Goal: Task Accomplishment & Management: Complete application form

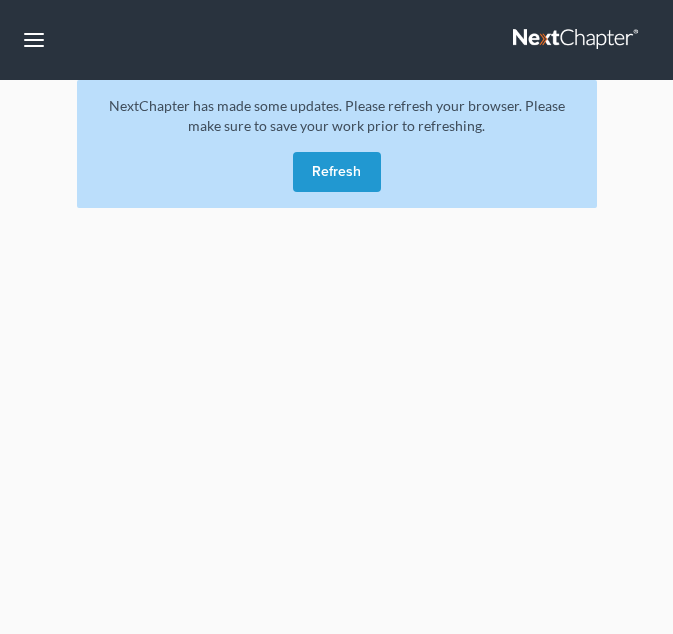
click at [307, 187] on button "Refresh" at bounding box center [337, 172] width 88 height 40
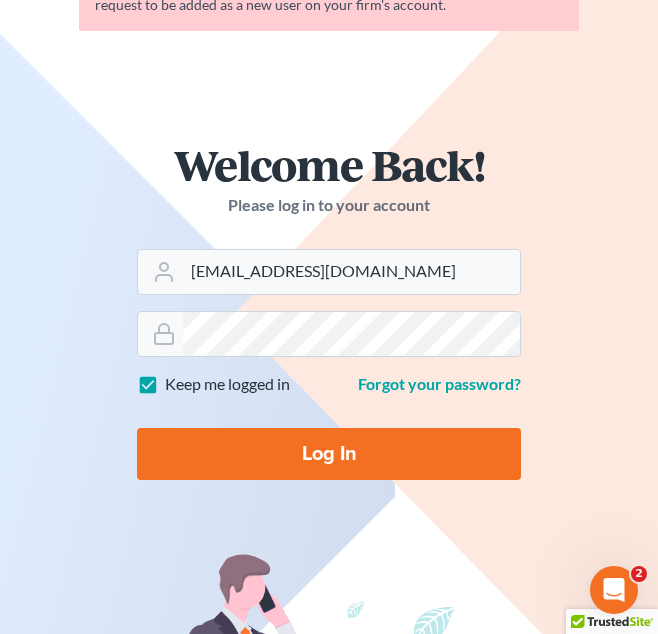
click at [343, 467] on input "Log In" at bounding box center [329, 454] width 384 height 52
type input "Thinking..."
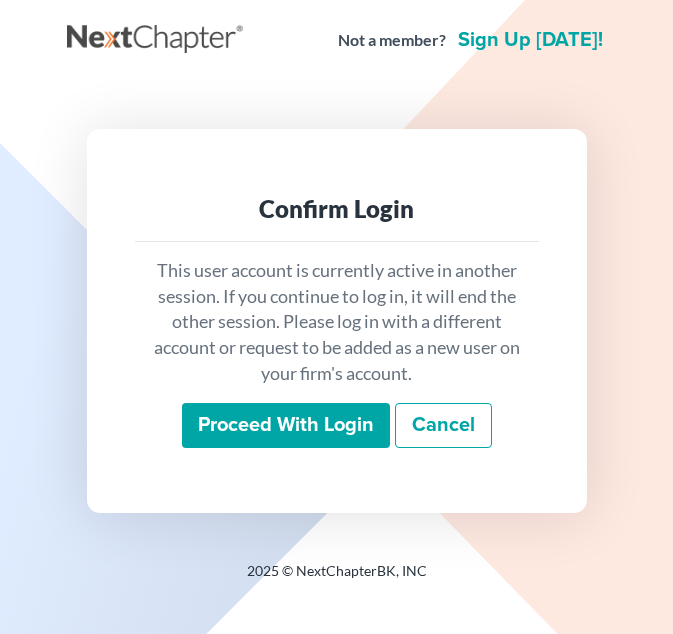
click at [266, 436] on input "Proceed with login" at bounding box center [286, 426] width 208 height 46
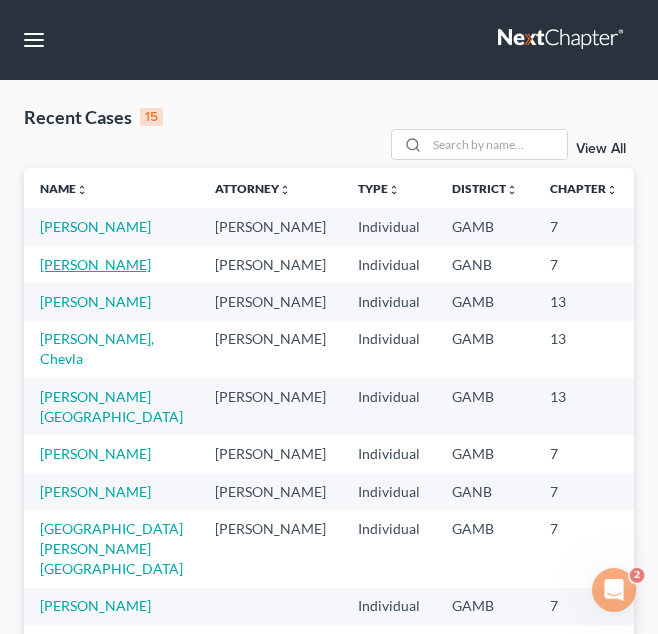
click at [63, 273] on link "Hooks, Lashaun" at bounding box center [95, 264] width 111 height 17
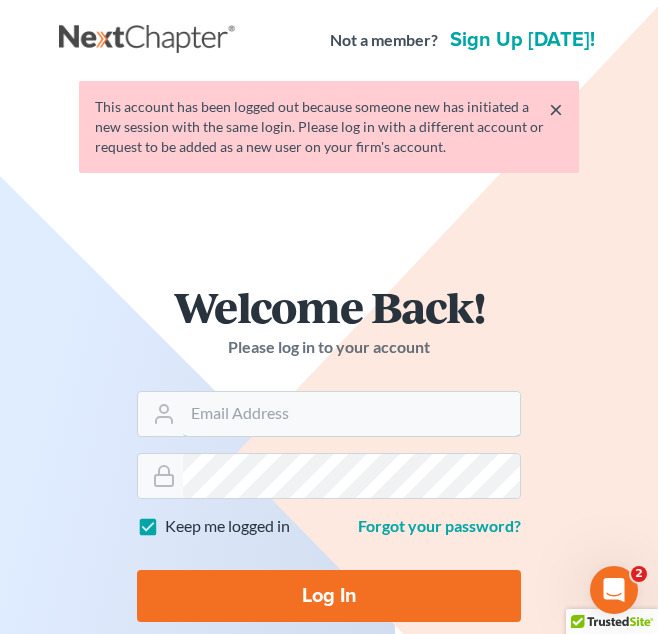
type input "attorneyjuliusking@yahoo.com"
click at [319, 604] on input "Log In" at bounding box center [329, 596] width 384 height 52
type input "Thinking..."
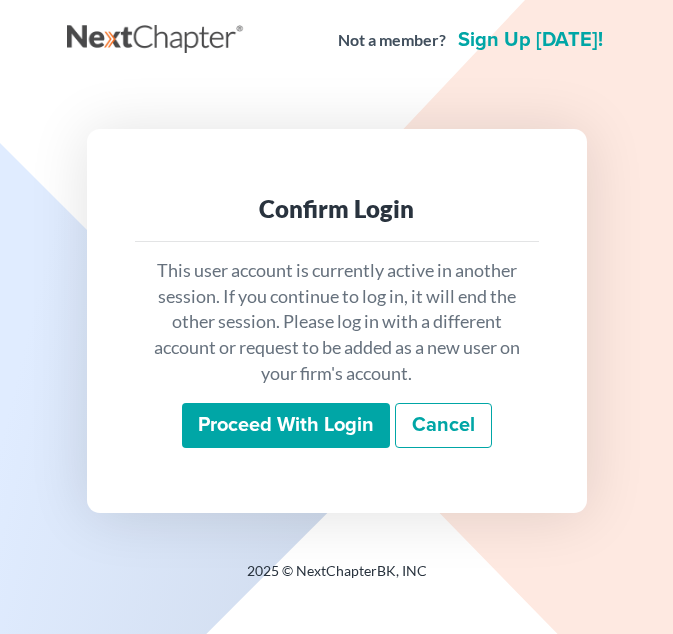
click at [262, 436] on input "Proceed with login" at bounding box center [286, 426] width 208 height 46
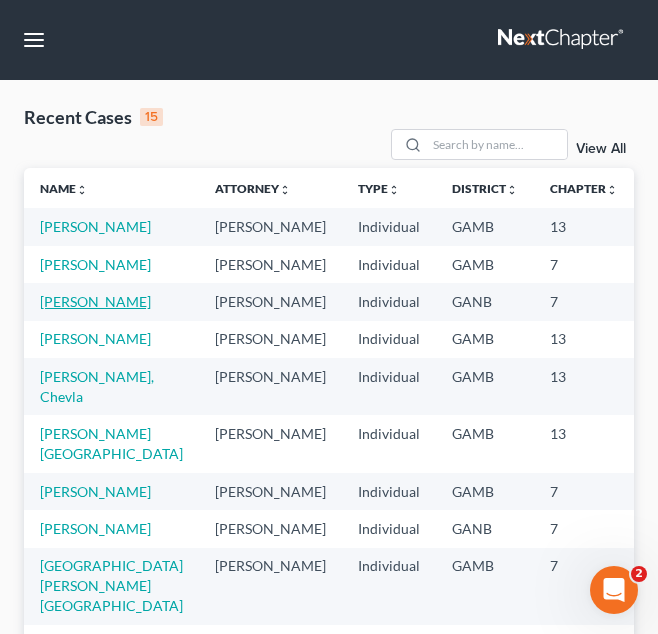
click at [63, 310] on link "[PERSON_NAME]" at bounding box center [95, 301] width 111 height 17
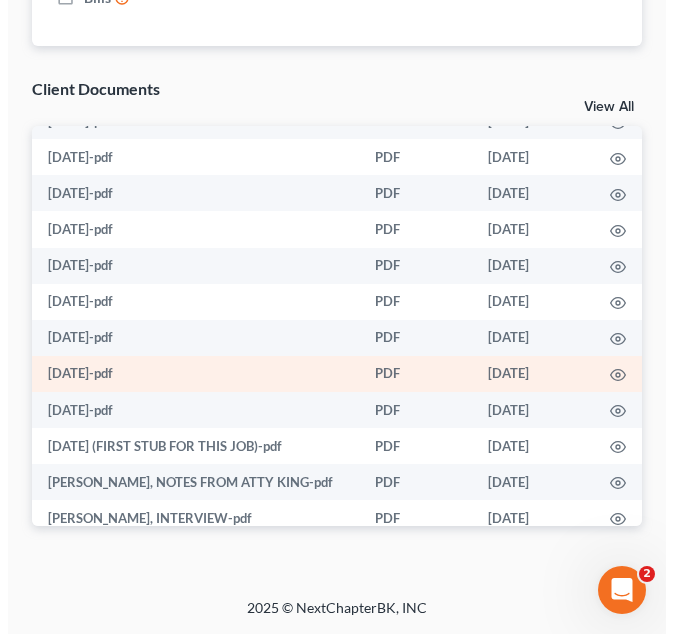
scroll to position [413, 0]
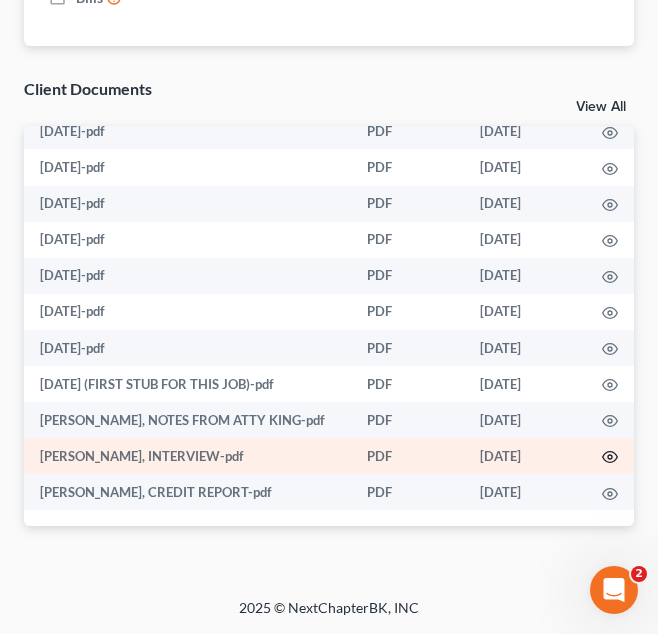
click at [602, 458] on icon "button" at bounding box center [610, 457] width 16 height 16
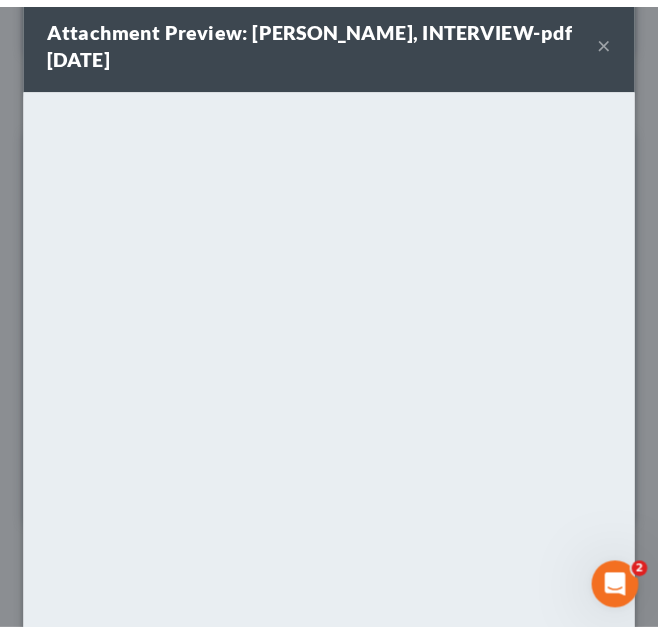
scroll to position [231, 0]
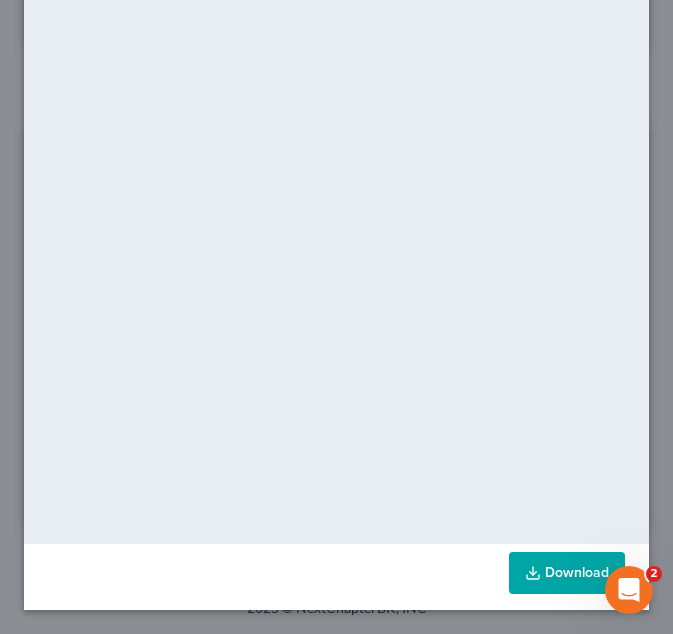
click at [533, 575] on line at bounding box center [533, 571] width 0 height 8
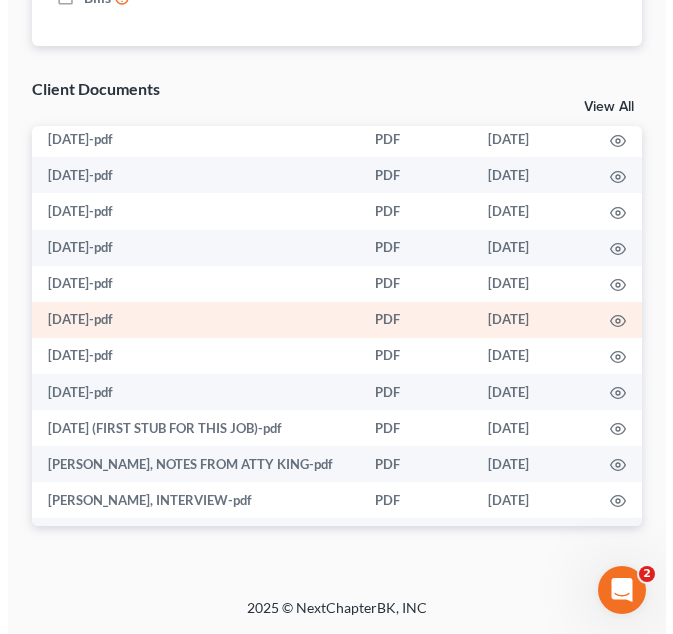
scroll to position [381, 0]
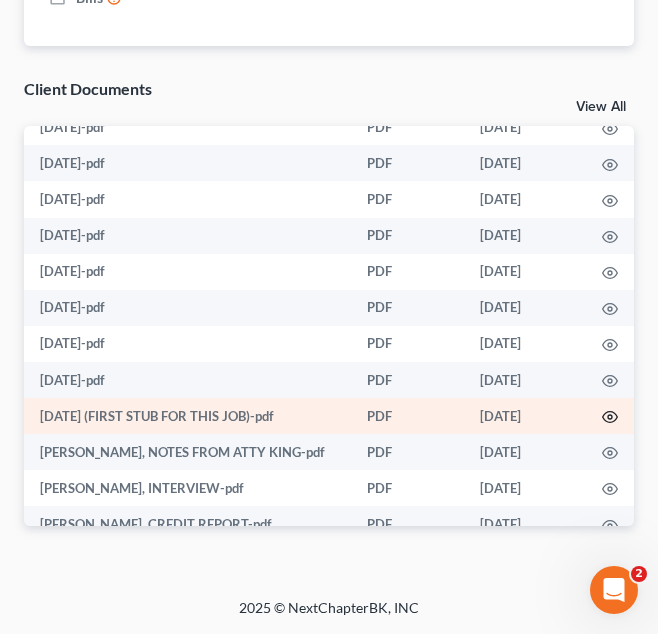
click at [602, 421] on icon "button" at bounding box center [610, 417] width 16 height 16
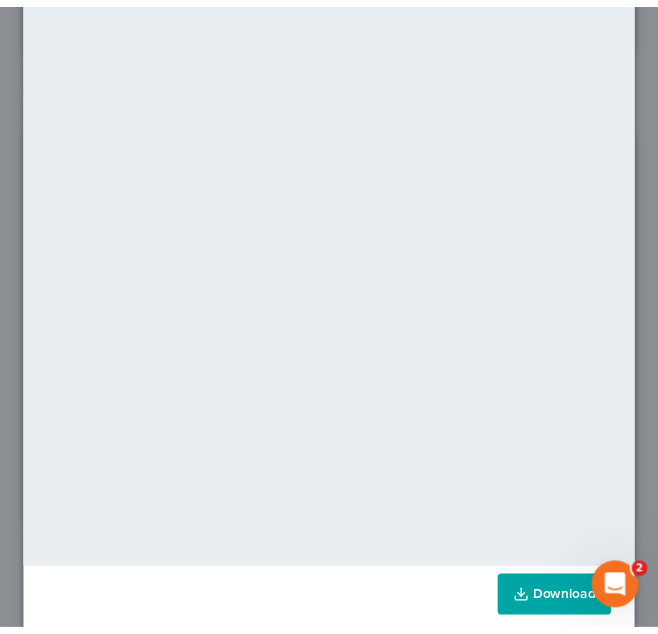
scroll to position [205, 0]
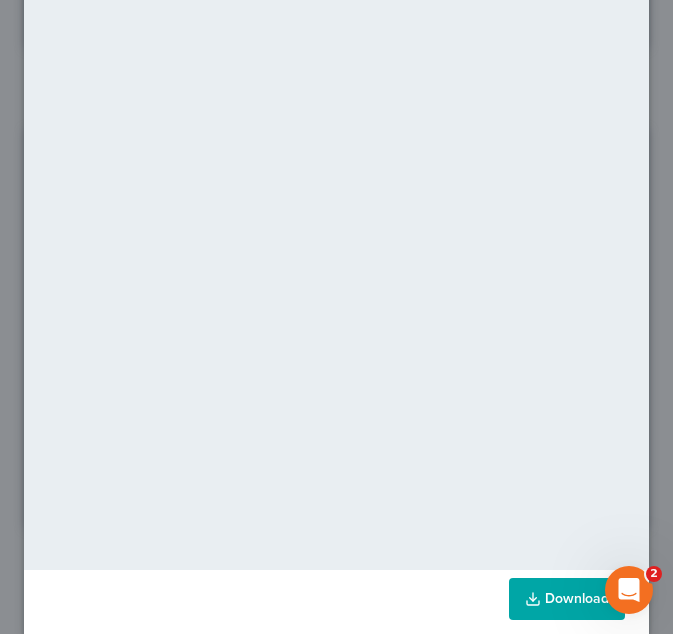
click at [552, 594] on link "Download" at bounding box center [567, 599] width 116 height 42
click at [647, 106] on div "Attachment Preview: [DATE] (FIRST STUB FOR THIS JOB)-pdf [DATE] × <object ng-at…" at bounding box center [336, 317] width 673 height 634
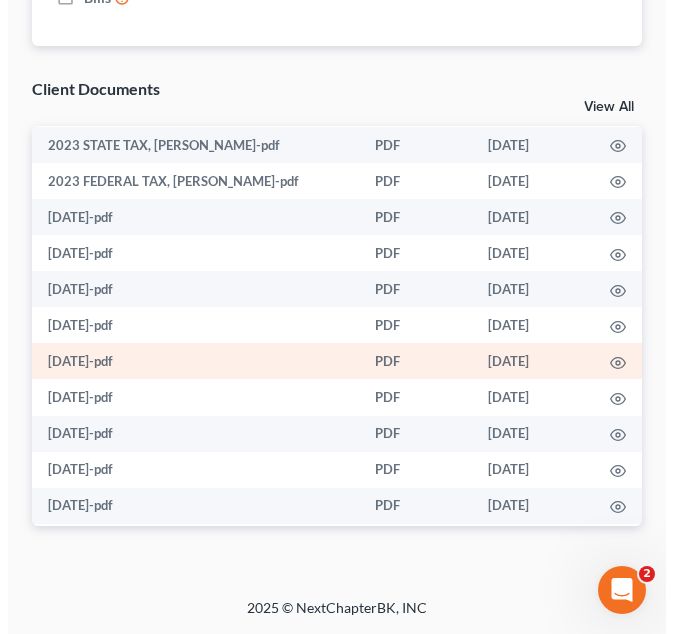
scroll to position [182, 0]
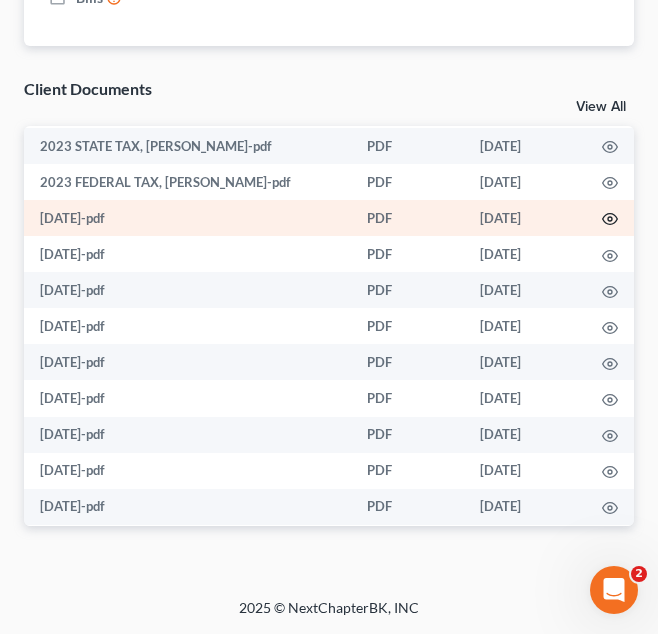
click at [602, 221] on icon "button" at bounding box center [610, 219] width 16 height 16
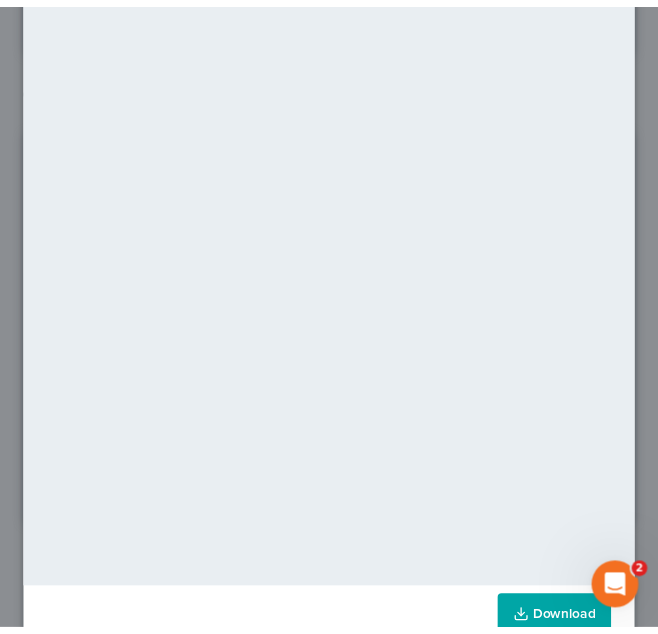
scroll to position [164, 0]
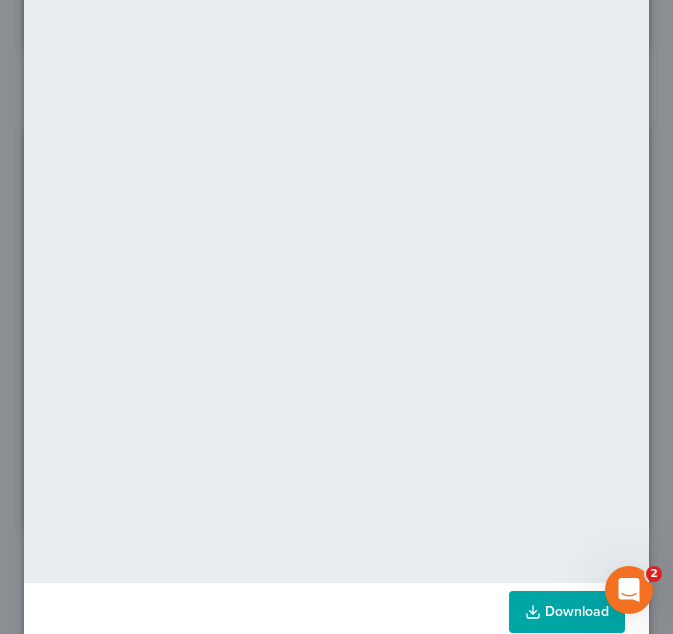
click at [525, 616] on icon at bounding box center [533, 612] width 16 height 16
click at [643, 89] on div "Attachment Preview: [DATE]-pdf [DATE] × <object ng-attr-data='[URL][DOMAIN_NAME…" at bounding box center [336, 317] width 673 height 634
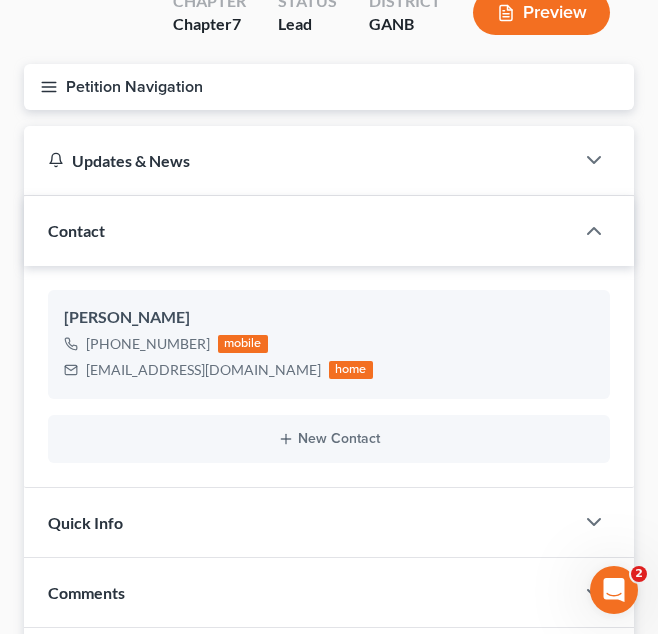
scroll to position [0, 0]
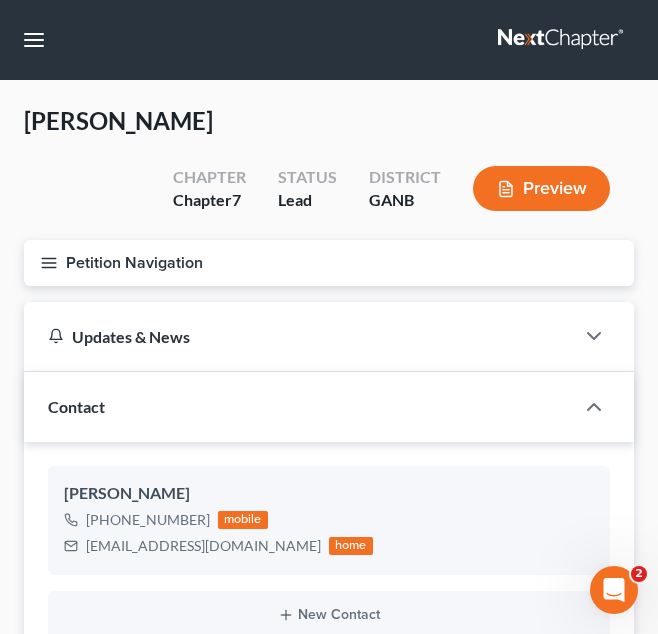
click at [192, 271] on button "Petition Navigation" at bounding box center [329, 263] width 610 height 46
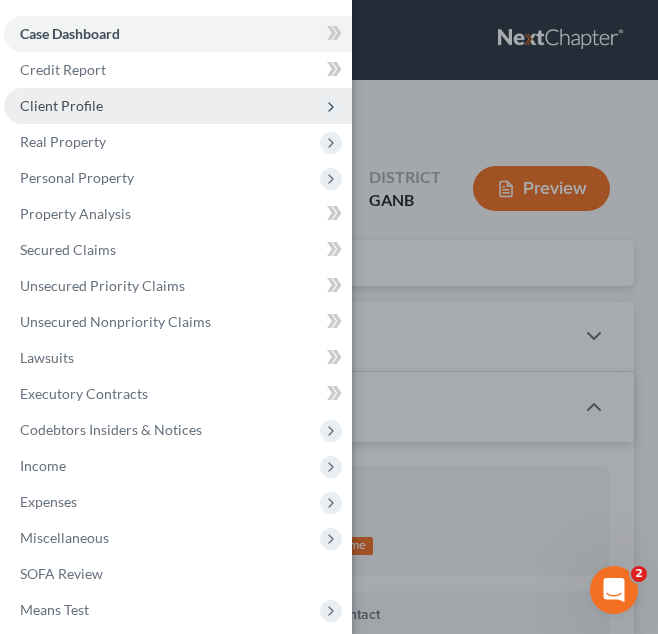
click at [64, 108] on span "Client Profile" at bounding box center [61, 105] width 83 height 17
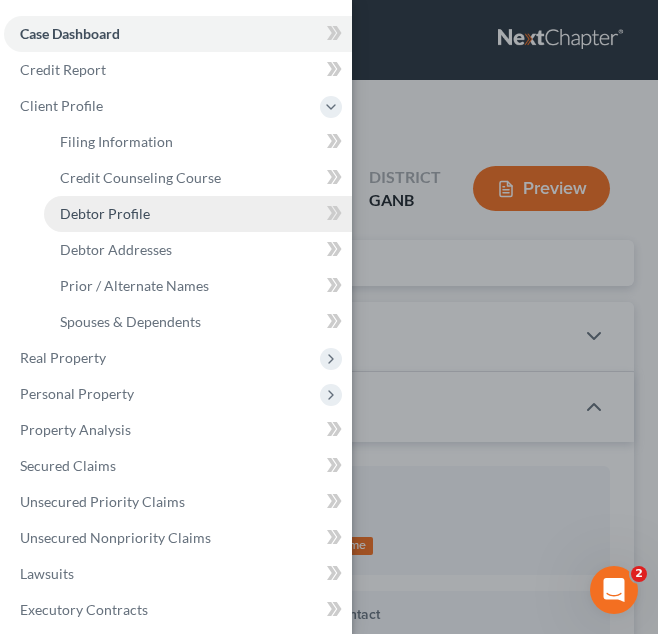
click at [124, 208] on span "Debtor Profile" at bounding box center [105, 213] width 90 height 17
select select "0"
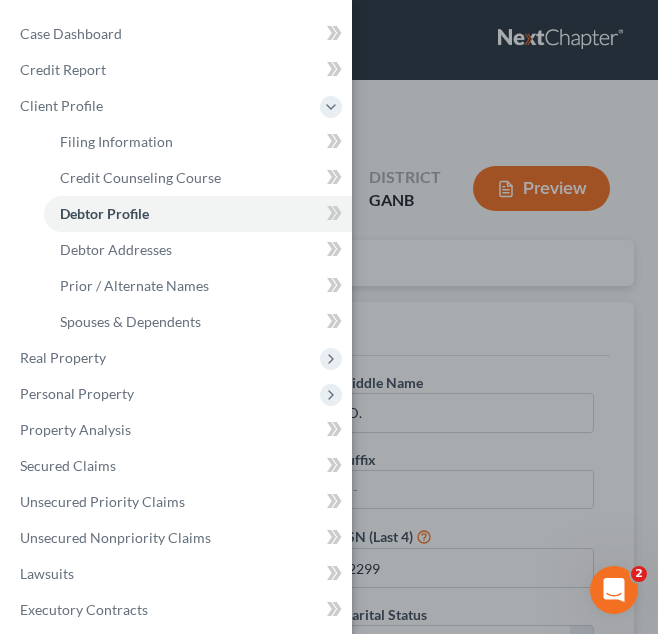
click at [426, 213] on div "Case Dashboard Payments Invoices Payments Payments Credit Report Client Profile" at bounding box center [329, 317] width 658 height 634
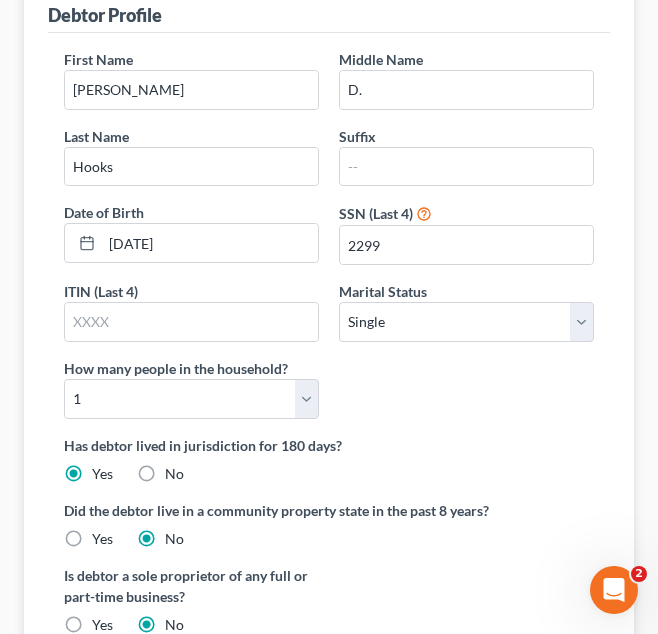
scroll to position [362, 0]
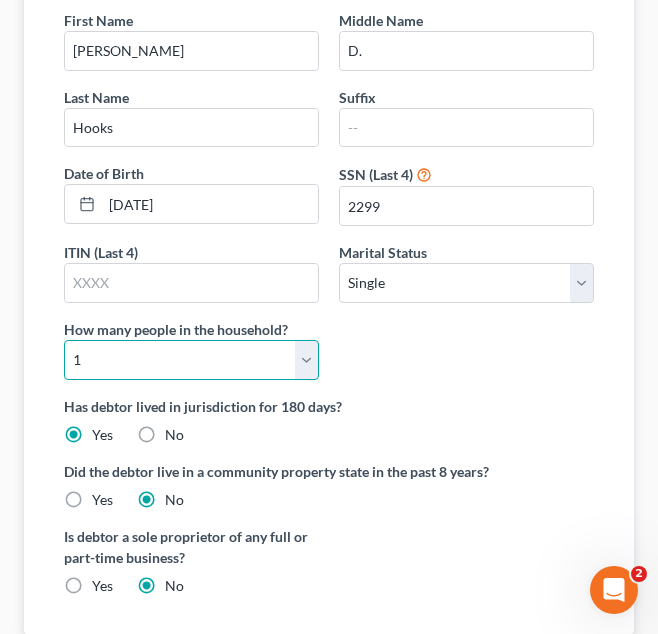
click at [270, 359] on select "Select 1 2 3 4 5 6 7 8 9 10 11 12 13 14 15 16 17 18 19 20" at bounding box center [191, 360] width 255 height 40
select select "1"
click at [64, 340] on select "Select 1 2 3 4 5 6 7 8 9 10 11 12 13 14 15 16 17 18 19 20" at bounding box center [191, 360] width 255 height 40
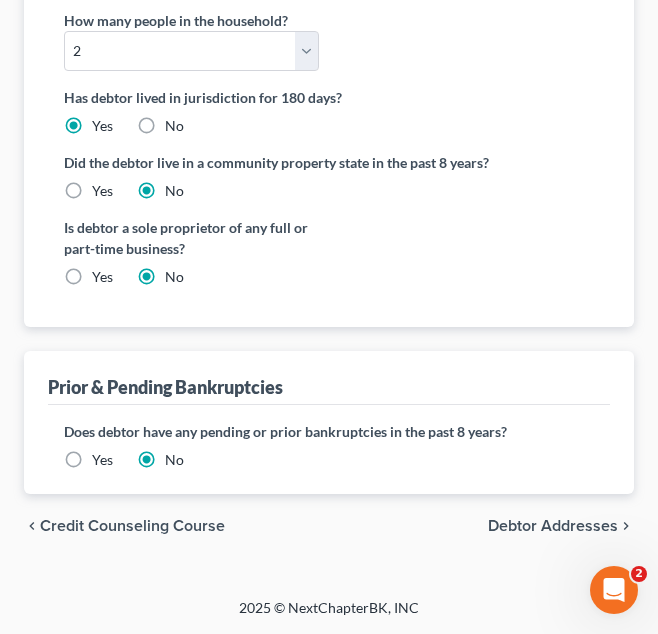
click at [519, 526] on span "Debtor Addresses" at bounding box center [553, 526] width 130 height 16
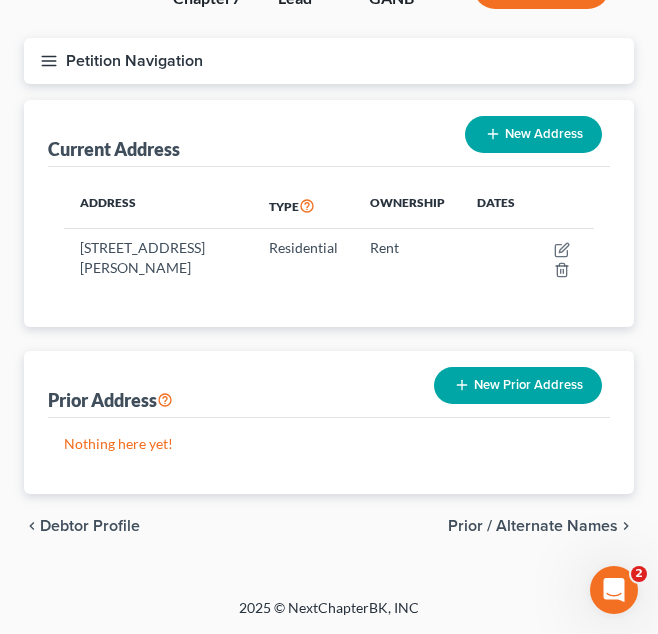
click at [519, 526] on span "Prior / Alternate Names" at bounding box center [533, 526] width 170 height 16
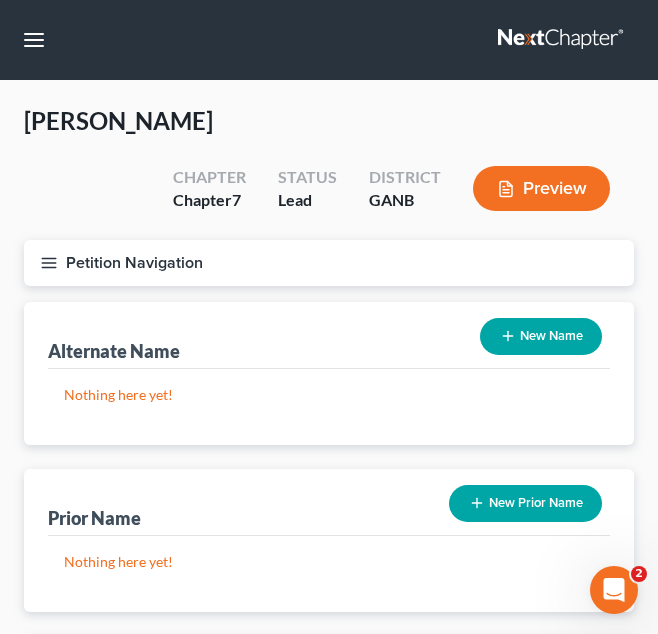
scroll to position [452, 0]
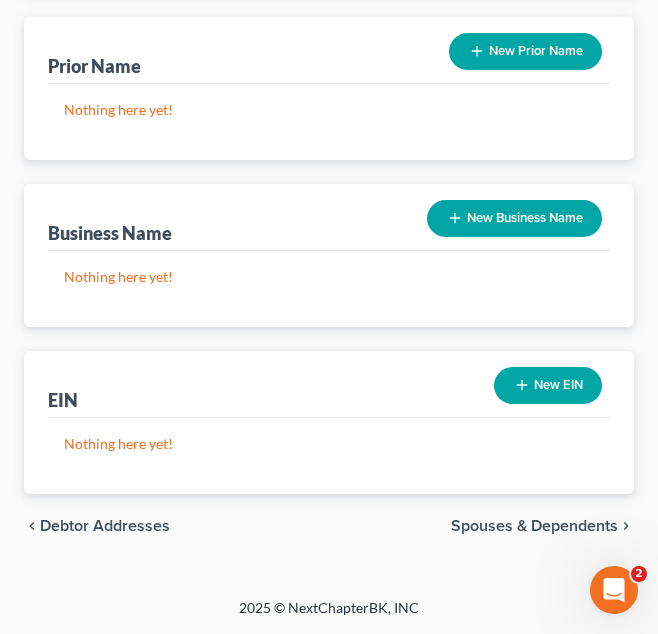
click at [519, 526] on span "Spouses & Dependents" at bounding box center [534, 526] width 167 height 16
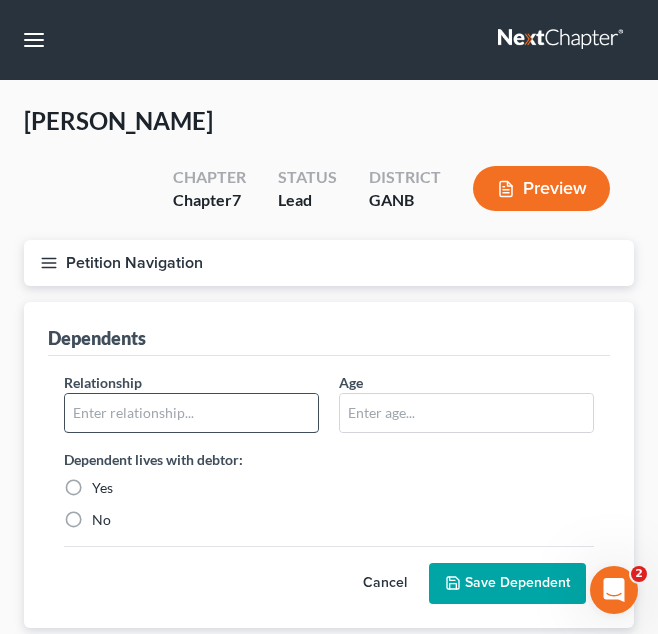
click at [237, 423] on input "text" at bounding box center [191, 413] width 253 height 38
click at [237, 423] on input "S" at bounding box center [191, 413] width 253 height 38
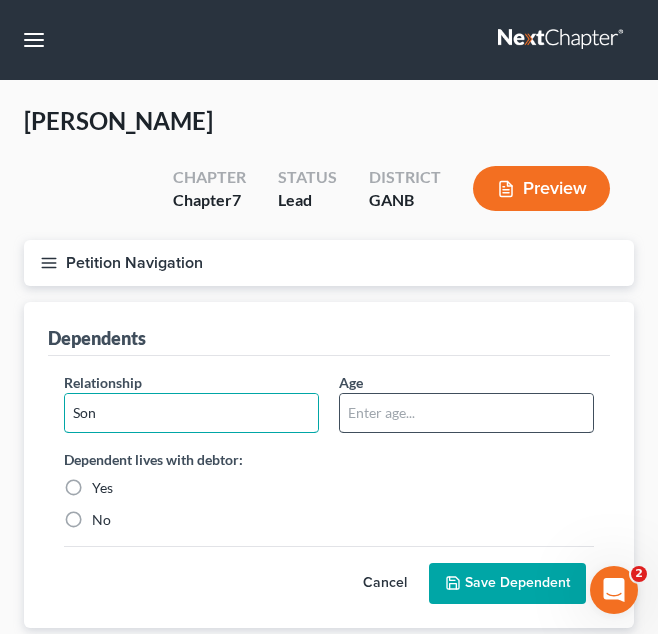
type input "Son"
click at [451, 427] on input "text" at bounding box center [466, 413] width 253 height 38
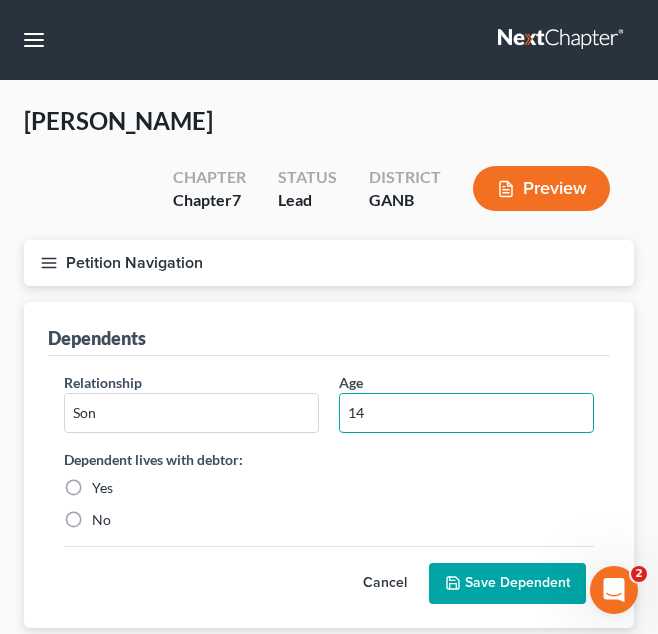
type input "14"
click at [92, 486] on label "Yes" at bounding box center [102, 488] width 21 height 20
click at [100, 486] on input "Yes" at bounding box center [106, 484] width 13 height 13
radio input "true"
click at [472, 584] on button "Save Dependent" at bounding box center [507, 584] width 157 height 42
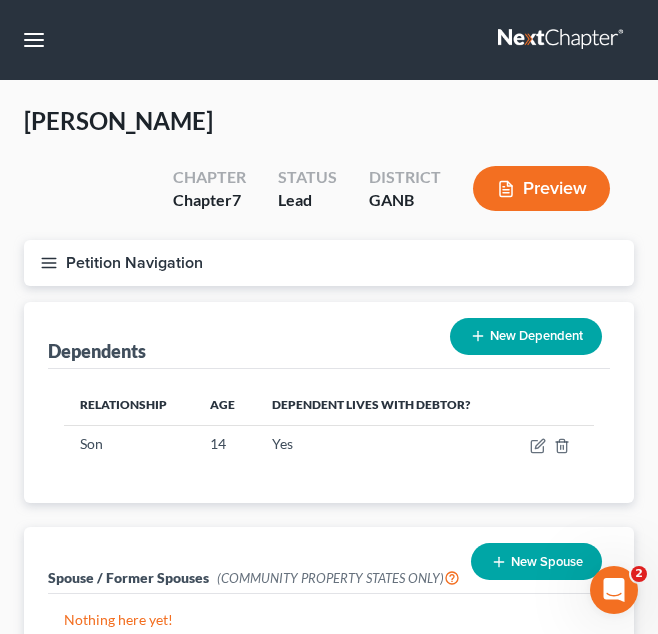
click at [384, 264] on button "Petition Navigation" at bounding box center [329, 263] width 610 height 46
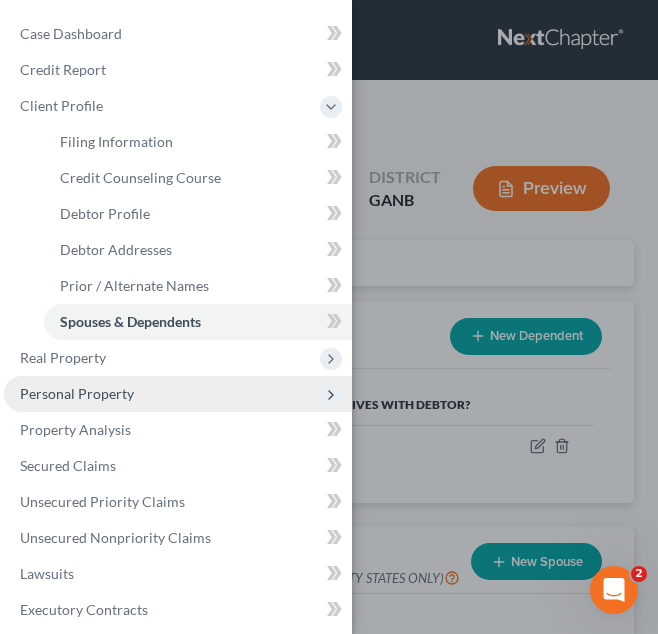
click at [192, 397] on span "Personal Property" at bounding box center [178, 394] width 348 height 36
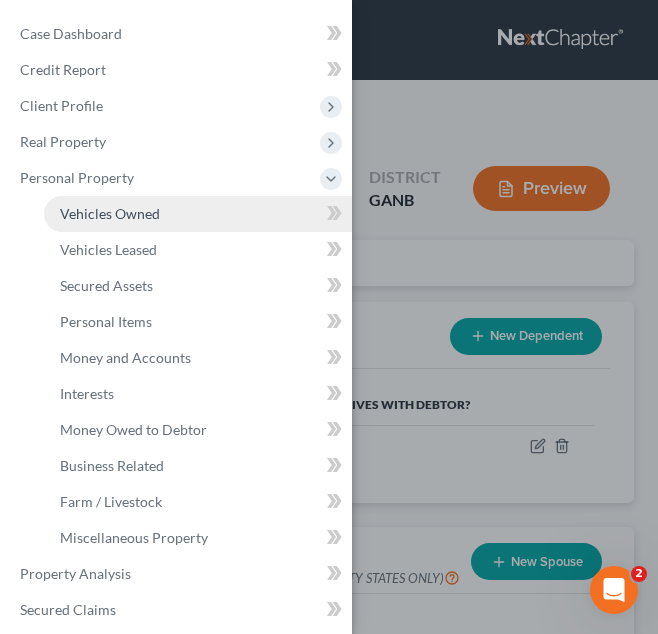
click at [161, 211] on link "Vehicles Owned" at bounding box center [198, 214] width 308 height 36
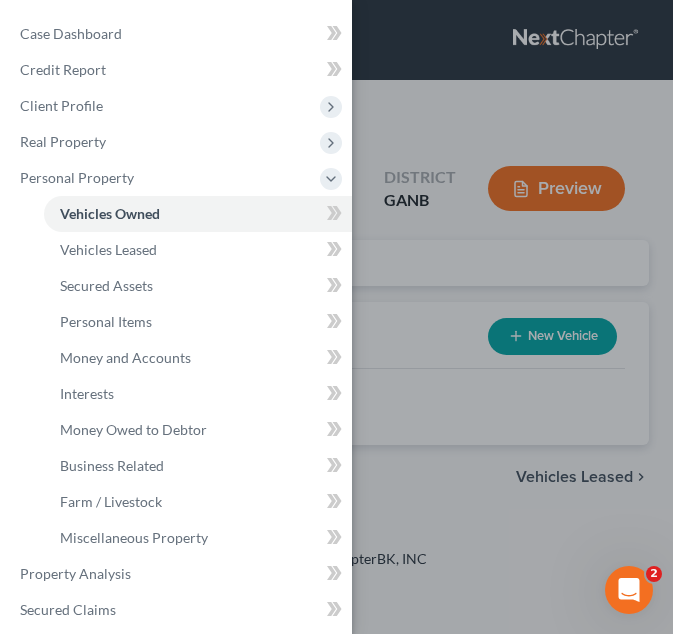
click at [393, 270] on div "Case Dashboard Payments Invoices Payments Payments Credit Report Client Profile" at bounding box center [336, 317] width 673 height 634
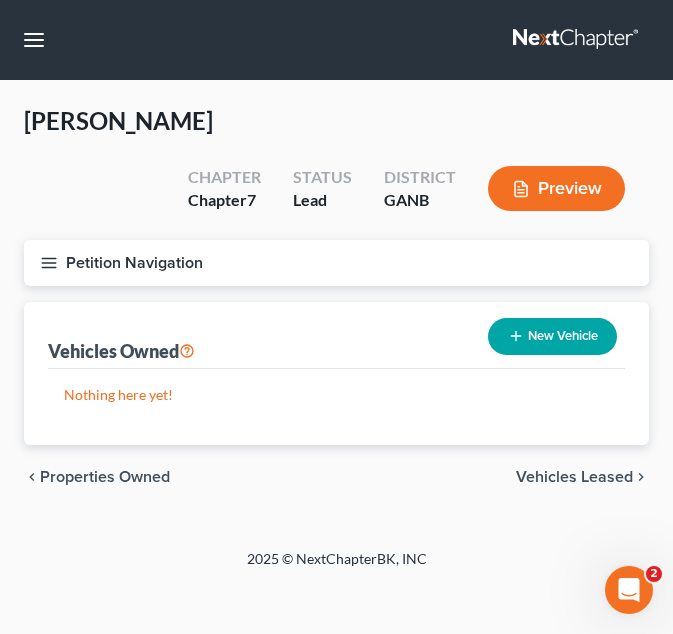
click at [508, 329] on icon "button" at bounding box center [516, 336] width 16 height 16
select select "0"
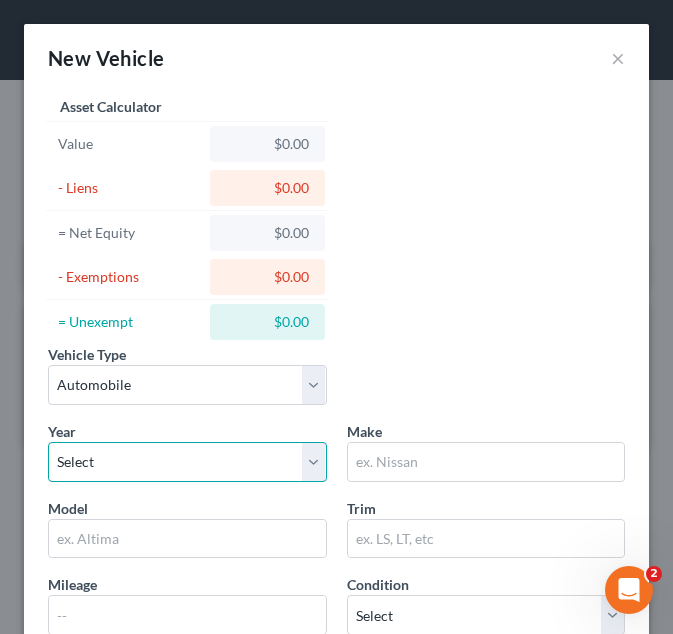
click at [245, 453] on select "Select 2026 2025 2024 2023 2022 2021 2020 2019 2018 2017 2016 2015 2014 2013 20…" at bounding box center [187, 462] width 279 height 40
select select "12"
click at [48, 442] on select "Select 2026 2025 2024 2023 2022 2021 2020 2019 2018 2017 2016 2015 2014 2013 20…" at bounding box center [187, 462] width 279 height 40
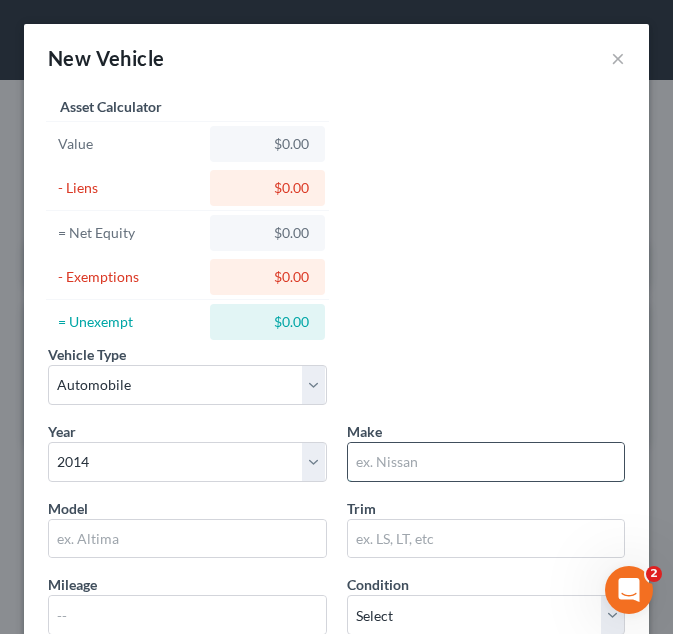
click at [406, 474] on input "text" at bounding box center [486, 462] width 277 height 38
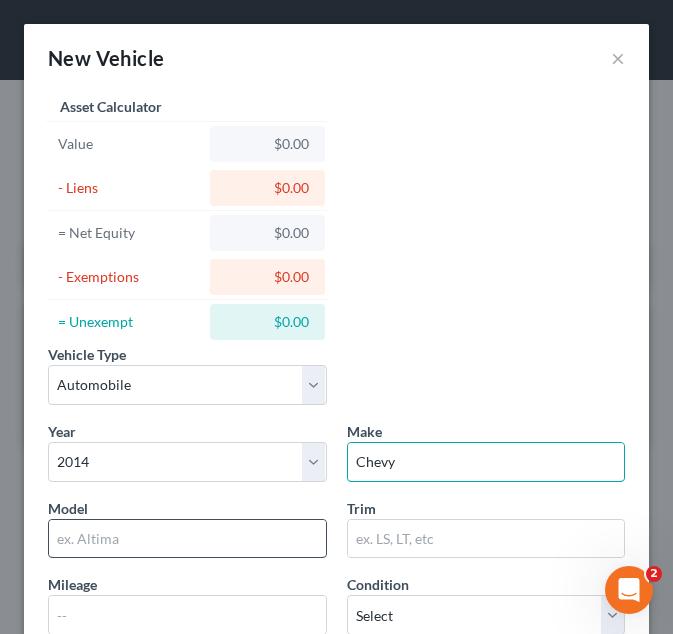
type input "Chevy"
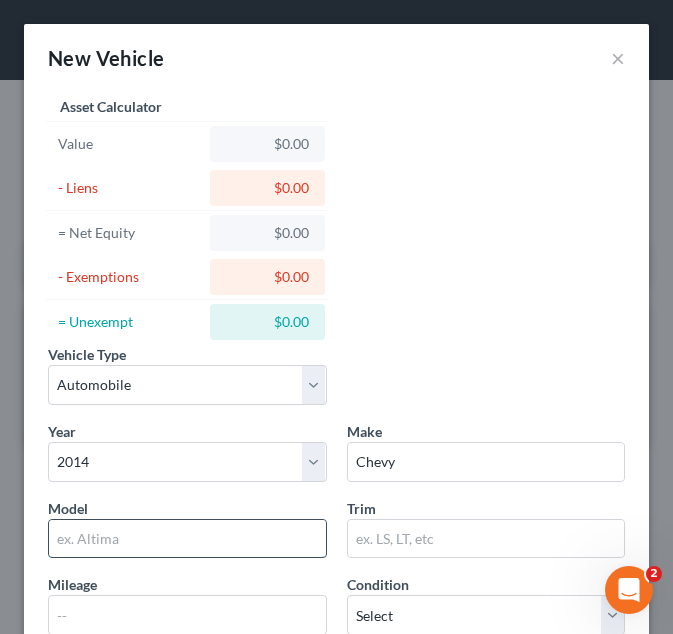
click at [196, 552] on input "text" at bounding box center [187, 539] width 277 height 38
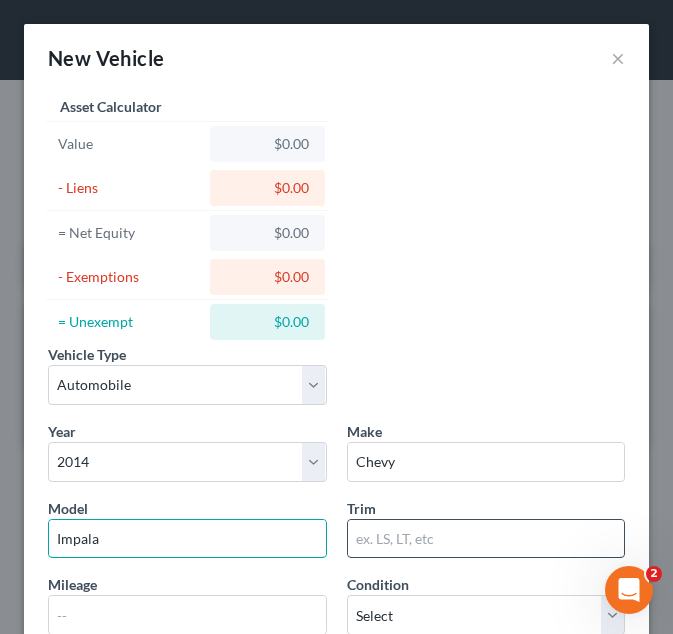
scroll to position [193, 0]
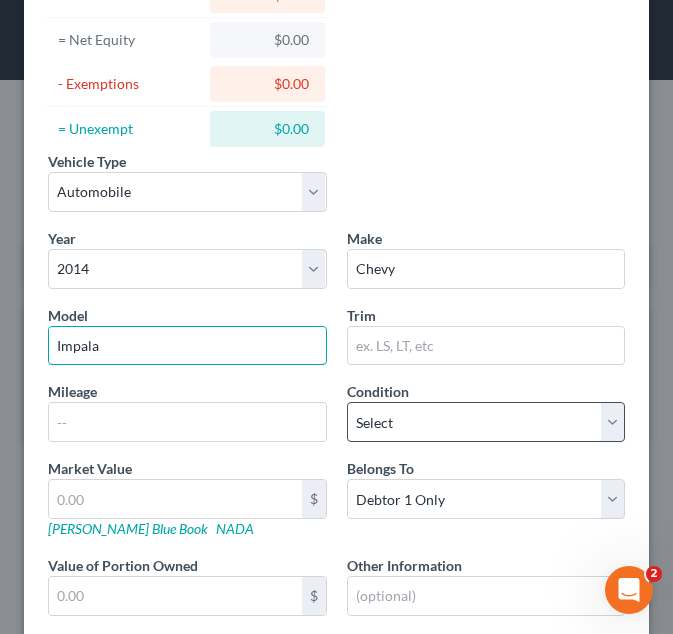
type input "Impala"
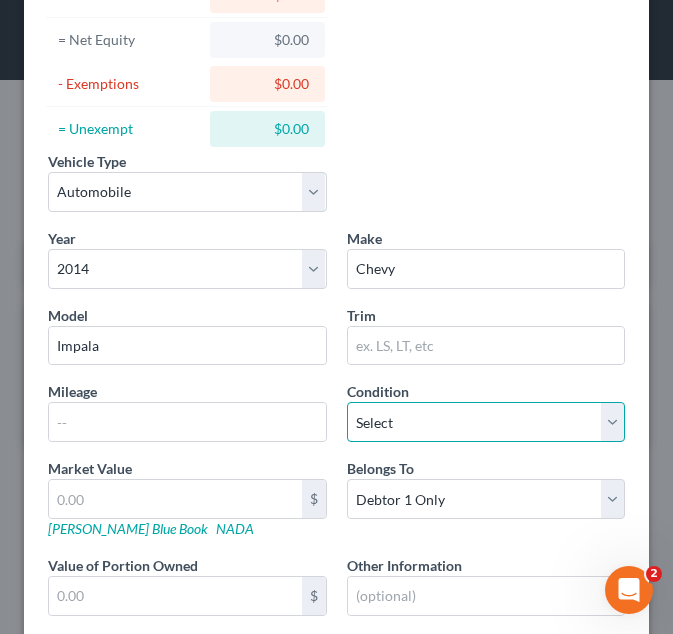
click at [423, 422] on select "Select Excellent Very Good Good Fair Poor" at bounding box center [486, 422] width 279 height 40
drag, startPoint x: 423, startPoint y: 422, endPoint x: 358, endPoint y: 556, distance: 148.9
click at [358, 556] on div "Year Select 2026 2025 2024 2023 2022 2021 2020 2019 2018 2017 2016 2015 2014 20…" at bounding box center [336, 438] width 597 height 421
select select "3"
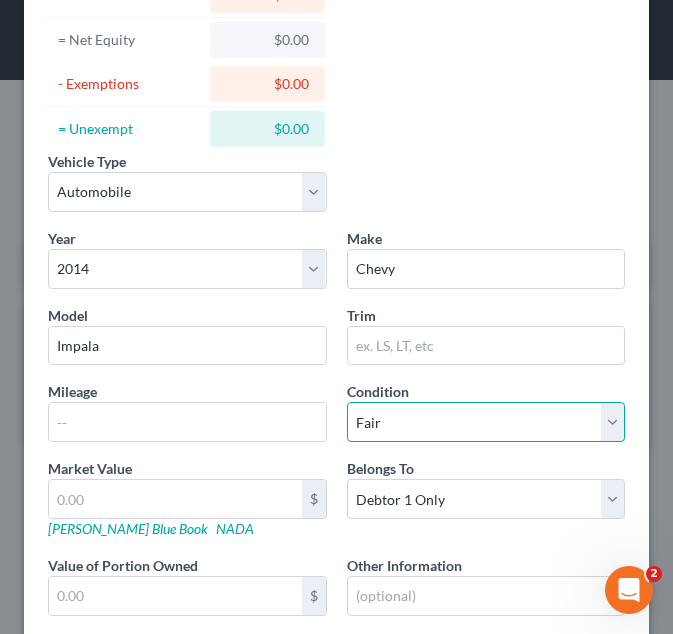
click at [347, 402] on select "Select Excellent Very Good Good Fair Poor" at bounding box center [486, 422] width 279 height 40
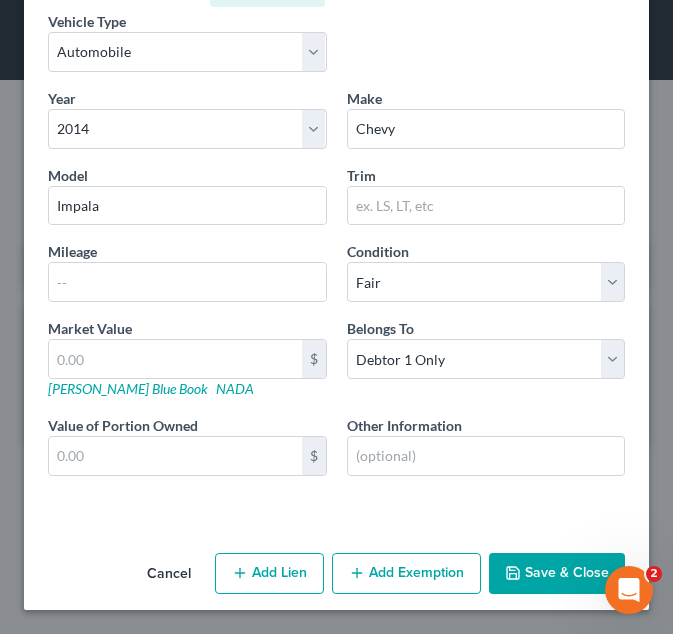
click at [540, 579] on button "Save & Close" at bounding box center [557, 574] width 136 height 42
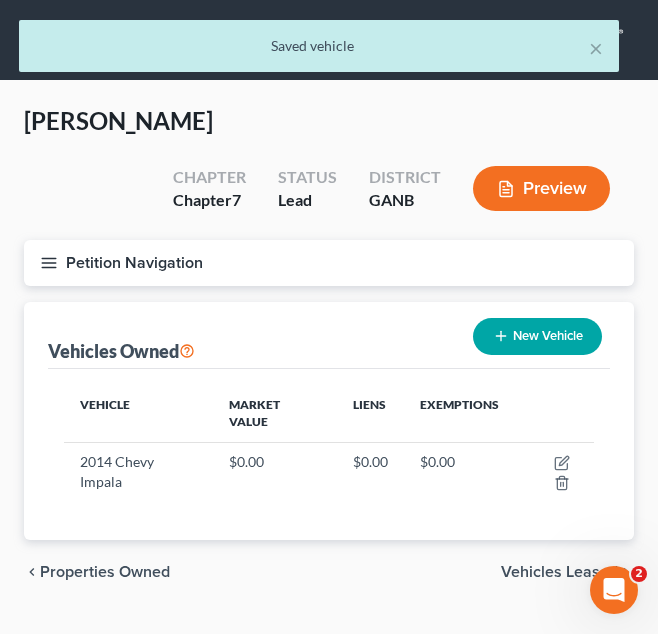
click at [274, 270] on button "Petition Navigation" at bounding box center [329, 263] width 610 height 46
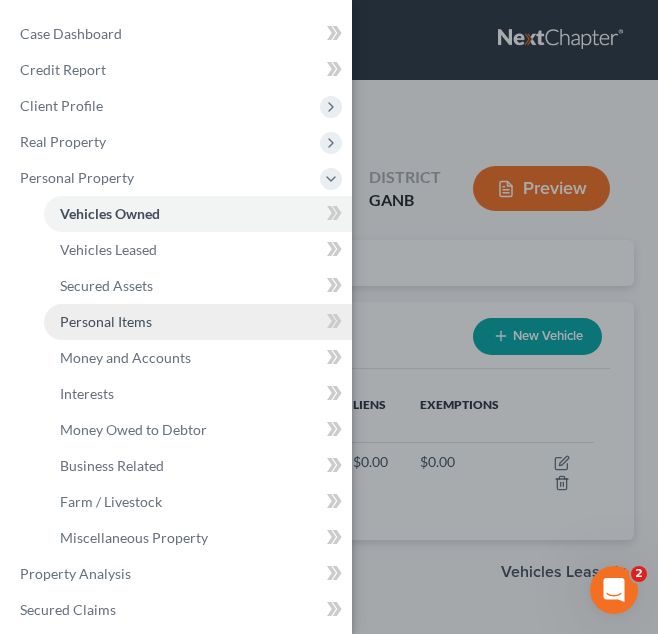
click at [236, 331] on link "Personal Items" at bounding box center [198, 322] width 308 height 36
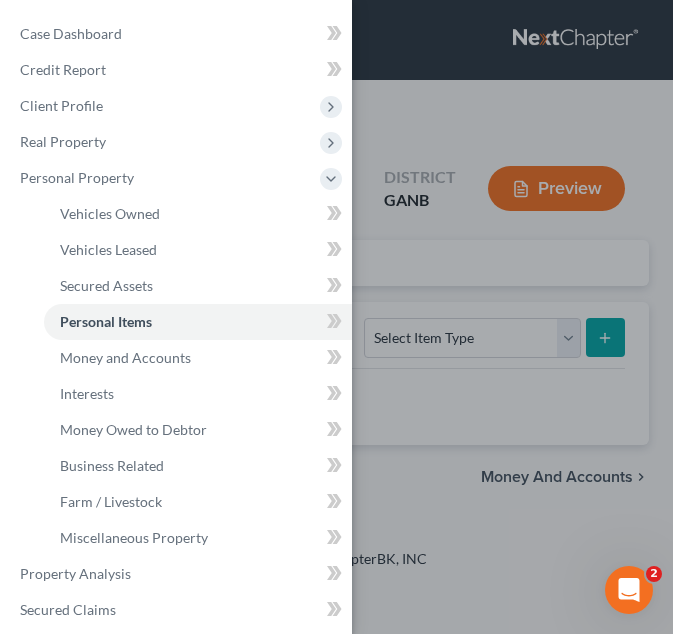
click at [487, 322] on div "Case Dashboard Payments Invoices Payments Payments Credit Report Client Profile" at bounding box center [336, 317] width 673 height 634
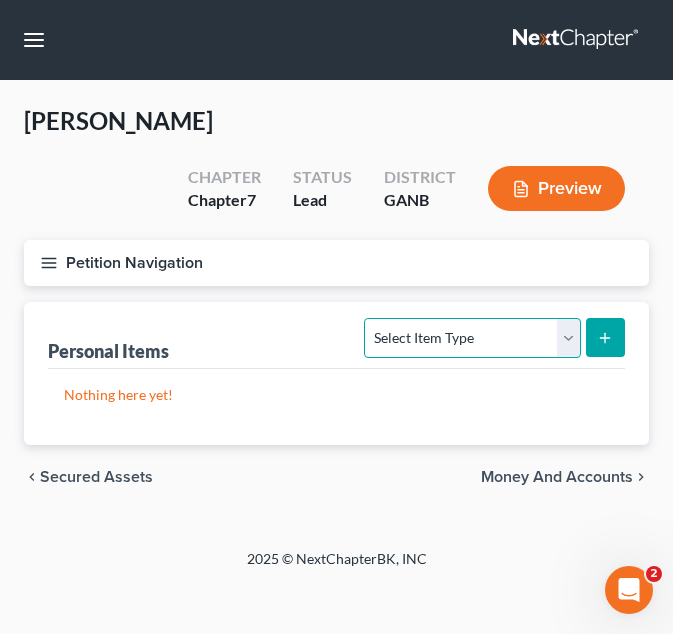
click at [484, 347] on select "Select Item Type Clothing Collectibles Of Value Electronics Firearms Household …" at bounding box center [472, 338] width 216 height 40
select select "clothing"
click at [367, 318] on select "Select Item Type Clothing Collectibles Of Value Electronics Firearms Household …" at bounding box center [472, 338] width 216 height 40
click at [590, 352] on button "submit" at bounding box center [605, 337] width 39 height 39
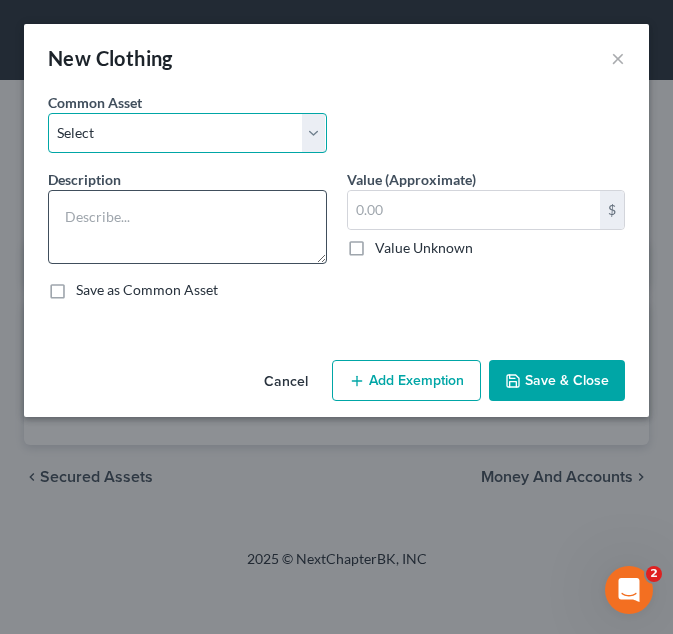
drag, startPoint x: 143, startPoint y: 151, endPoint x: 136, endPoint y: 224, distance: 73.3
click at [136, 224] on div "Common Asset Select Debtor's Clothing Debtor's Clothing Description * Value (Ap…" at bounding box center [336, 204] width 577 height 224
select select "1"
click at [48, 113] on select "Select Debtor's Clothing Debtor's Clothing" at bounding box center [187, 133] width 279 height 40
type textarea "Debtor's Clothing"
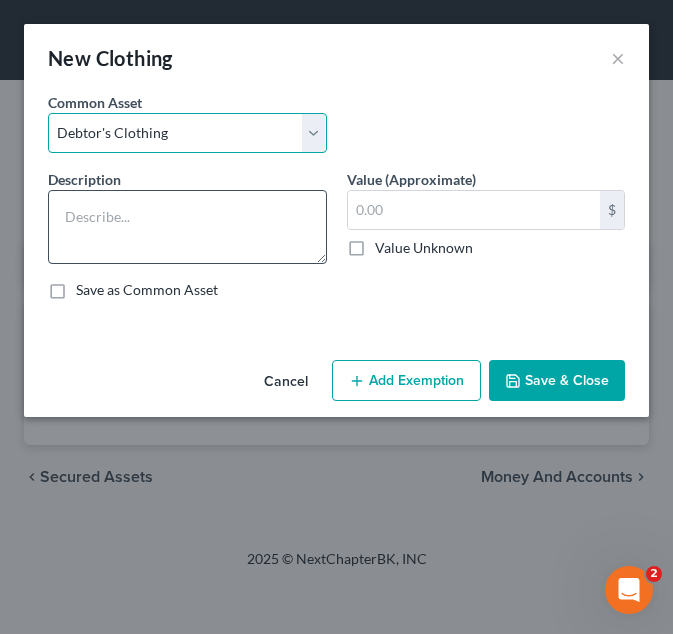
type input "200.00"
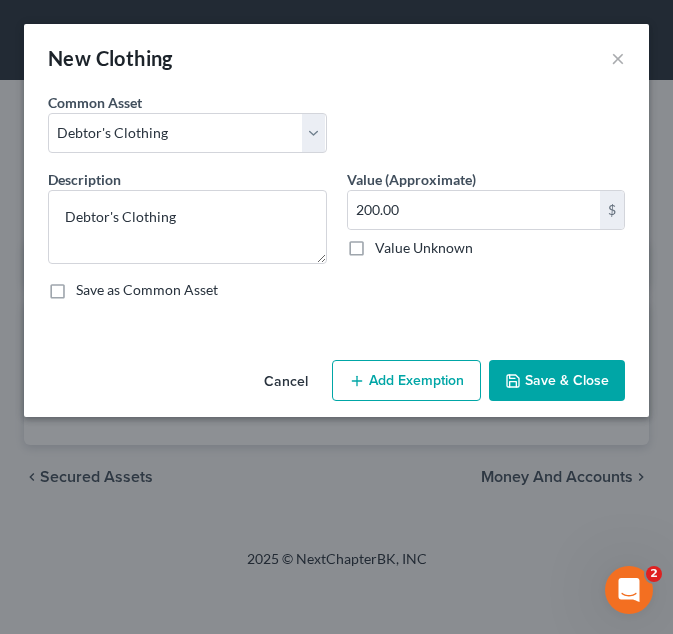
click at [384, 370] on button "Add Exemption" at bounding box center [406, 381] width 149 height 42
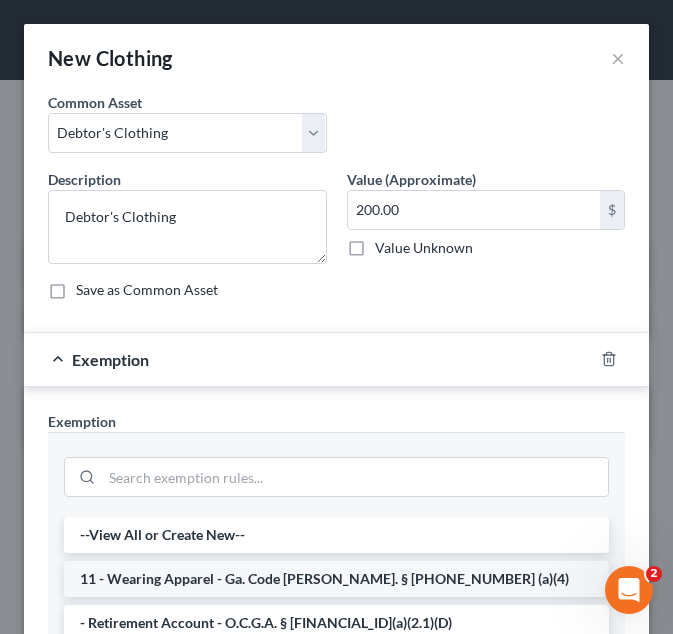
click at [280, 579] on li "11 - Wearing Apparel - Ga. Code [PERSON_NAME]. § [PHONE_NUMBER] (a)(4)" at bounding box center [336, 579] width 545 height 36
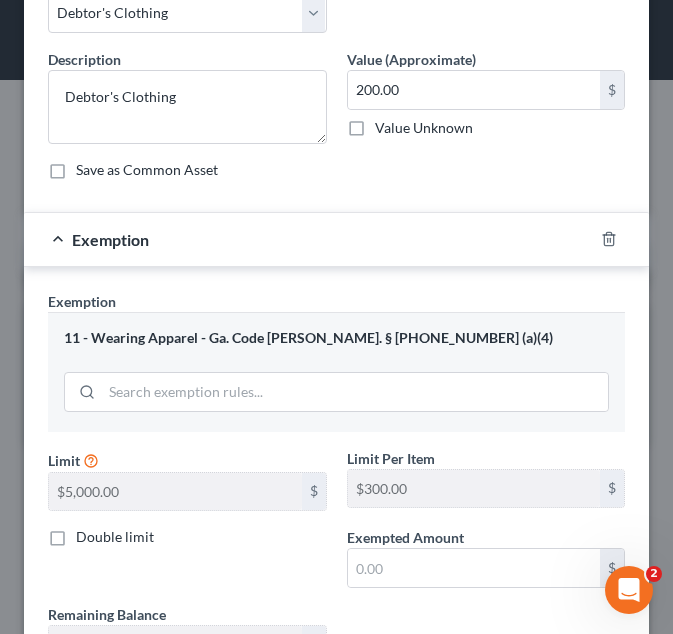
scroll to position [121, 0]
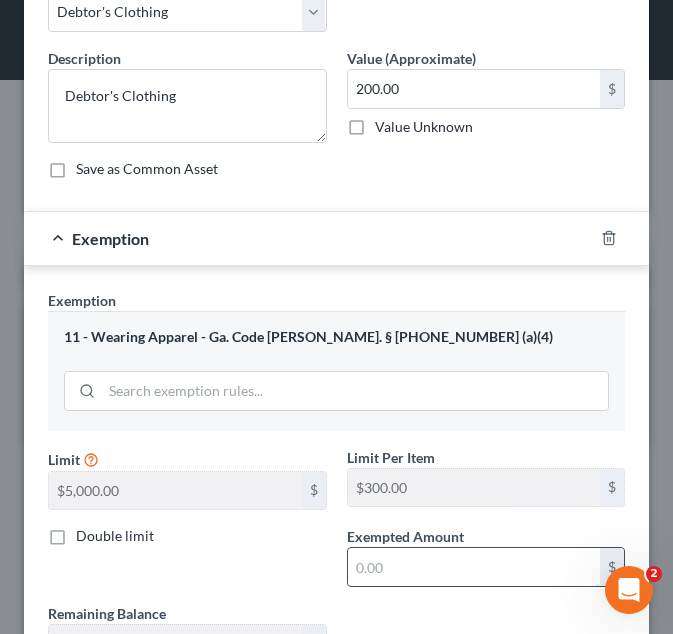
click at [374, 575] on input "text" at bounding box center [474, 567] width 253 height 38
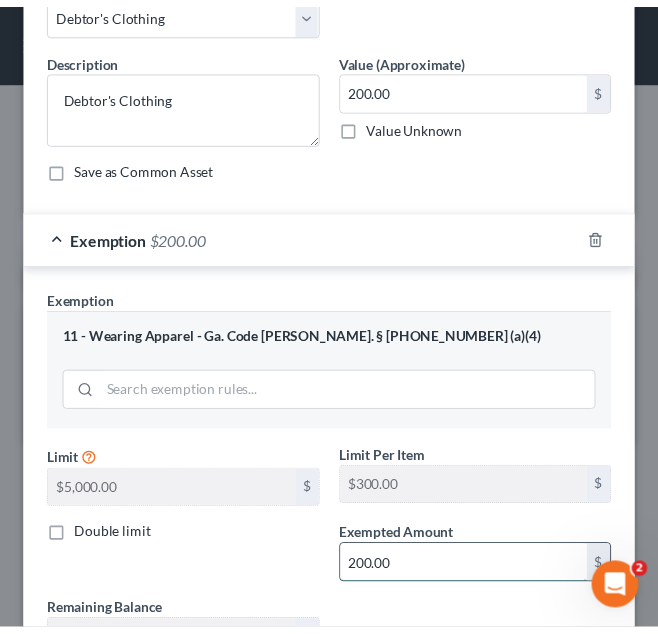
scroll to position [293, 0]
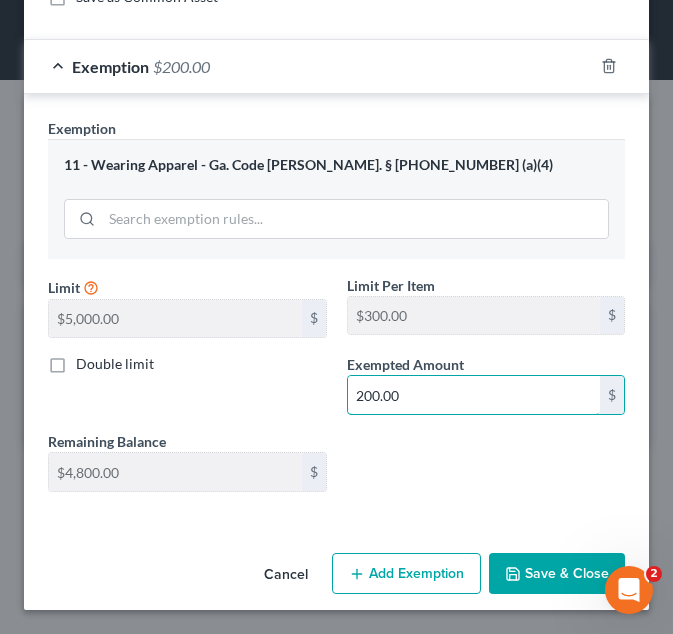
type input "200.00"
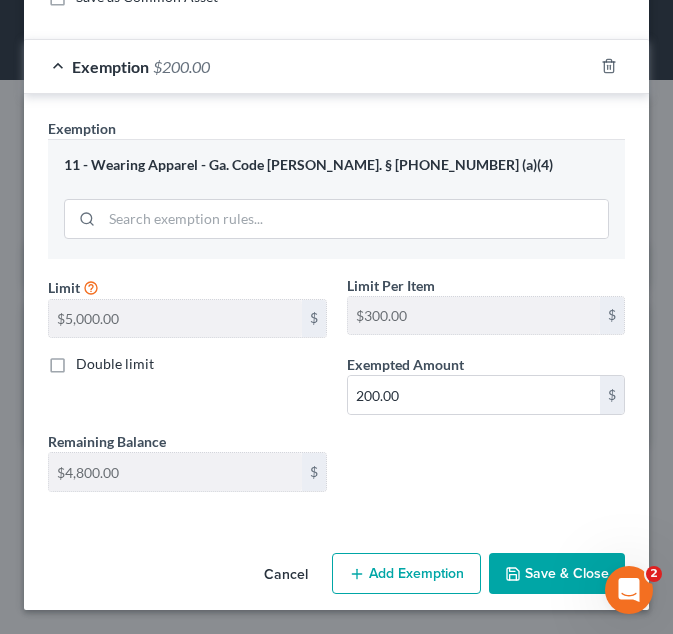
click at [498, 560] on button "Save & Close" at bounding box center [557, 574] width 136 height 42
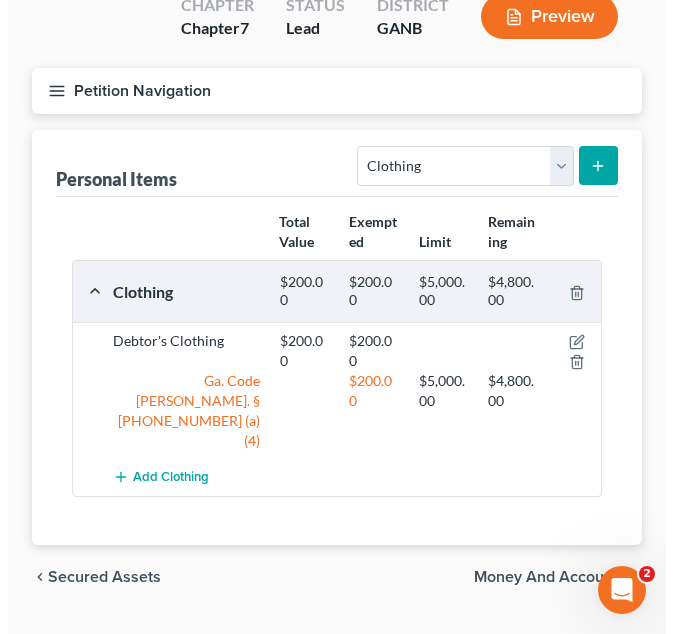
scroll to position [183, 0]
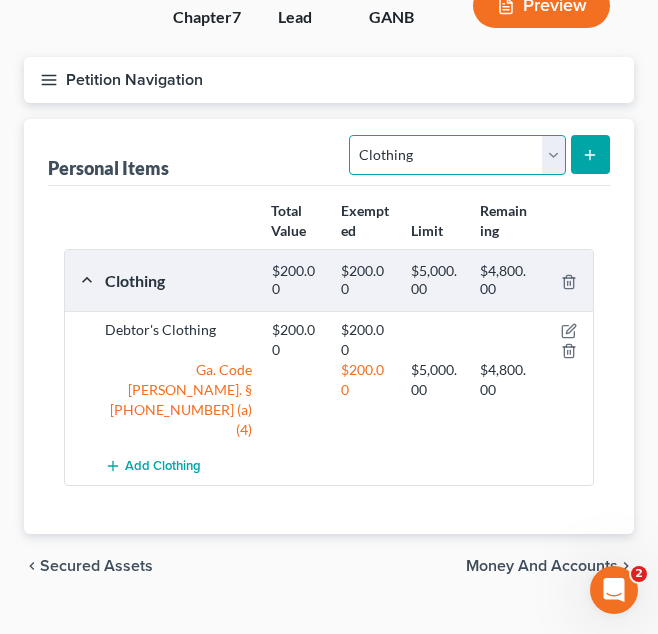
click at [534, 172] on select "Select Item Type Clothing Collectibles Of Value Electronics Firearms Household …" at bounding box center [457, 155] width 216 height 40
select select "electronics"
click at [352, 135] on select "Select Item Type Clothing Collectibles Of Value Electronics Firearms Household …" at bounding box center [457, 155] width 216 height 40
click at [588, 165] on button "submit" at bounding box center [590, 154] width 39 height 39
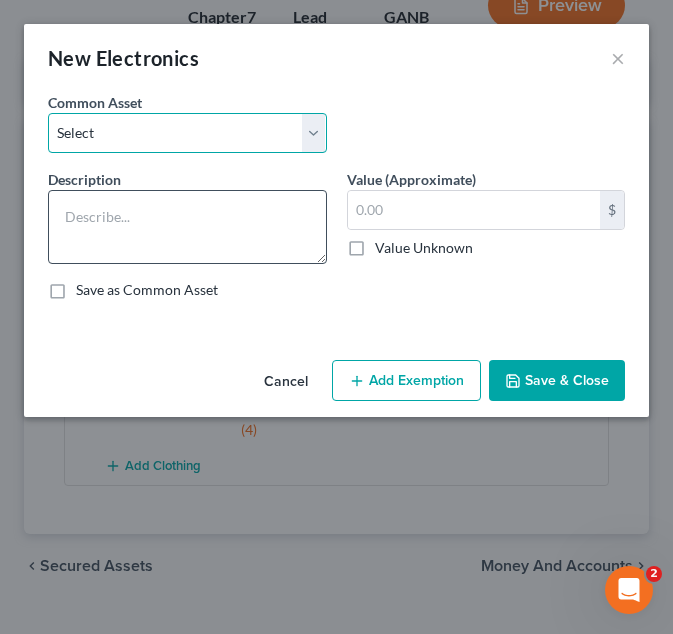
drag, startPoint x: 222, startPoint y: 138, endPoint x: 185, endPoint y: 250, distance: 117.9
click at [185, 250] on div "Common Asset Select Debtor's TV and Computer Debtor's TV and Computer Debtor's …" at bounding box center [336, 204] width 577 height 224
select select "2"
click at [48, 113] on select "Select Debtor's TV and Computer Debtor's TV and Computer Debtor's TV and Comput…" at bounding box center [187, 133] width 279 height 40
type textarea "Debtor's TV and Computer"
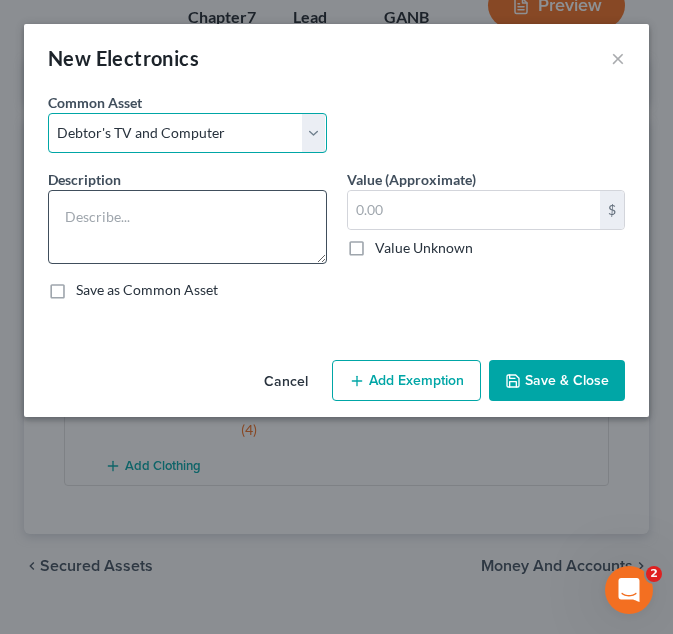
type input "500.00"
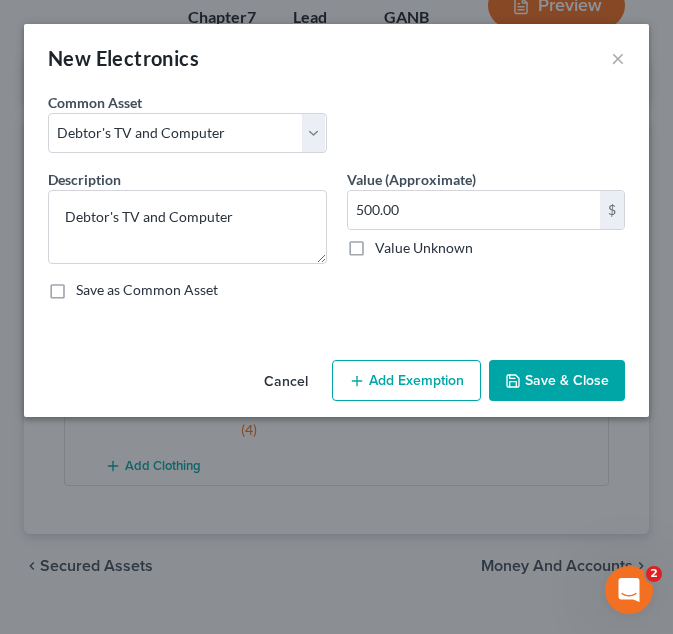
click at [381, 375] on button "Add Exemption" at bounding box center [406, 381] width 149 height 42
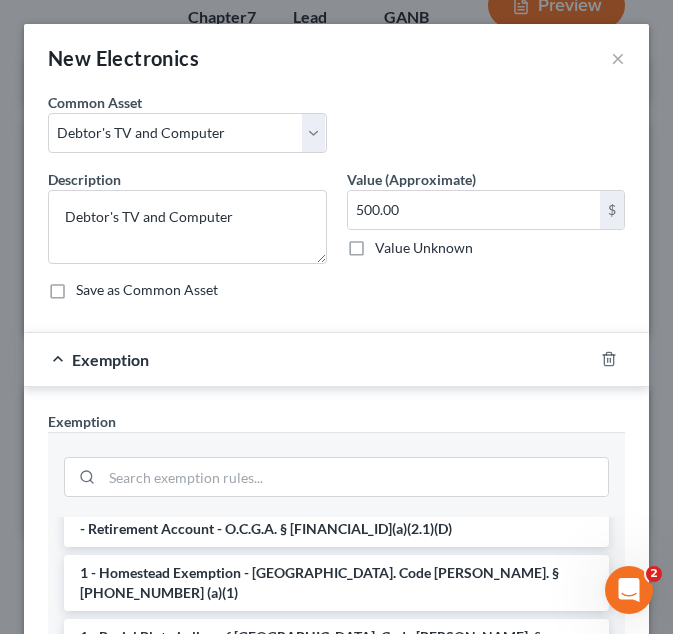
scroll to position [52, 0]
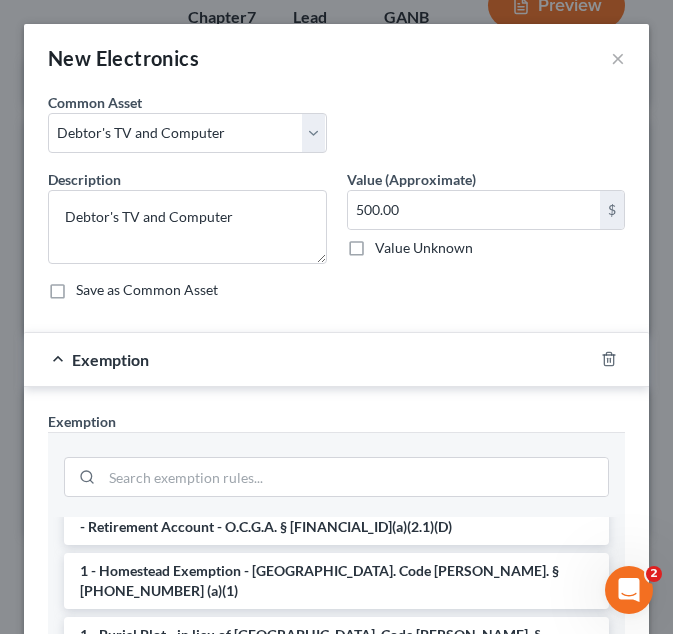
click at [370, 526] on li "- Retirement Account - O.C.G.A. § [FINANCIAL_ID](a)(2.1)(D)" at bounding box center [336, 527] width 545 height 36
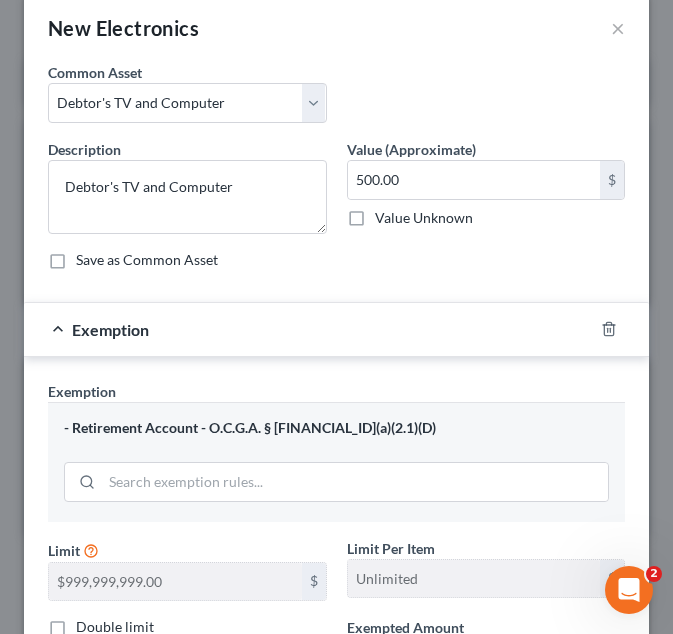
scroll to position [31, 0]
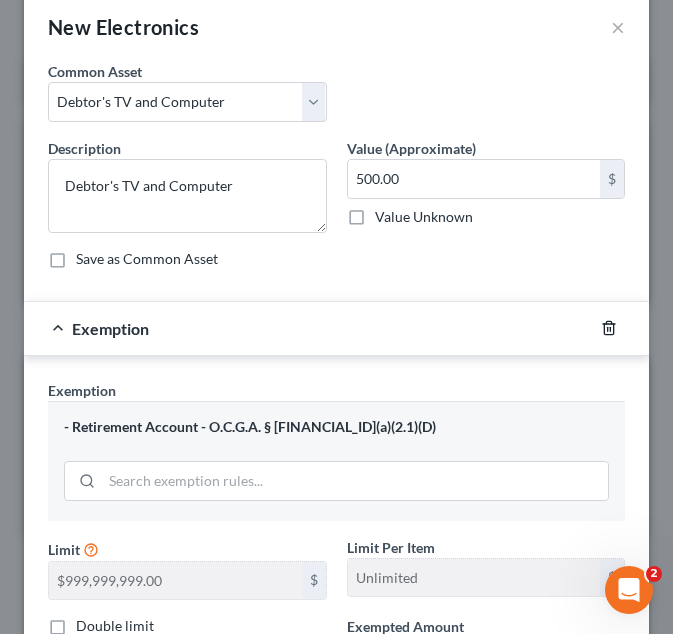
click at [601, 331] on icon "button" at bounding box center [609, 328] width 16 height 16
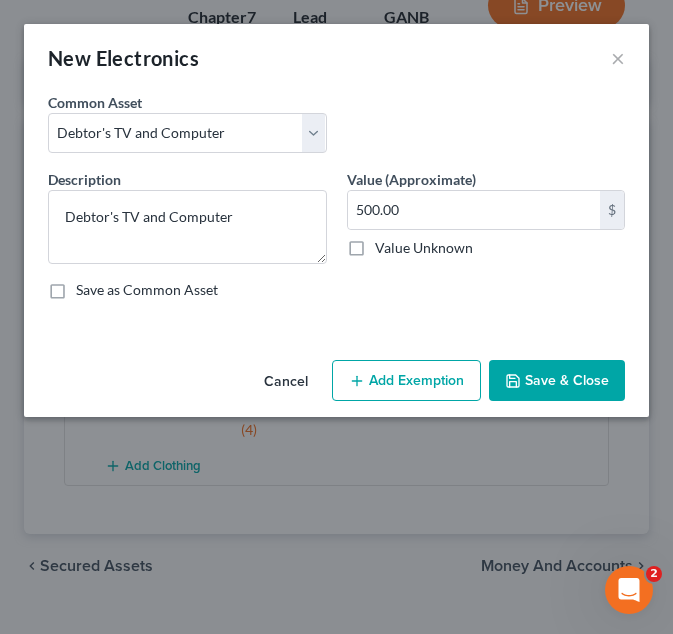
click at [398, 362] on button "Add Exemption" at bounding box center [406, 381] width 149 height 42
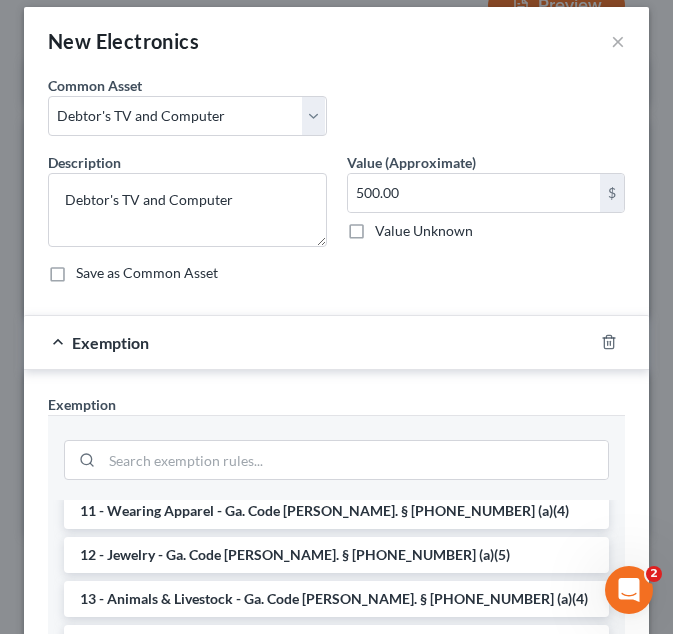
scroll to position [318, 0]
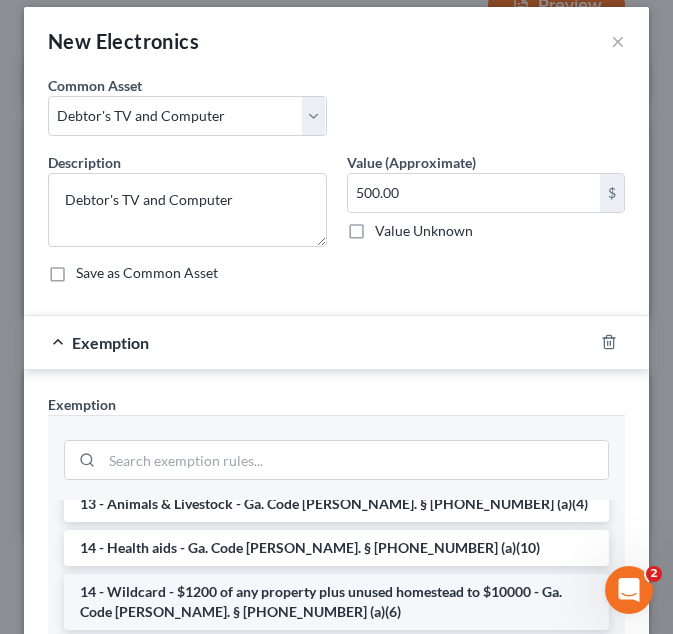
click at [315, 574] on li "14 - Wildcard - $1200 of any property plus unused homestead to $10000 - Ga. Cod…" at bounding box center [336, 602] width 545 height 56
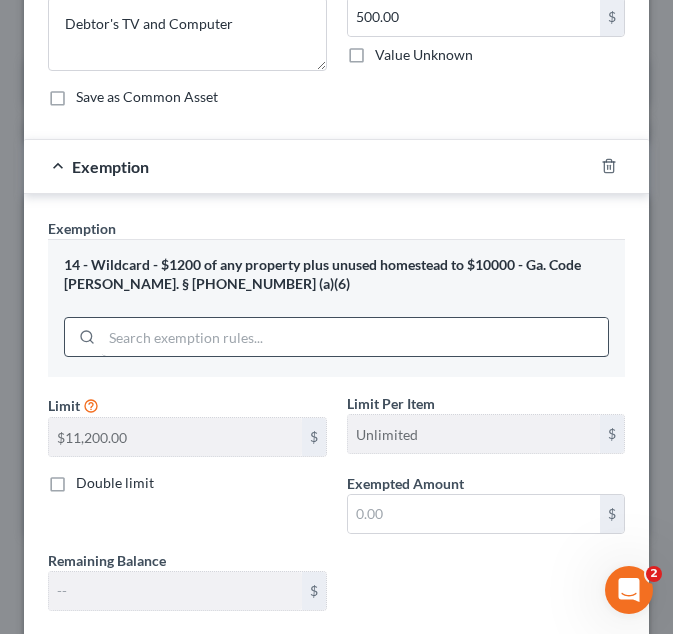
scroll to position [197, 0]
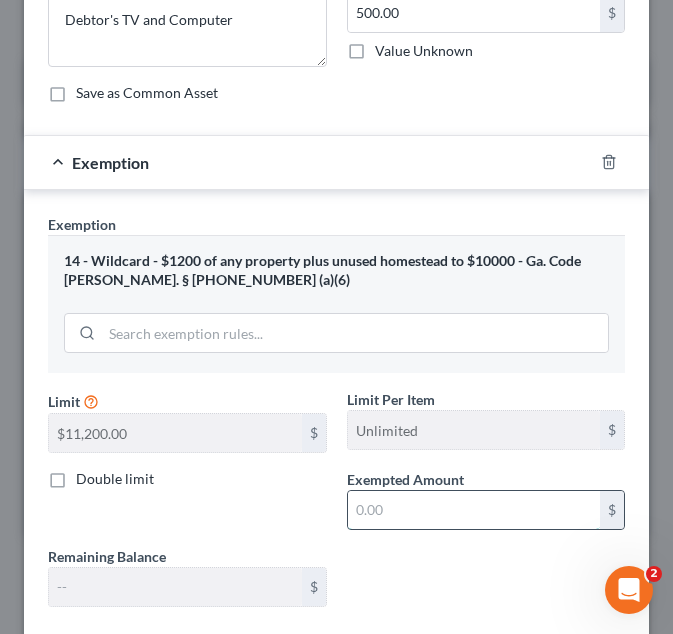
click at [421, 499] on input "text" at bounding box center [474, 510] width 253 height 38
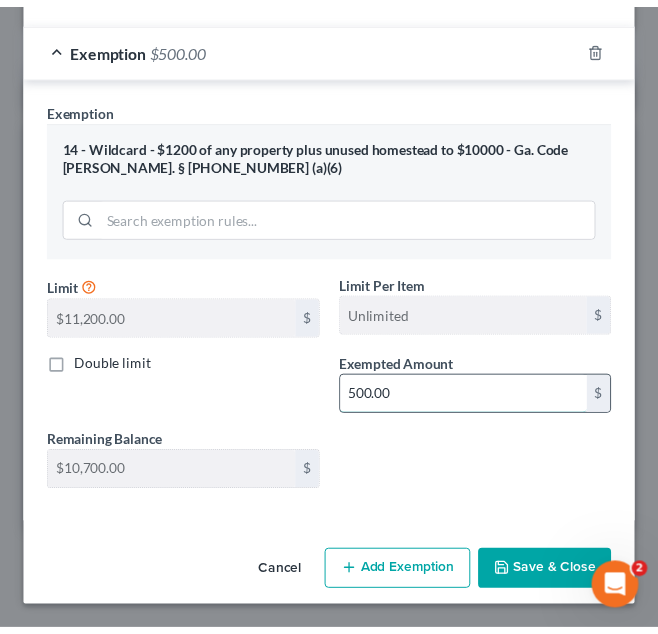
scroll to position [312, 0]
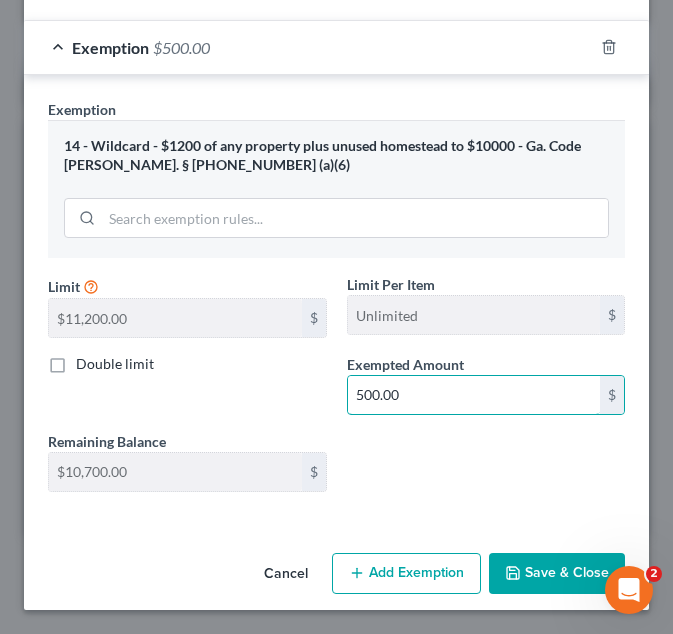
type input "500.00"
click at [539, 577] on button "Save & Close" at bounding box center [557, 574] width 136 height 42
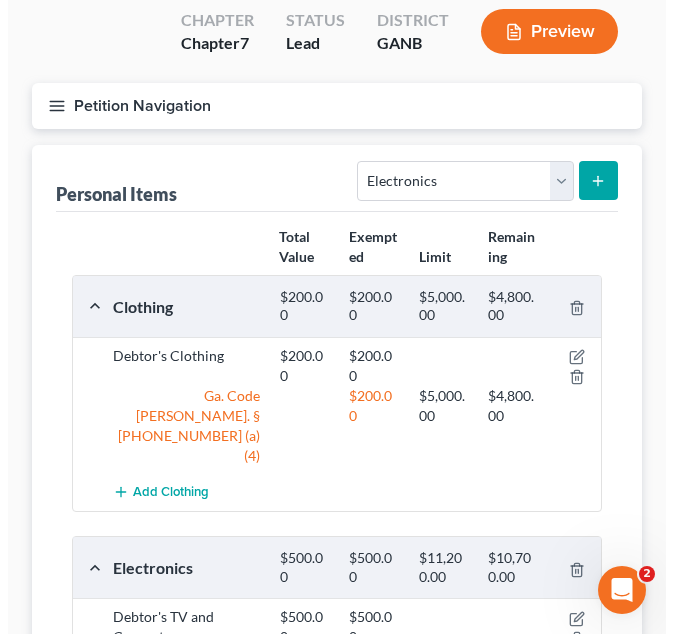
scroll to position [156, 0]
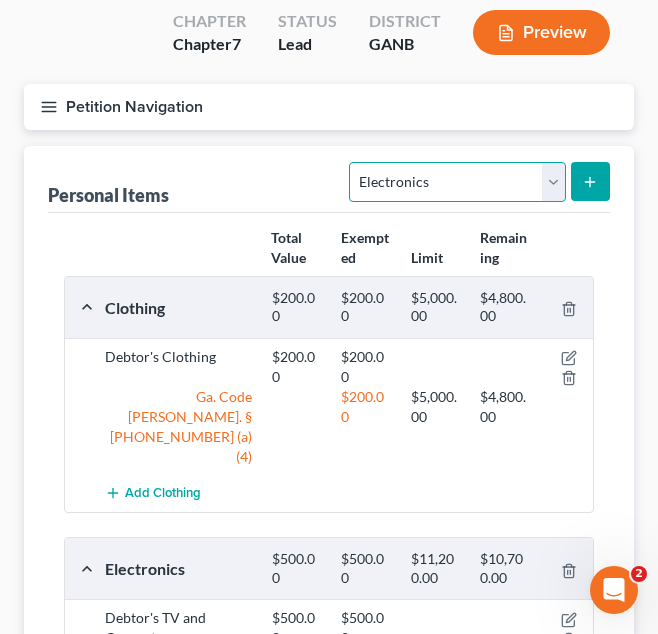
click at [446, 178] on select "Select Item Type Clothing Collectibles Of Value Electronics Firearms Household …" at bounding box center [457, 182] width 216 height 40
select select "household_goods"
click at [352, 162] on select "Select Item Type Clothing Collectibles Of Value Electronics Firearms Household …" at bounding box center [457, 182] width 216 height 40
click at [584, 179] on icon "submit" at bounding box center [590, 182] width 16 height 16
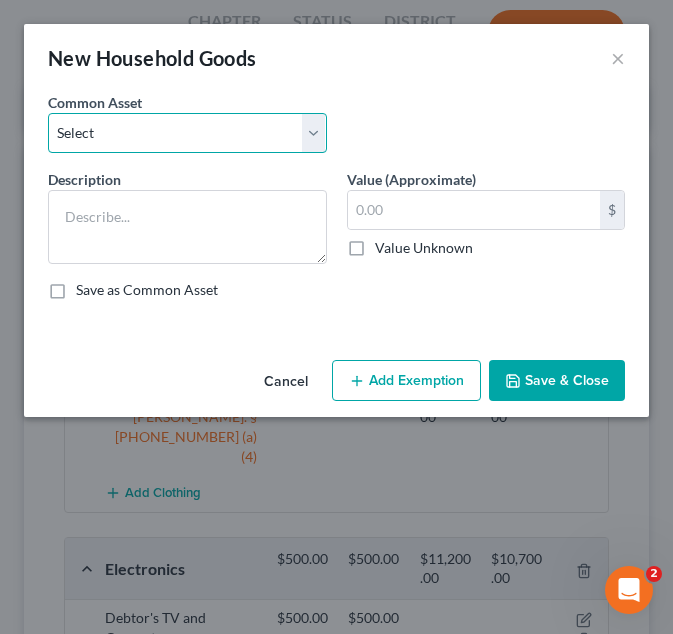
click at [266, 130] on select "Select Debtor's Furniture Debtor's Furniture" at bounding box center [187, 133] width 279 height 40
select select "1"
click at [48, 113] on select "Select Debtor's Furniture Debtor's Furniture" at bounding box center [187, 133] width 279 height 40
type textarea "Debtor's Furniture"
type input "3,500.00"
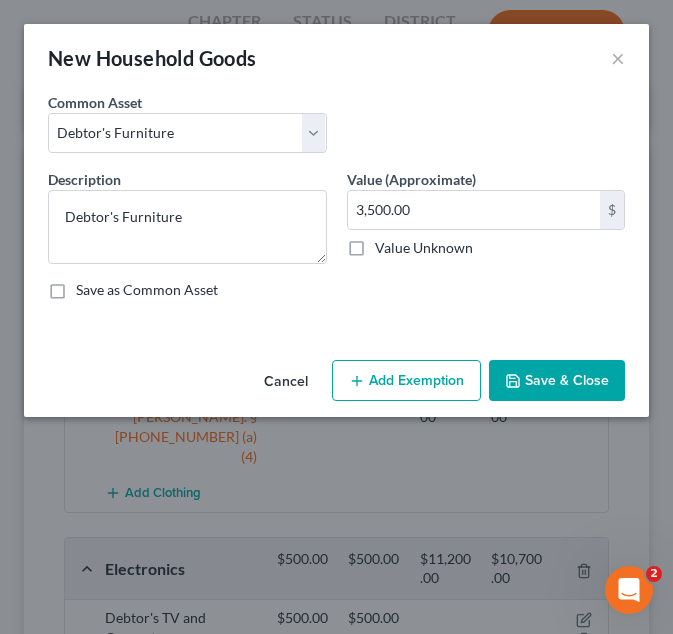
click at [361, 378] on icon "button" at bounding box center [357, 381] width 16 height 16
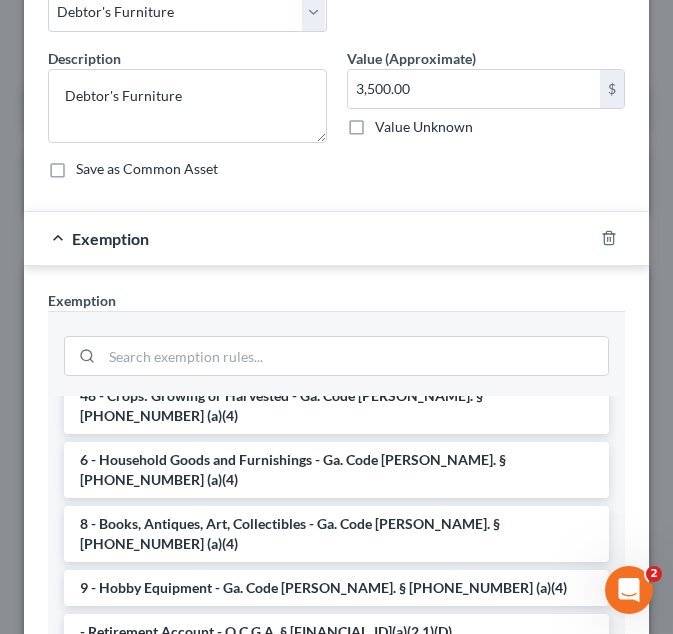
scroll to position [213, 0]
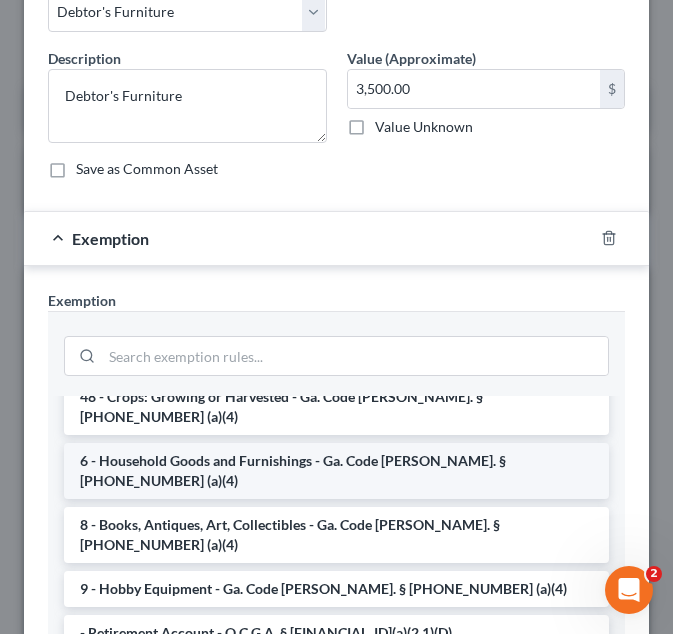
click at [354, 451] on li "6 - Household Goods and Furnishings - Ga. Code [PERSON_NAME]. § [PHONE_NUMBER] …" at bounding box center [336, 471] width 545 height 56
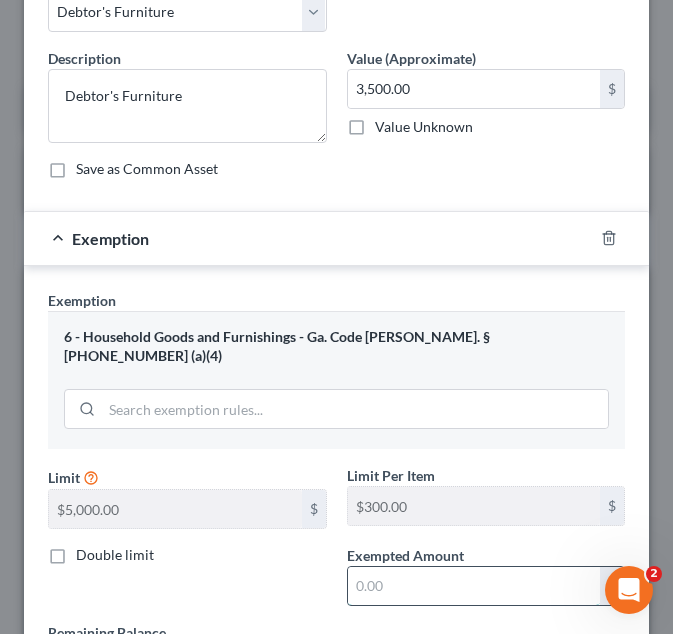
click at [425, 570] on input "text" at bounding box center [474, 586] width 253 height 38
click at [232, 571] on div "Double limit" at bounding box center [187, 575] width 299 height 61
click at [401, 567] on input "text" at bounding box center [474, 586] width 253 height 38
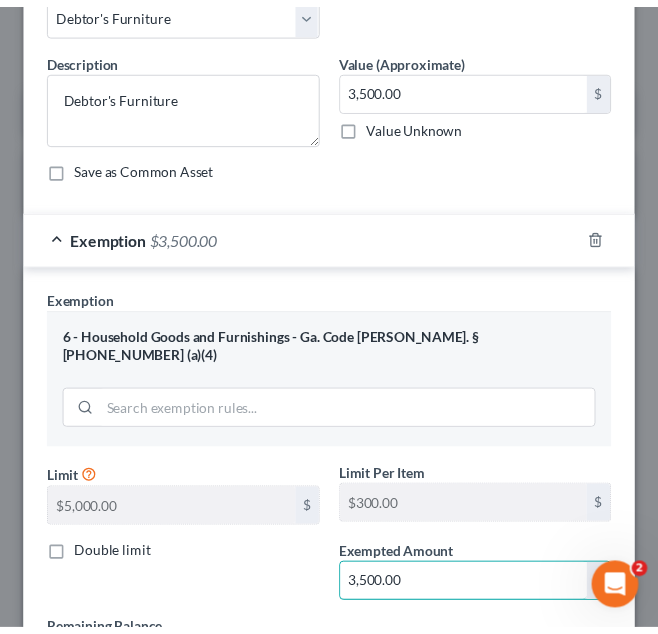
scroll to position [293, 0]
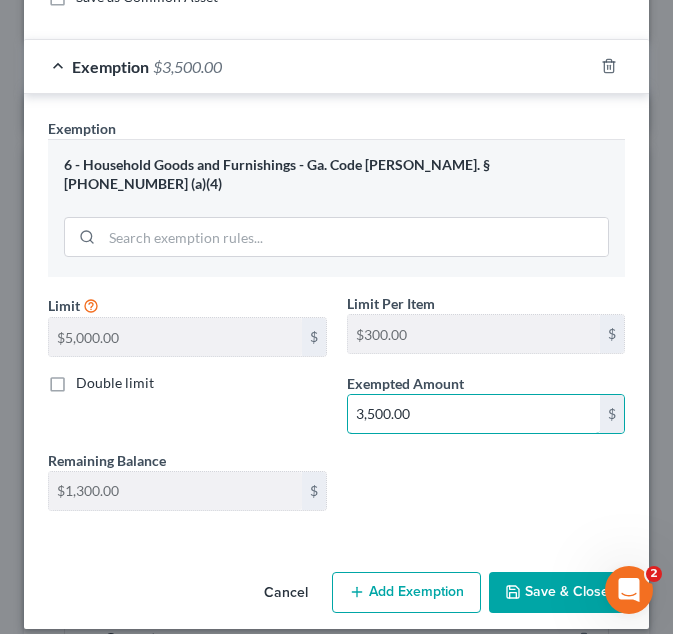
type input "3,500.00"
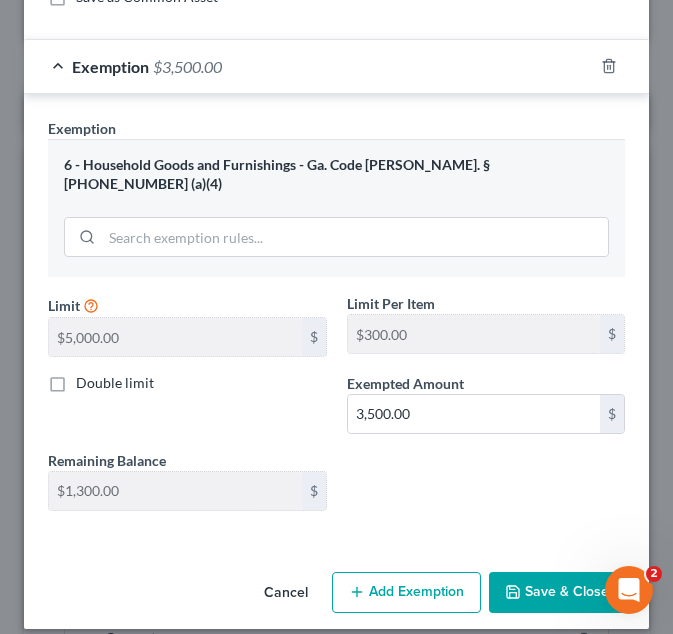
click at [532, 572] on button "Save & Close" at bounding box center [557, 593] width 136 height 42
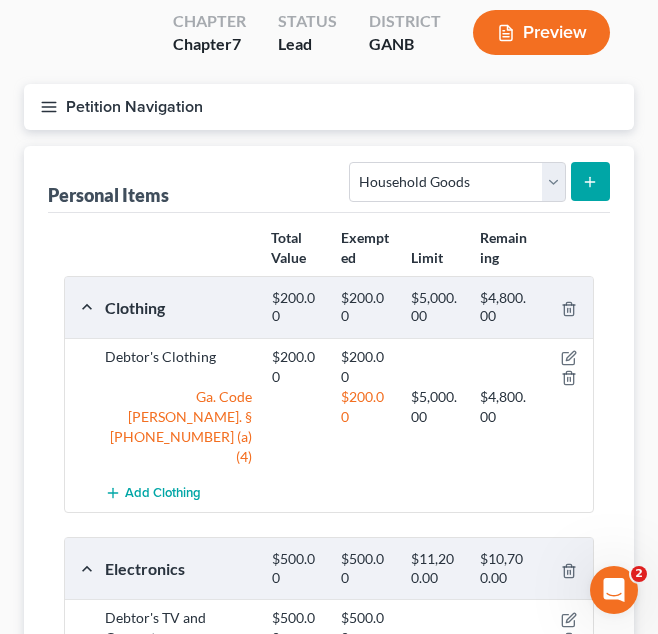
scroll to position [625, 0]
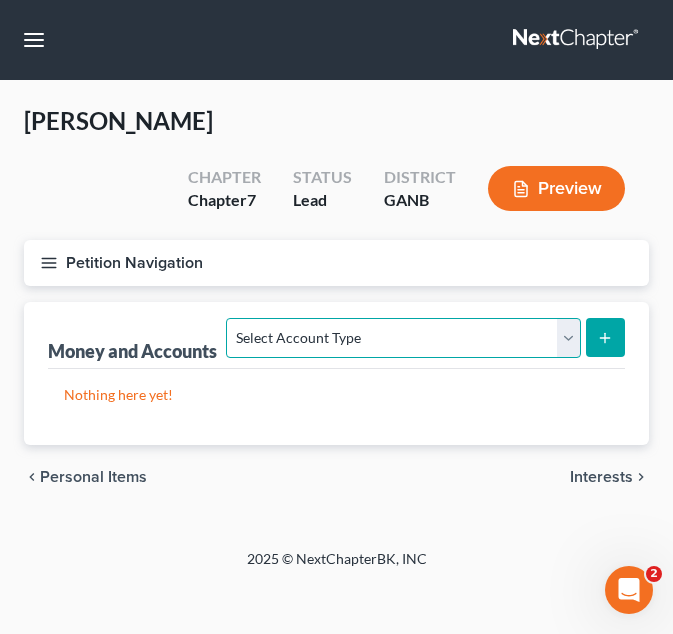
click at [382, 329] on select "Select Account Type Brokerage Cash on Hand Certificates of Deposit Checking Acc…" at bounding box center [403, 338] width 354 height 40
select select "checking"
click at [231, 318] on select "Select Account Type Brokerage Cash on Hand Certificates of Deposit Checking Acc…" at bounding box center [403, 338] width 354 height 40
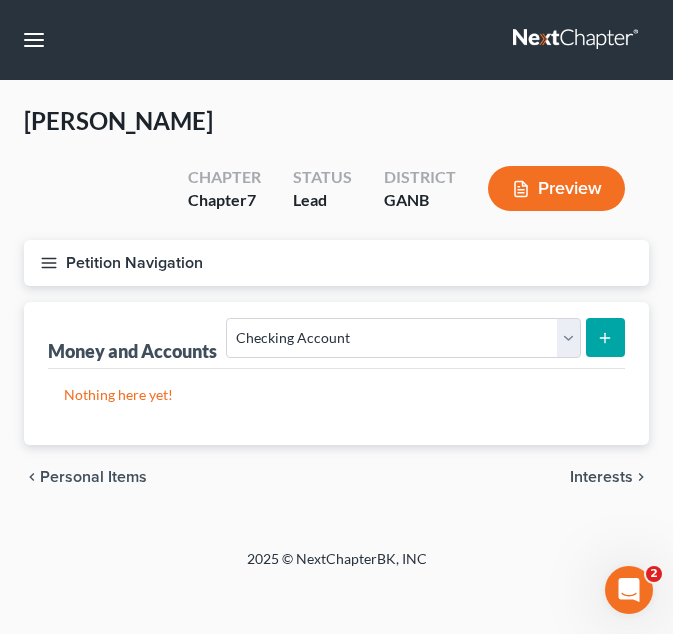
click at [607, 344] on icon "submit" at bounding box center [605, 338] width 16 height 16
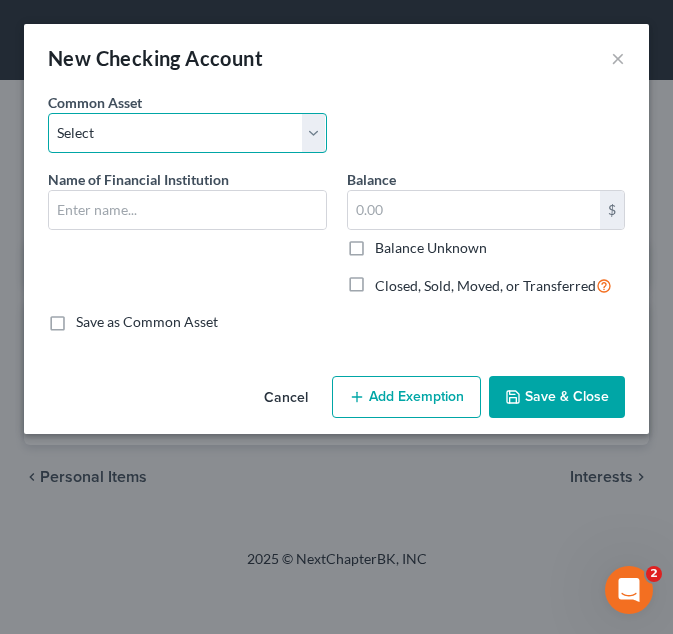
click at [239, 129] on select "Select USAA Bank Cadence Bank Colony Bank Chase Bank [US_STATE]’s Own Credit Un…" at bounding box center [187, 133] width 279 height 40
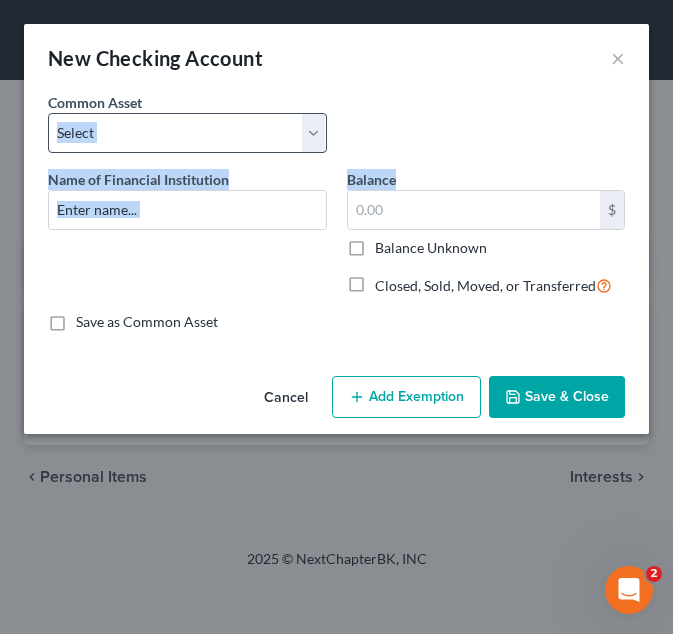
drag, startPoint x: 426, startPoint y: 174, endPoint x: 236, endPoint y: 124, distance: 196.5
click at [236, 124] on div "Common Asset Select USAA Bank Cadence Bank Colony Bank Chase Bank [US_STATE]’s …" at bounding box center [336, 212] width 577 height 240
click at [236, 124] on select "Select USAA Bank Cadence Bank Colony Bank Chase Bank [US_STATE]’s Own Credit Un…" at bounding box center [187, 133] width 279 height 40
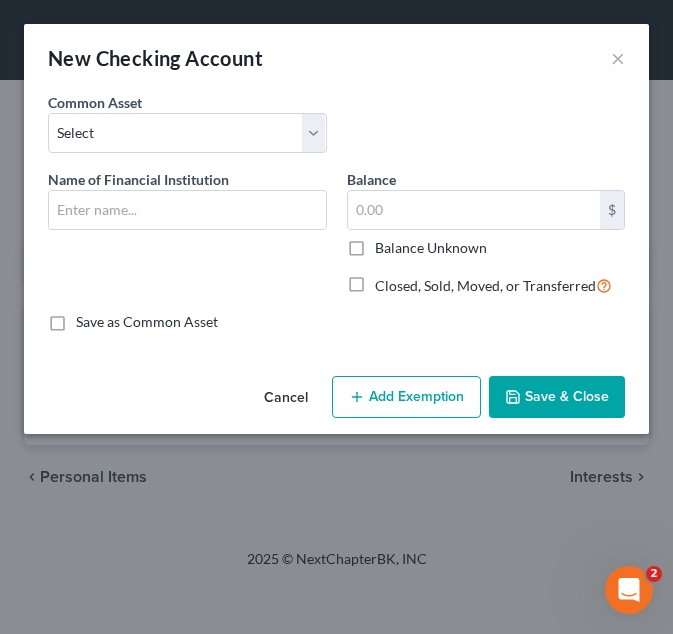
click at [330, 110] on div "Common Asset Select USAA Bank Cadence Bank Colony Bank Chase Bank [US_STATE]’s …" at bounding box center [187, 122] width 299 height 61
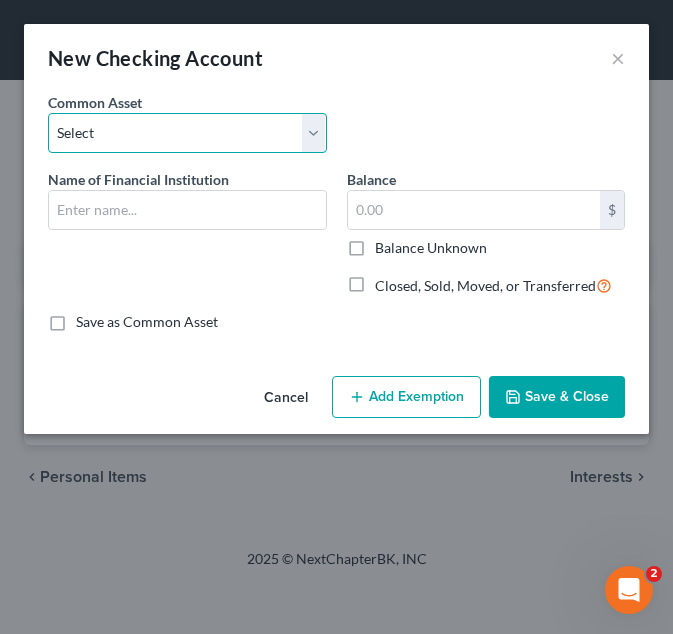
click at [290, 124] on select "Select USAA Bank Cadence Bank Colony Bank Chase Bank [US_STATE]’s Own Credit Un…" at bounding box center [187, 133] width 279 height 40
click at [267, 121] on select "Select USAA Bank Cadence Bank Colony Bank Chase Bank [US_STATE]’s Own Credit Un…" at bounding box center [187, 133] width 279 height 40
click at [267, 122] on select "Select USAA Bank Cadence Bank Colony Bank Chase Bank [US_STATE]’s Own Credit Un…" at bounding box center [187, 133] width 279 height 40
select select "9"
click at [48, 113] on select "Select USAA Bank Cadence Bank Colony Bank Chase Bank [US_STATE]’s Own Credit Un…" at bounding box center [187, 133] width 279 height 40
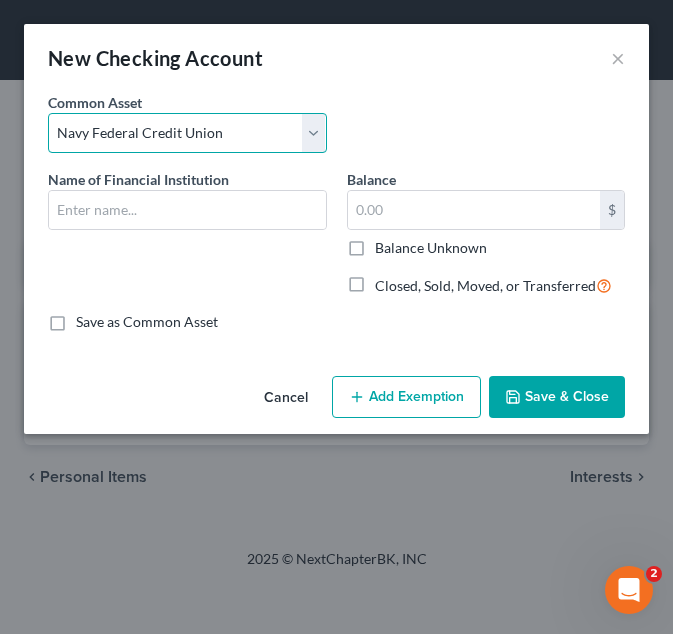
type input "Navy Federal Credit Union"
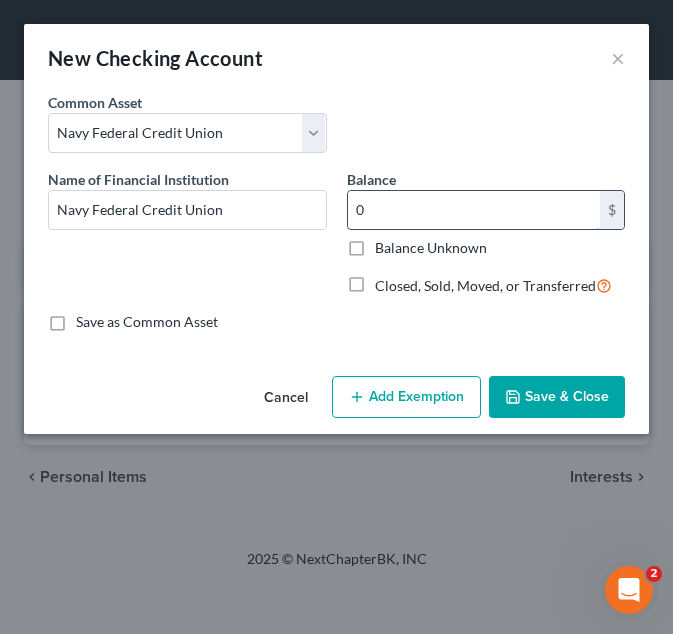
click at [374, 223] on input "0" at bounding box center [474, 210] width 253 height 38
type input "620.00"
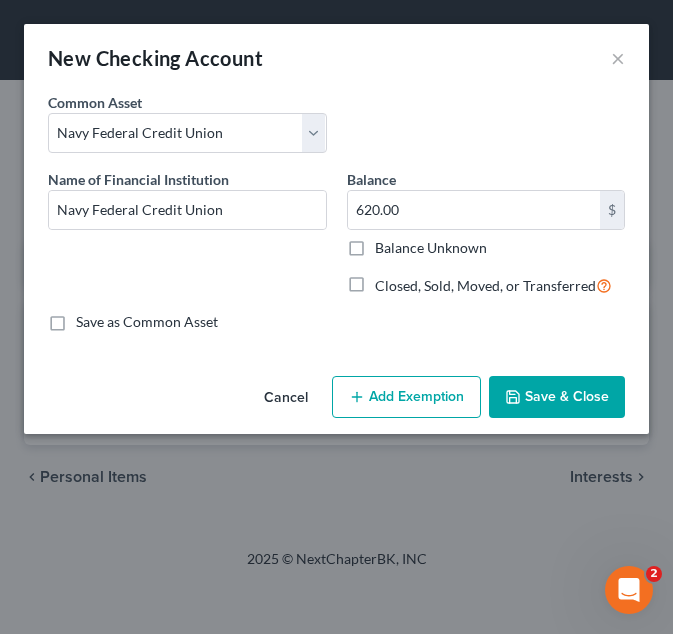
click at [402, 408] on button "Add Exemption" at bounding box center [406, 397] width 149 height 42
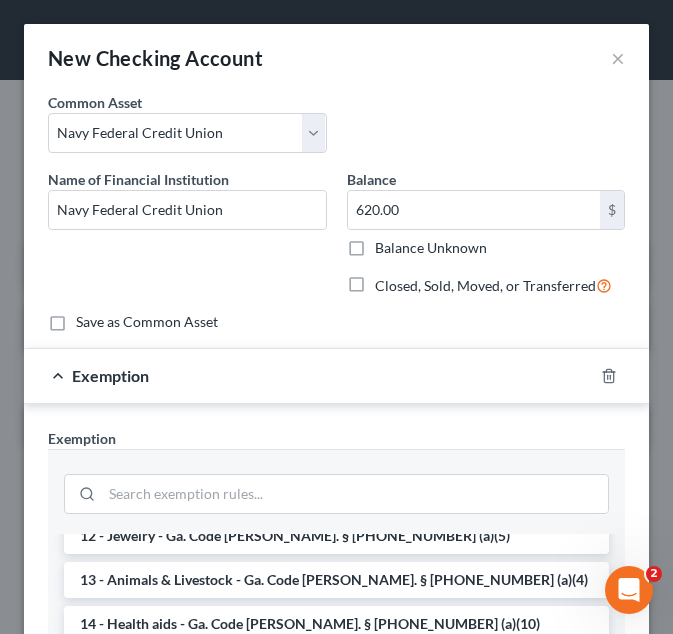
scroll to position [345, 0]
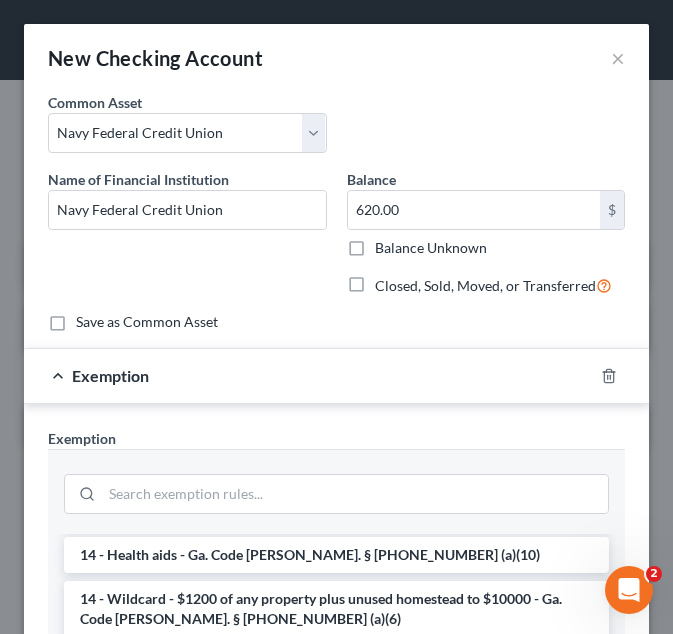
click at [257, 581] on li "14 - Wildcard - $1200 of any property plus unused homestead to $10000 - Ga. Cod…" at bounding box center [336, 609] width 545 height 56
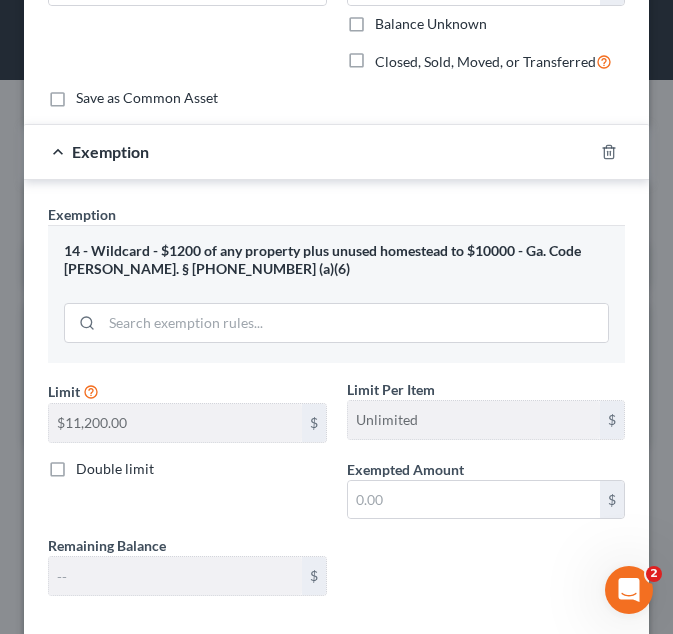
scroll to position [224, 0]
click at [371, 506] on input "text" at bounding box center [474, 500] width 253 height 38
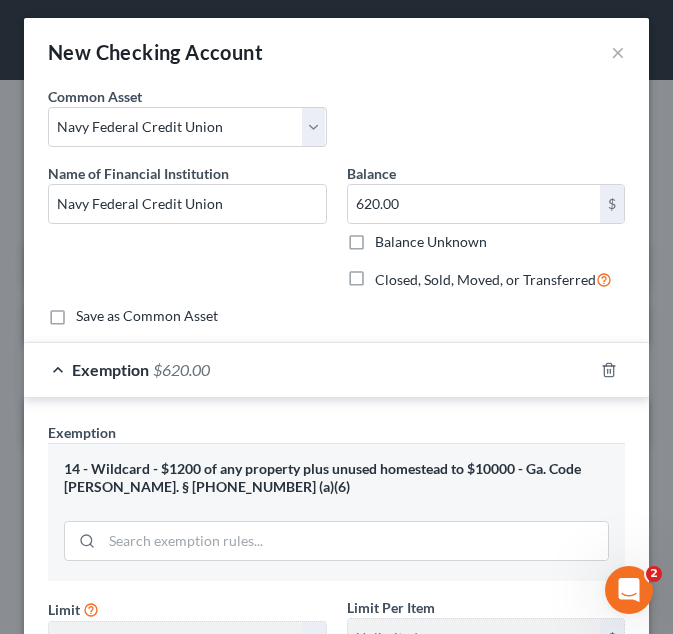
scroll to position [329, 0]
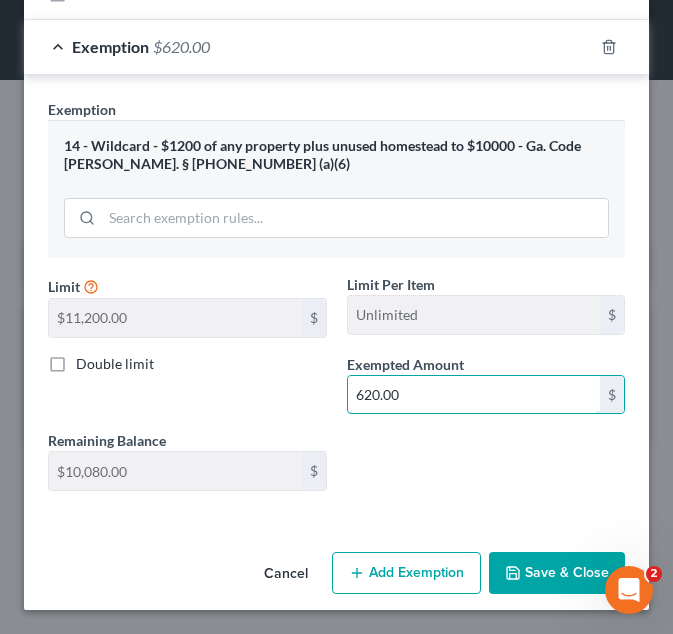
type input "620.00"
click at [530, 560] on button "Save & Close" at bounding box center [557, 573] width 136 height 42
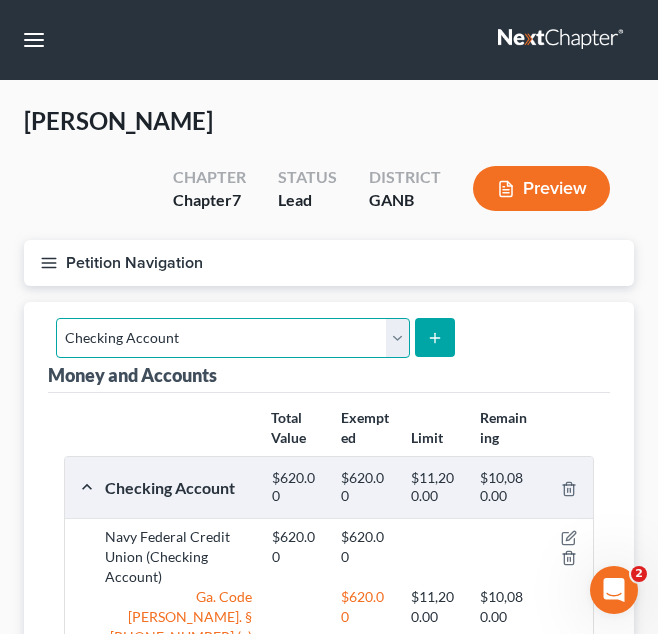
click at [167, 336] on select "Select Account Type Brokerage Cash on Hand Certificates of Deposit Checking Acc…" at bounding box center [233, 338] width 354 height 40
select select "savings"
click at [56, 318] on select "Select Account Type Brokerage Cash on Hand Certificates of Deposit Checking Acc…" at bounding box center [233, 338] width 354 height 40
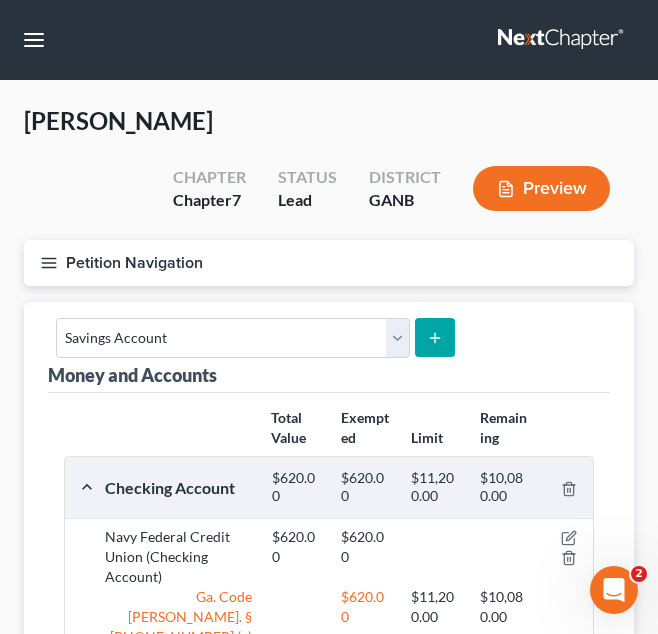
click at [428, 320] on button "submit" at bounding box center [434, 337] width 39 height 39
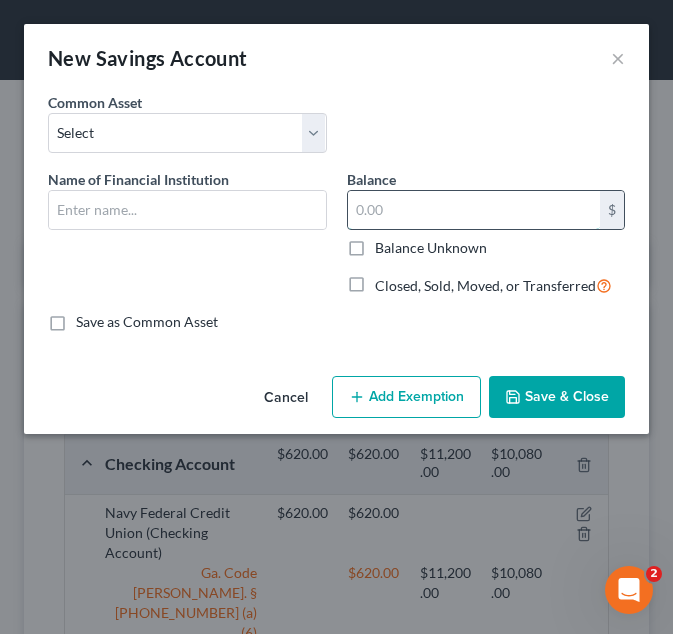
click at [375, 228] on input "text" at bounding box center [474, 210] width 253 height 38
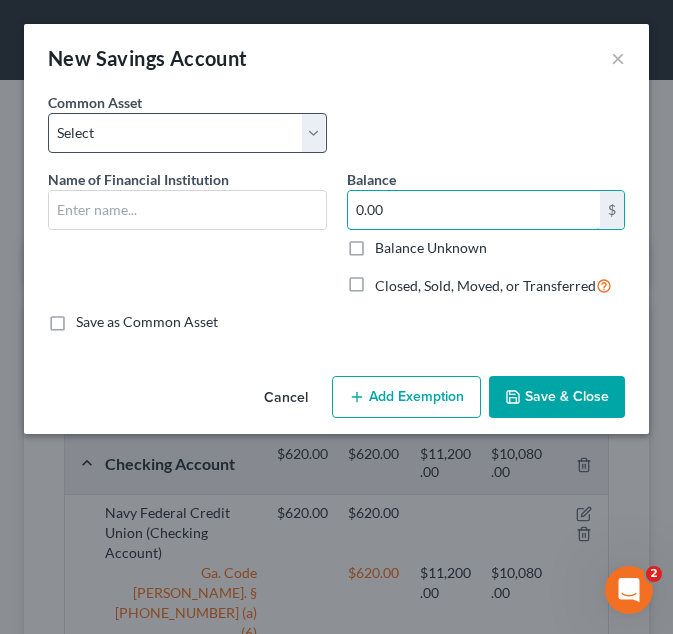
type input "0.00"
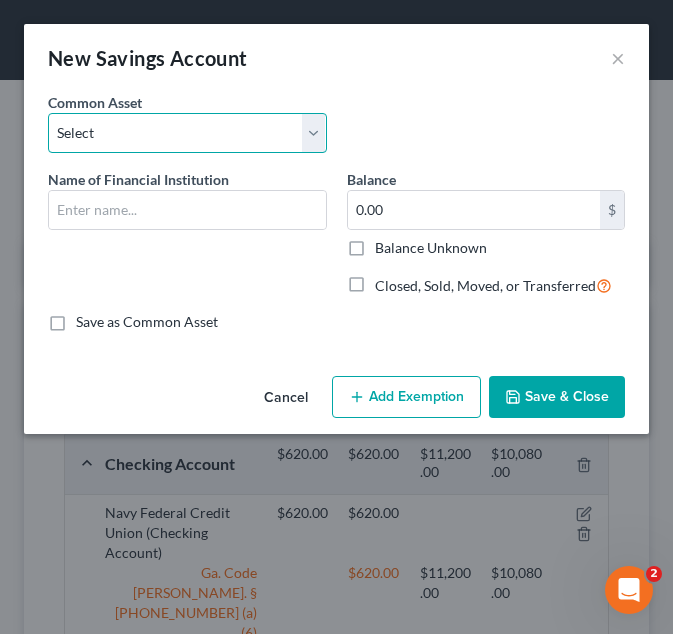
click at [262, 142] on select "Select Cadence Bank Chase Bank Bank of America [US_STATE]’s Own Credit Union [U…" at bounding box center [187, 133] width 279 height 40
select select "7"
click at [48, 113] on select "Select Cadence Bank Chase Bank Bank of America [US_STATE]’s Own Credit Union [U…" at bounding box center [187, 133] width 279 height 40
type input "Navy Federal Credit Union"
type input "0"
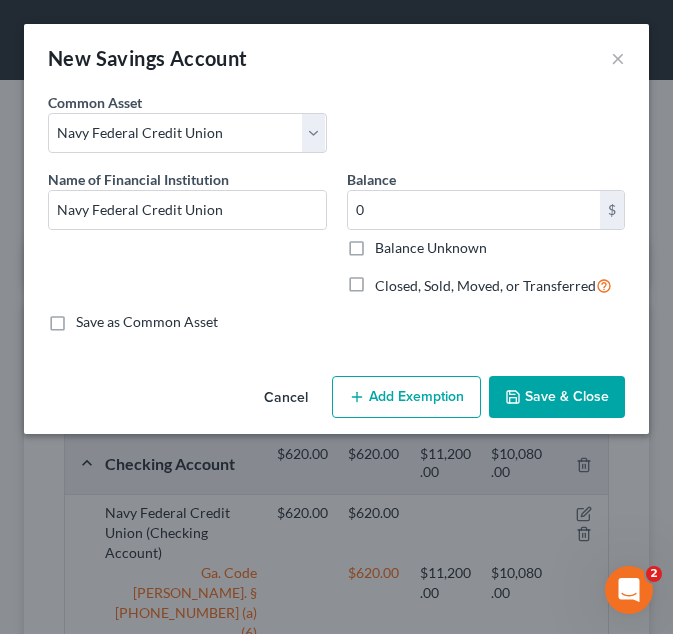
click at [368, 405] on button "Add Exemption" at bounding box center [406, 397] width 149 height 42
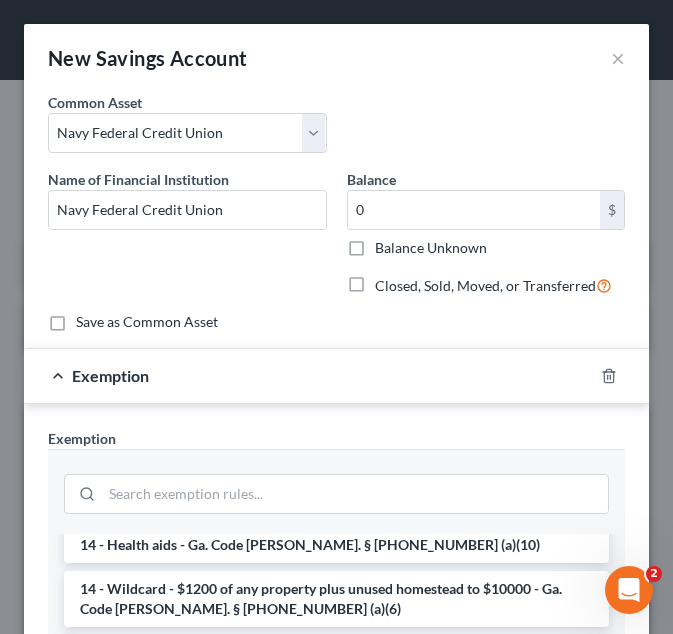
scroll to position [355, 0]
click at [240, 571] on li "14 - Wildcard - $1200 of any property plus unused homestead to $10000 - Ga. Cod…" at bounding box center [336, 599] width 545 height 56
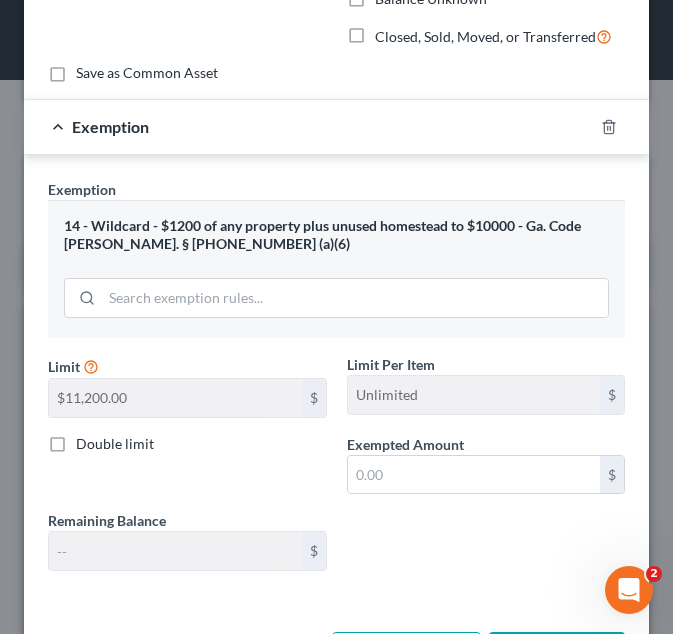
scroll to position [250, 0]
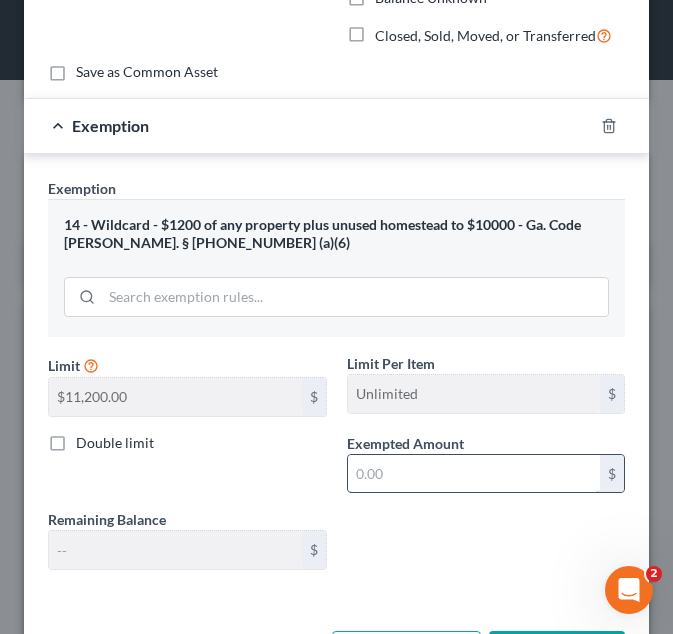
click at [453, 460] on input "text" at bounding box center [474, 474] width 253 height 38
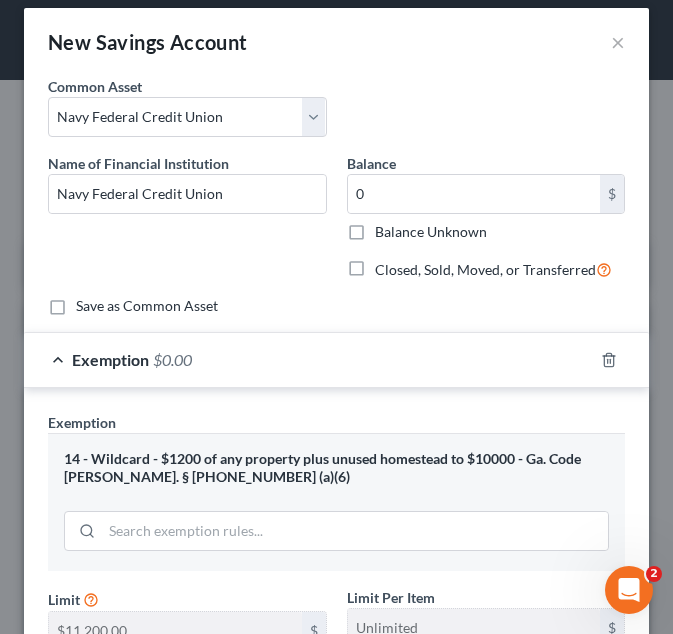
scroll to position [15, 0]
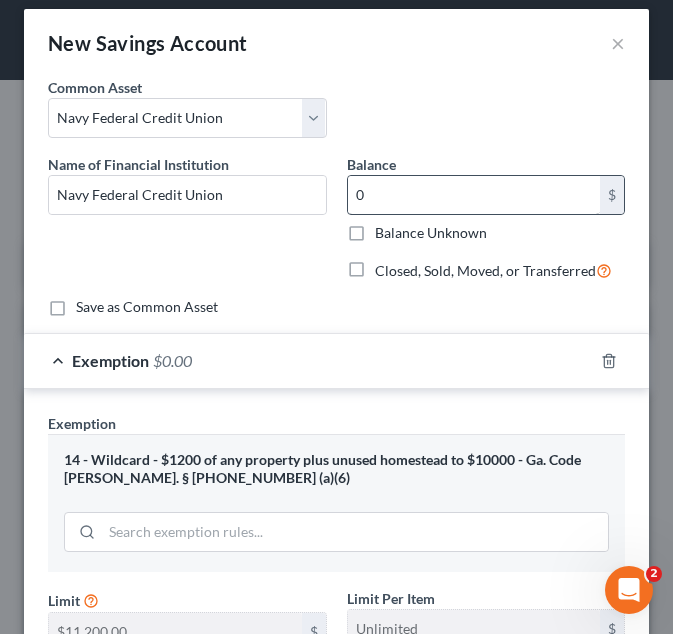
type input "0.00"
click at [420, 185] on input "0" at bounding box center [474, 195] width 253 height 38
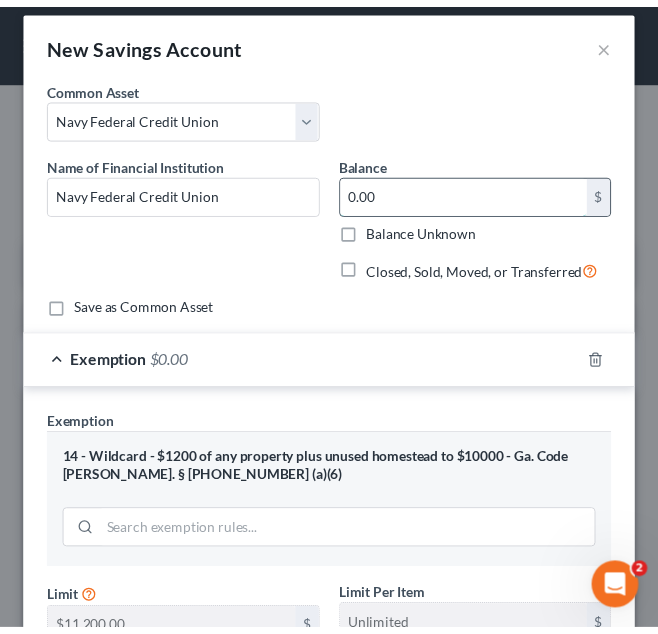
scroll to position [329, 0]
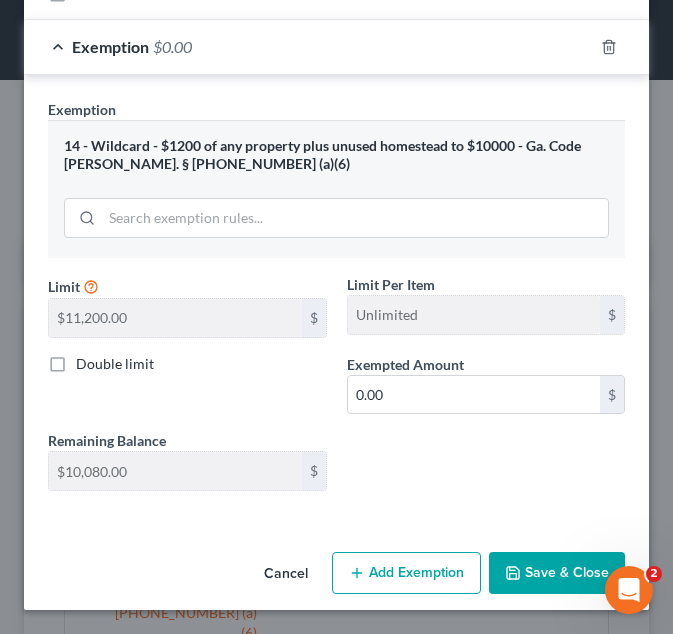
type input "0.00"
click at [536, 566] on button "Save & Close" at bounding box center [557, 573] width 136 height 42
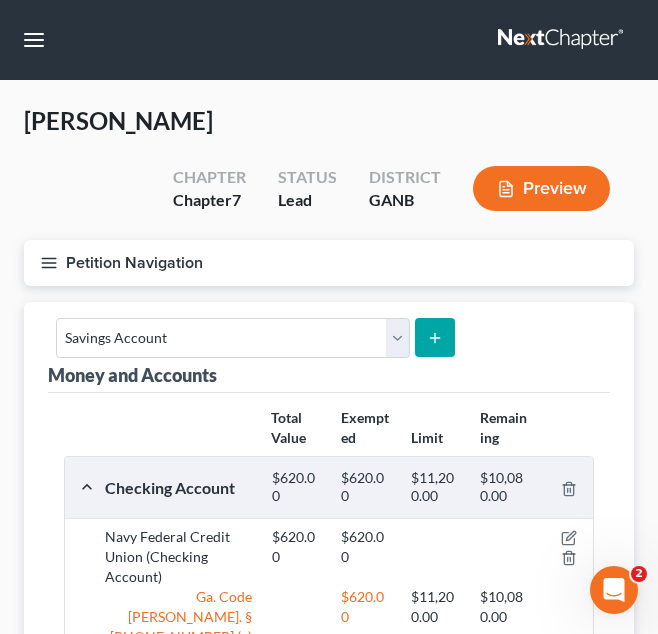
scroll to position [59, 0]
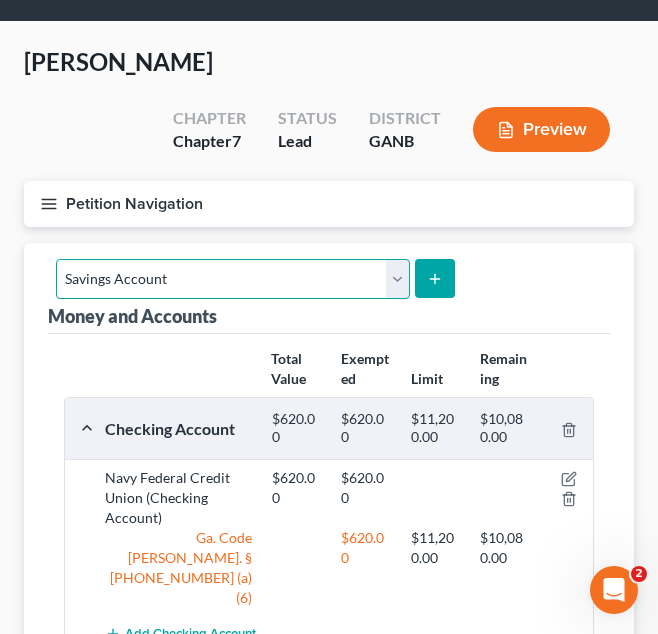
click at [273, 276] on select "Select Account Type Brokerage Cash on Hand Certificates of Deposit Checking Acc…" at bounding box center [233, 279] width 354 height 40
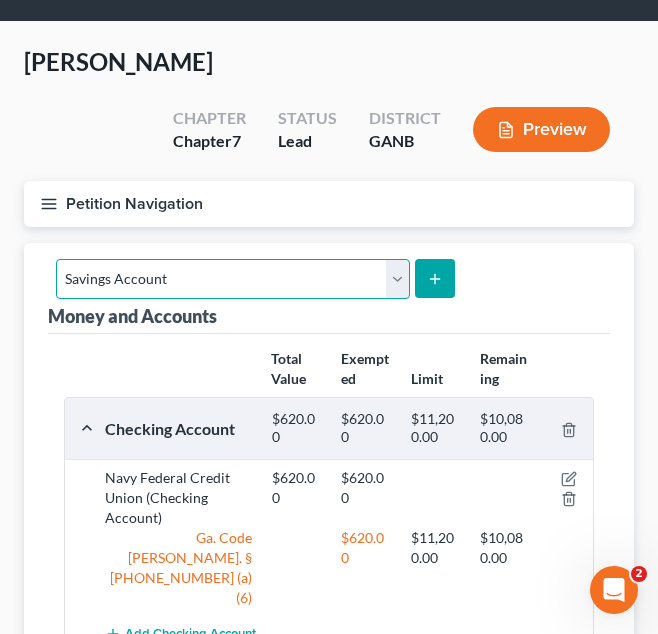
click at [281, 268] on select "Select Account Type Brokerage Cash on Hand Certificates of Deposit Checking Acc…" at bounding box center [233, 279] width 354 height 40
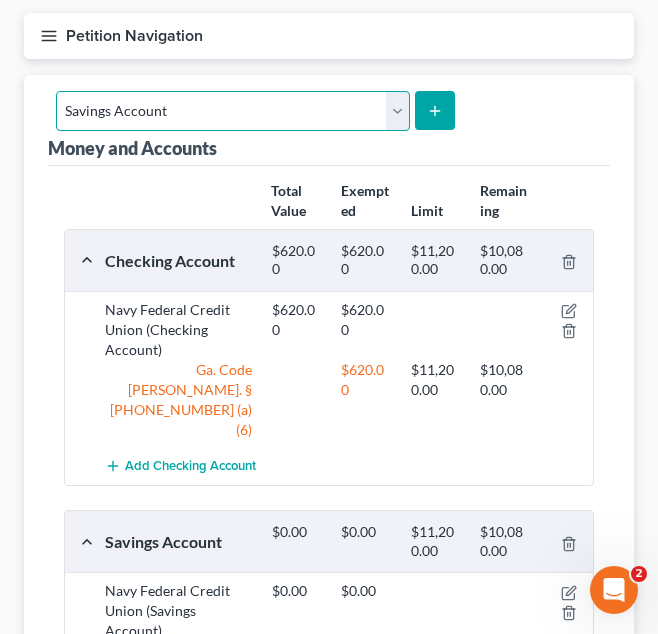
scroll to position [152, 0]
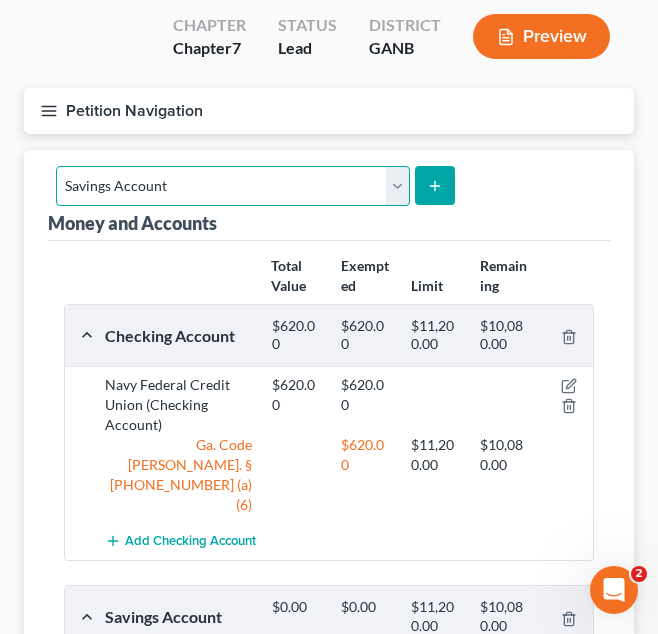
click at [257, 188] on select "Select Account Type Brokerage Cash on Hand Certificates of Deposit Checking Acc…" at bounding box center [233, 186] width 354 height 40
click at [270, 192] on select "Select Account Type Brokerage Cash on Hand Certificates of Deposit Checking Acc…" at bounding box center [233, 186] width 354 height 40
click at [303, 169] on select "Select Account Type Brokerage Cash on Hand Certificates of Deposit Checking Acc…" at bounding box center [233, 186] width 354 height 40
click at [237, 189] on select "Select Account Type Brokerage Cash on Hand Certificates of Deposit Checking Acc…" at bounding box center [233, 186] width 354 height 40
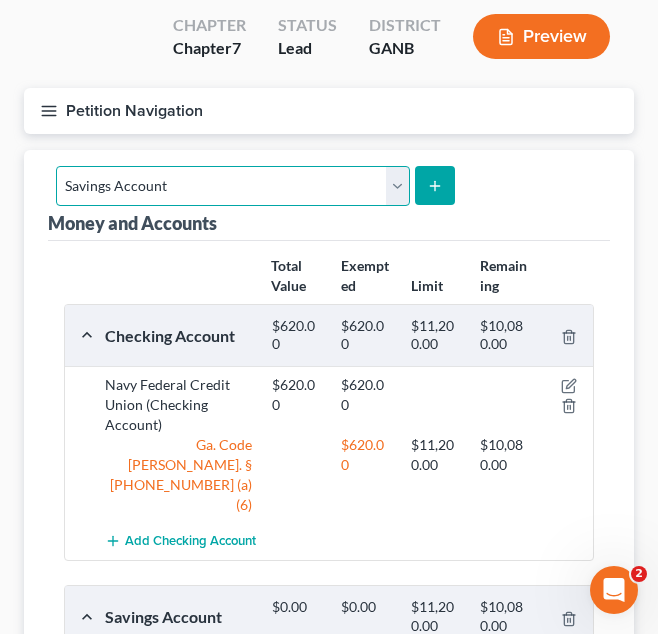
click at [237, 189] on select "Select Account Type Brokerage Cash on Hand Certificates of Deposit Checking Acc…" at bounding box center [233, 186] width 354 height 40
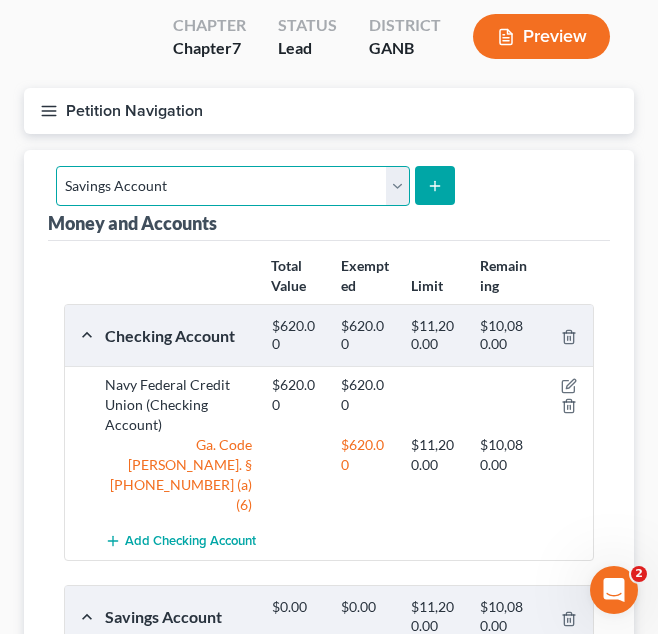
click at [237, 189] on select "Select Account Type Brokerage Cash on Hand Certificates of Deposit Checking Acc…" at bounding box center [233, 186] width 354 height 40
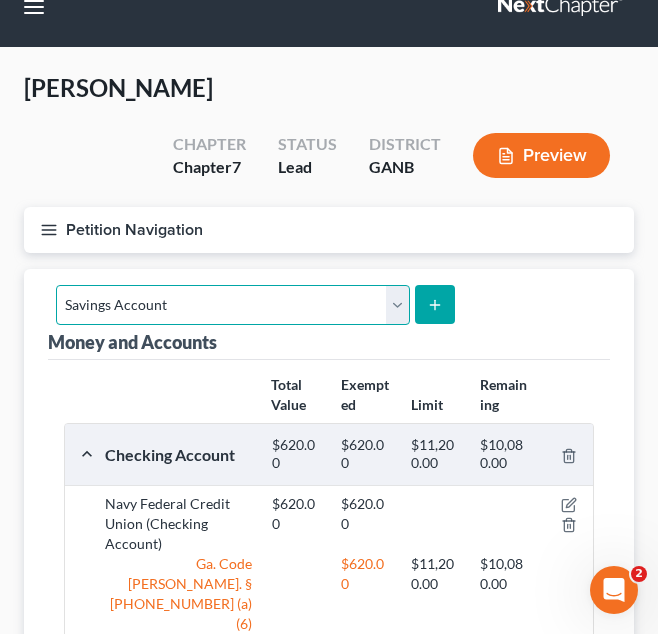
scroll to position [29, 0]
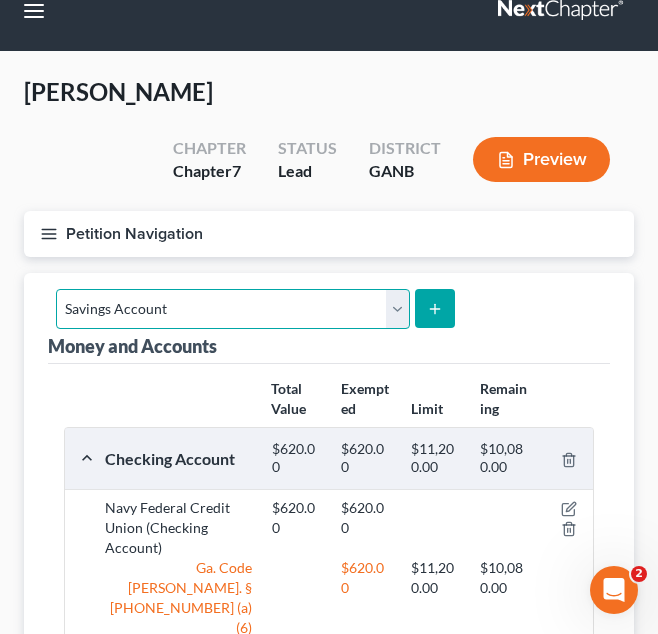
click at [188, 308] on select "Select Account Type Brokerage Cash on Hand Certificates of Deposit Checking Acc…" at bounding box center [233, 309] width 354 height 40
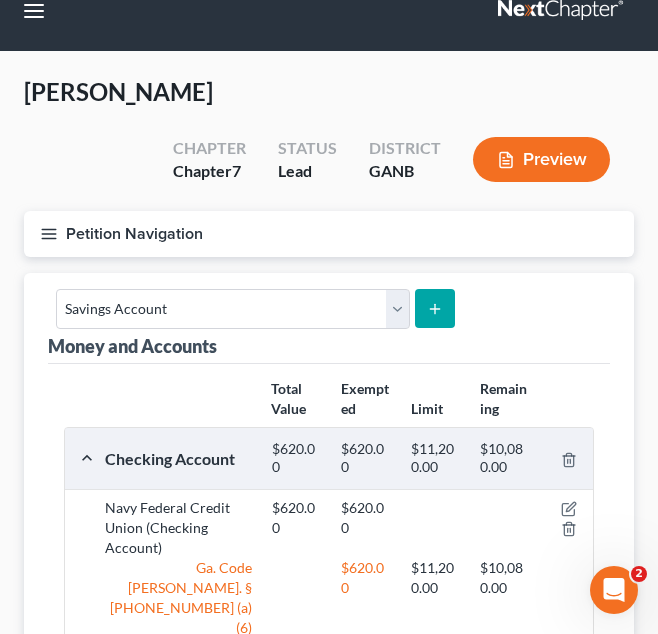
click at [155, 226] on button "Petition Navigation" at bounding box center [329, 234] width 610 height 46
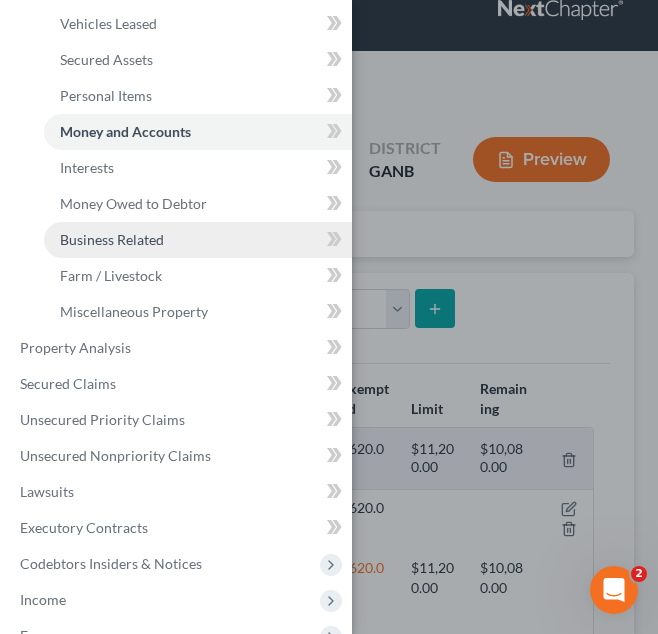
scroll to position [227, 0]
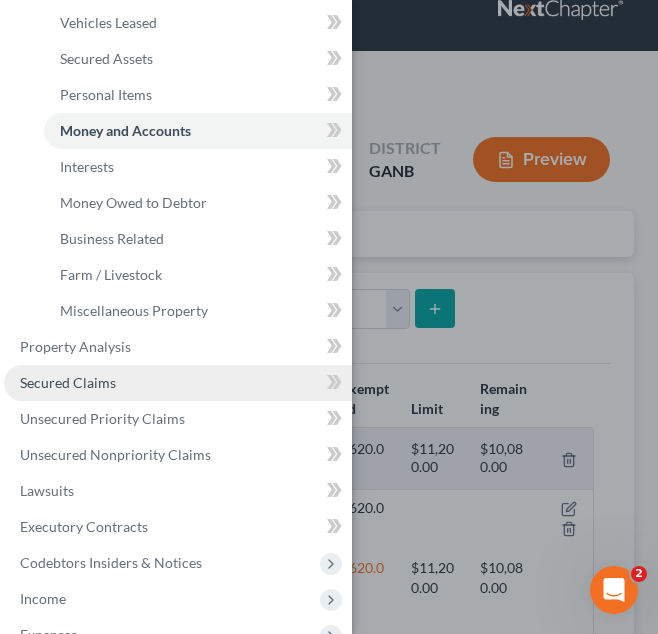
click at [137, 373] on link "Secured Claims" at bounding box center [178, 383] width 348 height 36
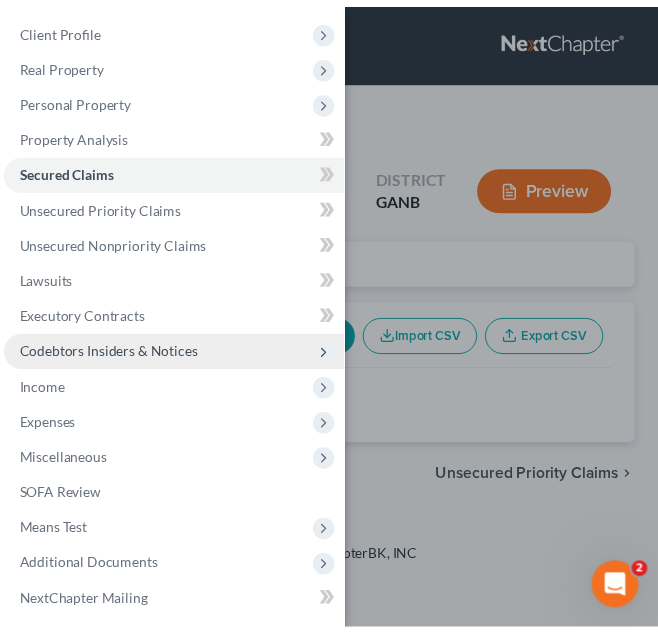
scroll to position [79, 0]
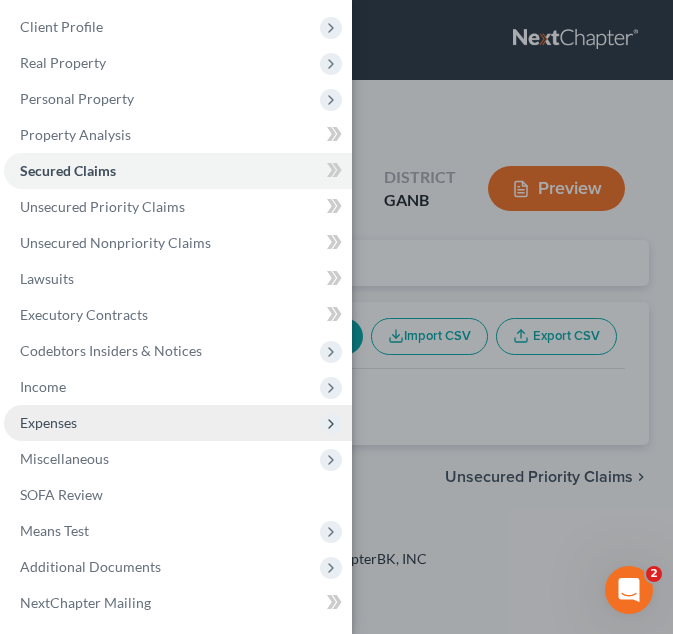
click at [91, 425] on span "Expenses" at bounding box center [178, 423] width 348 height 36
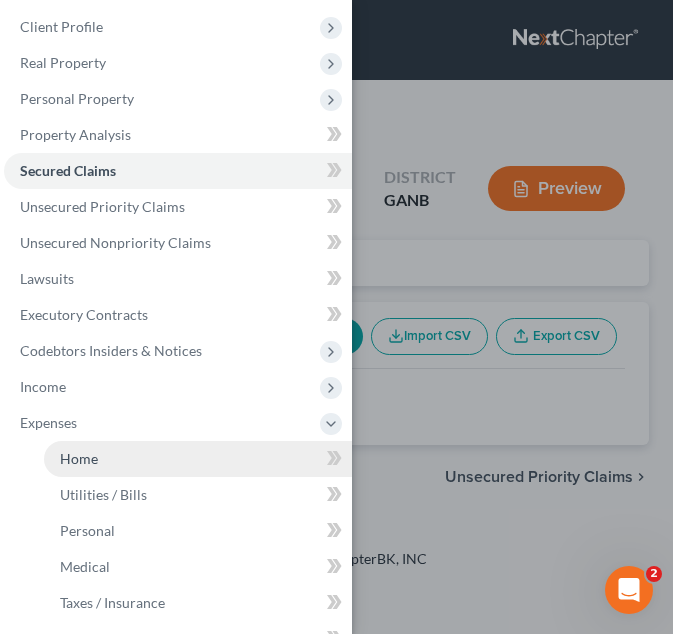
click at [87, 449] on link "Home" at bounding box center [198, 459] width 308 height 36
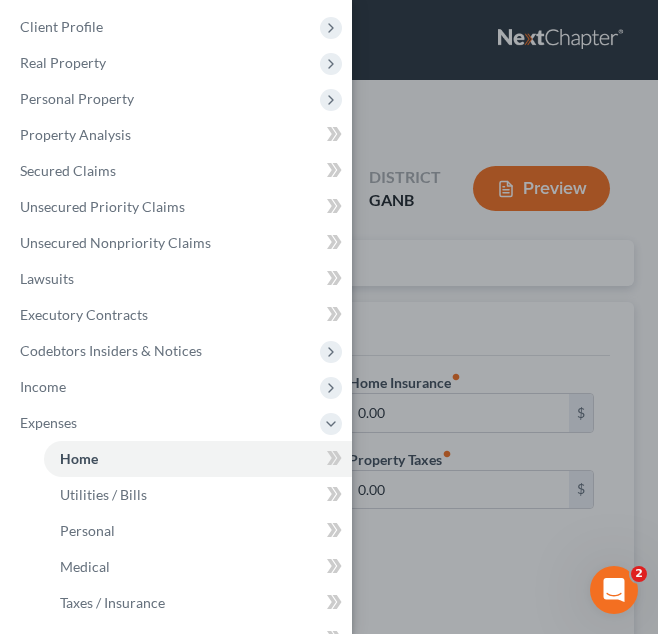
click at [446, 343] on div "Case Dashboard Payments Invoices Payments Payments Credit Report Client Profile" at bounding box center [329, 317] width 658 height 634
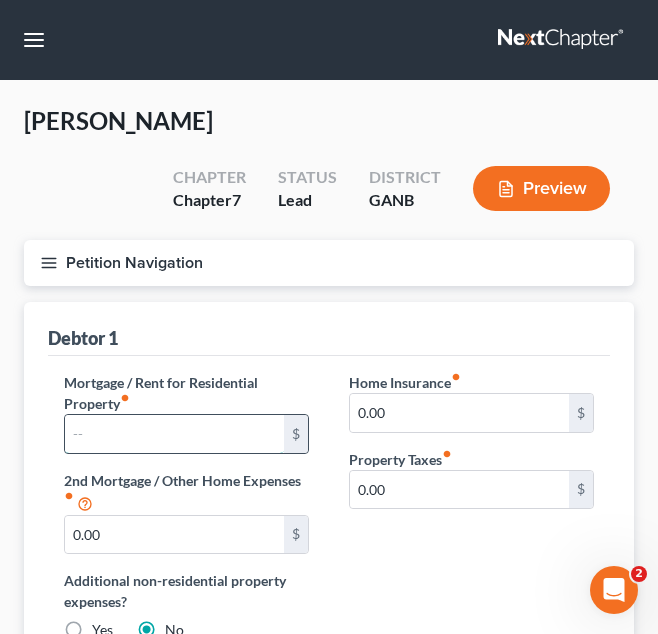
click at [126, 440] on input "text" at bounding box center [174, 434] width 219 height 38
drag, startPoint x: 126, startPoint y: 440, endPoint x: 180, endPoint y: 305, distance: 145.4
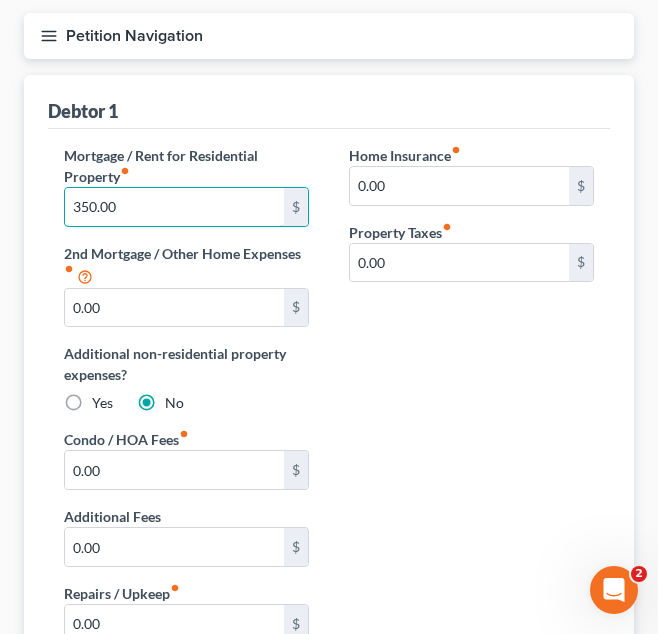
scroll to position [534, 0]
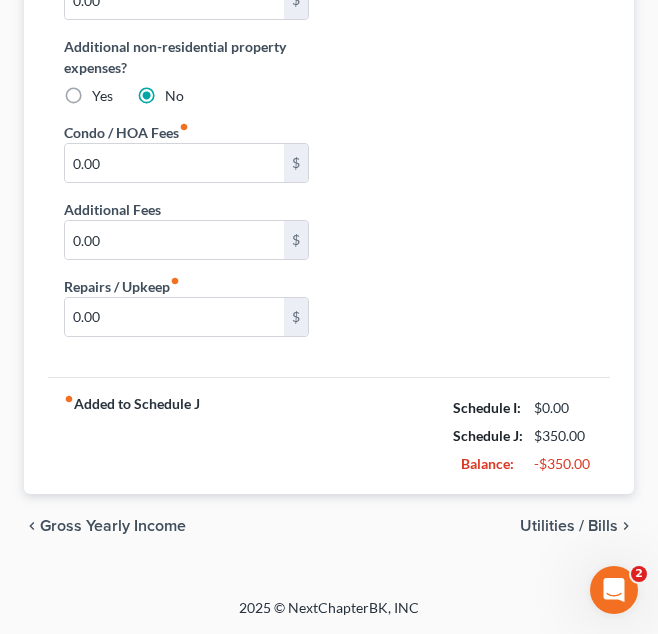
type input "350.00"
click at [565, 527] on span "Utilities / Bills" at bounding box center [569, 526] width 98 height 16
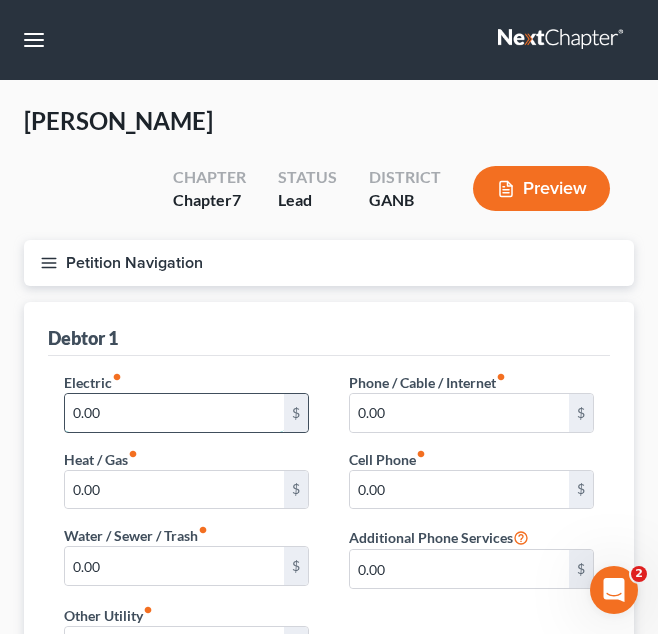
click at [167, 418] on input "0.00" at bounding box center [174, 413] width 219 height 38
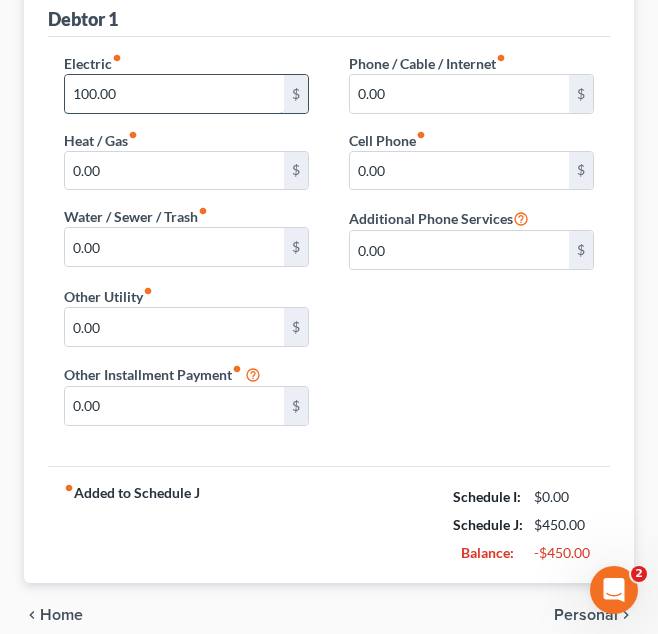
scroll to position [326, 0]
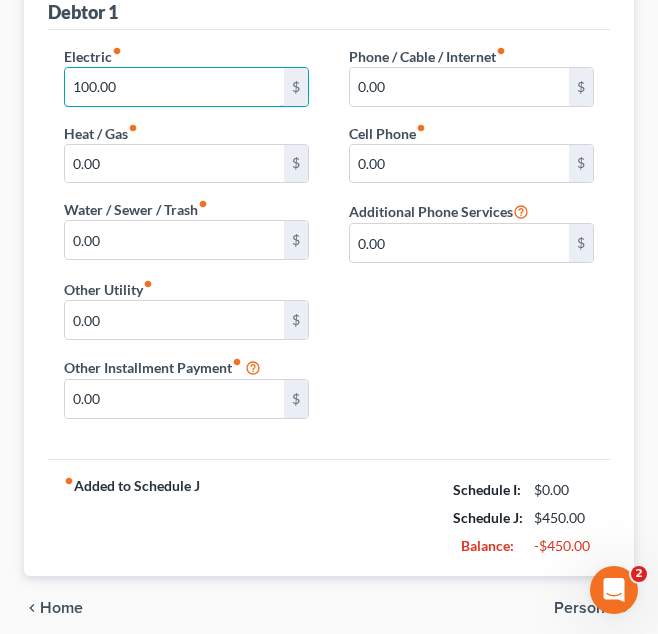
type input "100.00"
click at [51, 604] on span "Home" at bounding box center [61, 608] width 43 height 16
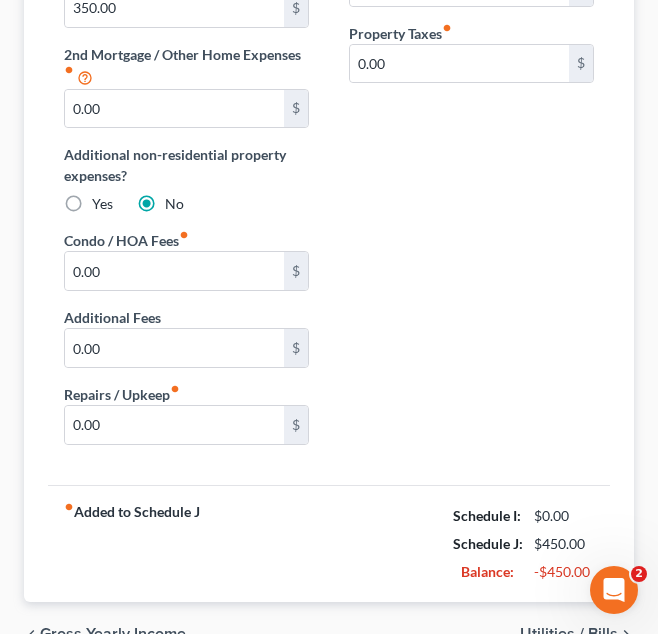
scroll to position [534, 0]
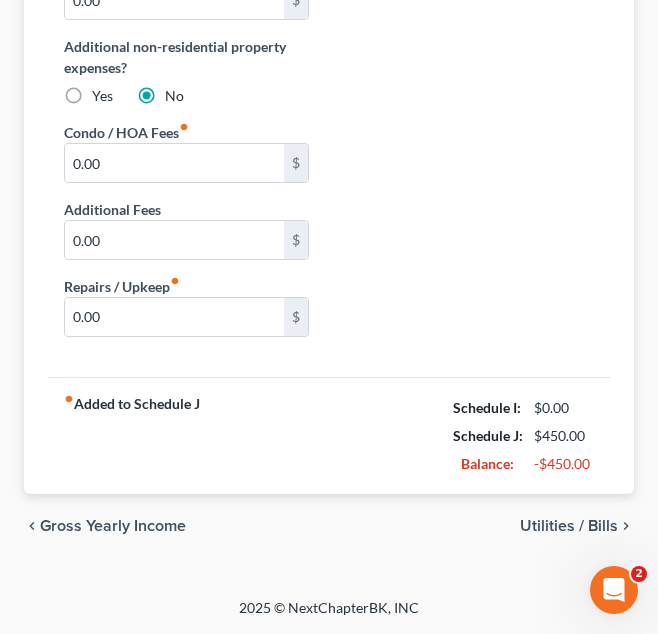
click at [532, 534] on span "Utilities / Bills" at bounding box center [569, 526] width 98 height 16
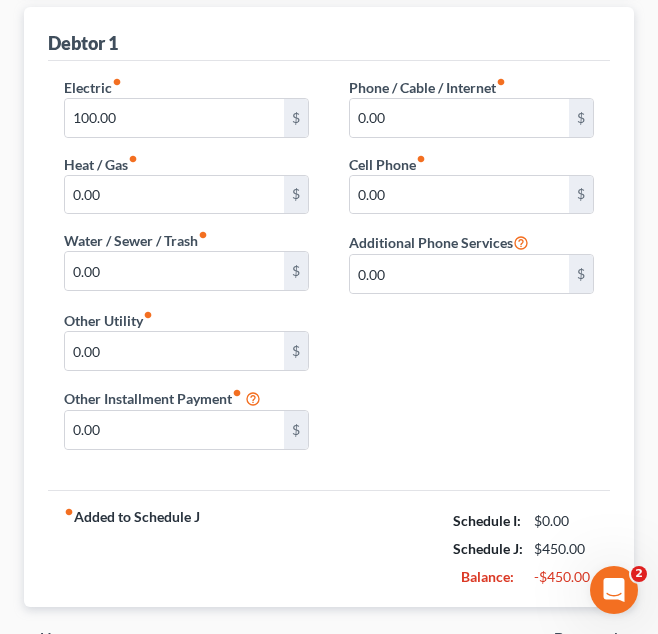
scroll to position [296, 0]
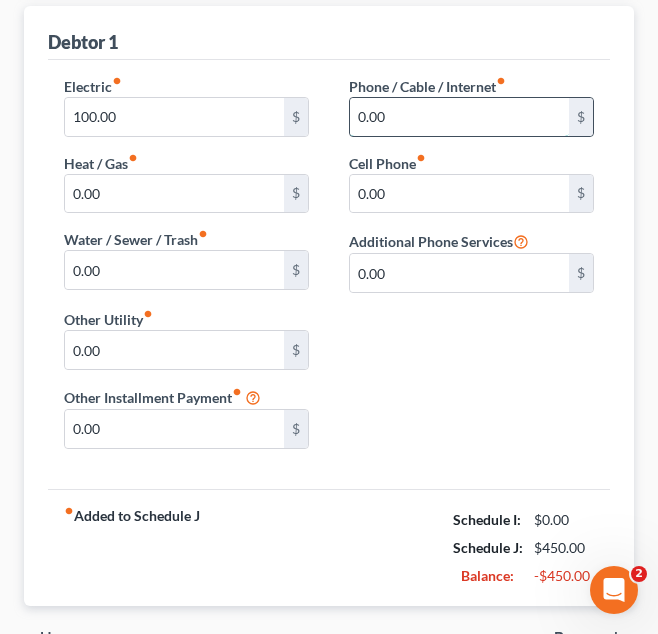
click at [468, 112] on input "0.00" at bounding box center [459, 117] width 219 height 38
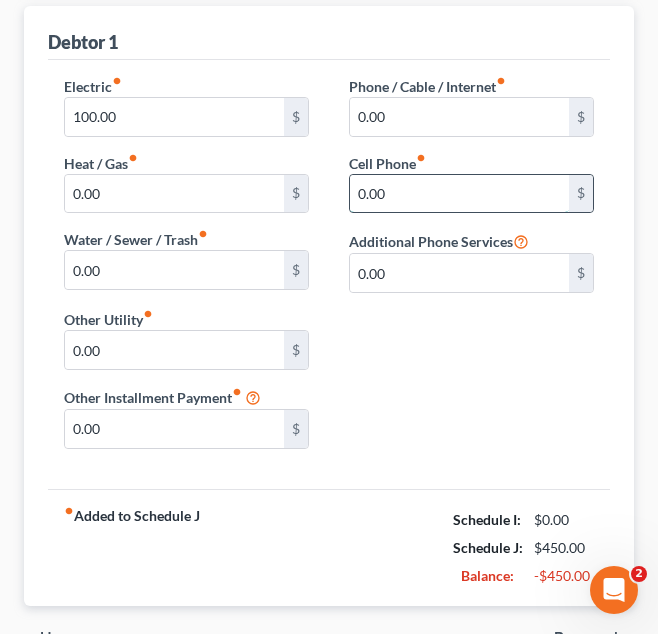
click at [456, 184] on input "0.00" at bounding box center [459, 194] width 219 height 38
type input "60.00"
drag, startPoint x: 423, startPoint y: 319, endPoint x: 438, endPoint y: 299, distance: 25.0
click at [438, 299] on div "Electric fiber_manual_record 100.00 $ Heat / Gas fiber_manual_record 0.00 $ Wat…" at bounding box center [329, 270] width 570 height 389
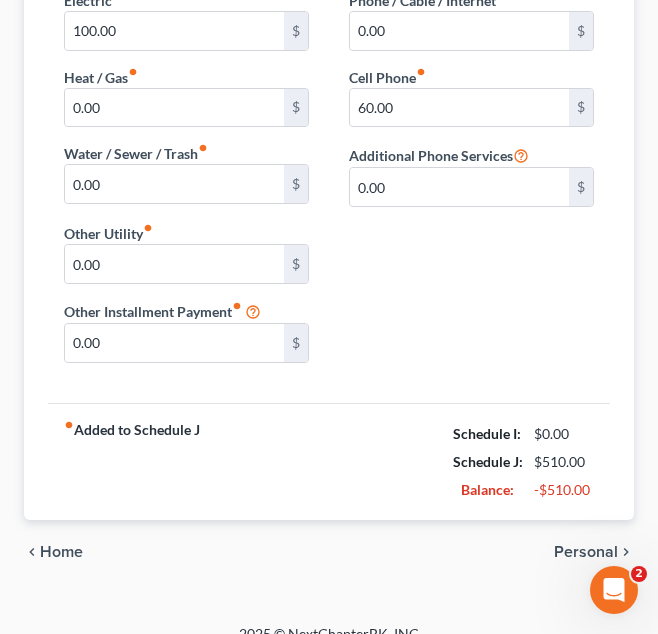
scroll to position [408, 0]
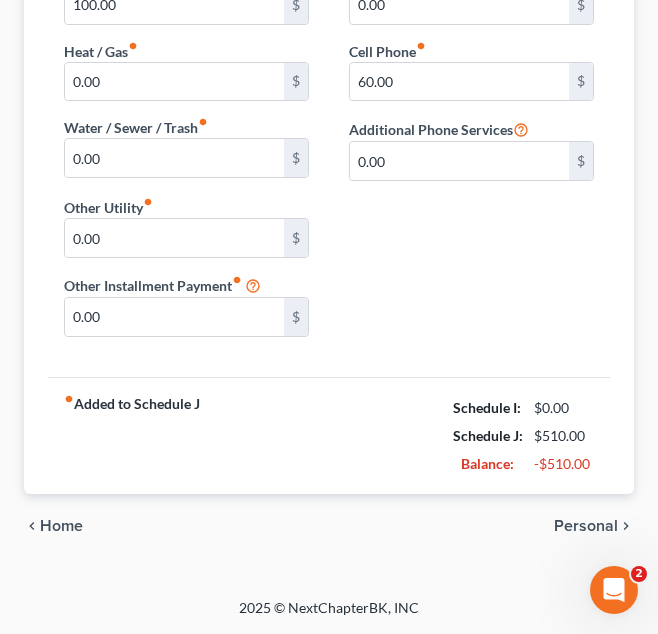
click at [575, 522] on span "Personal" at bounding box center [586, 526] width 64 height 16
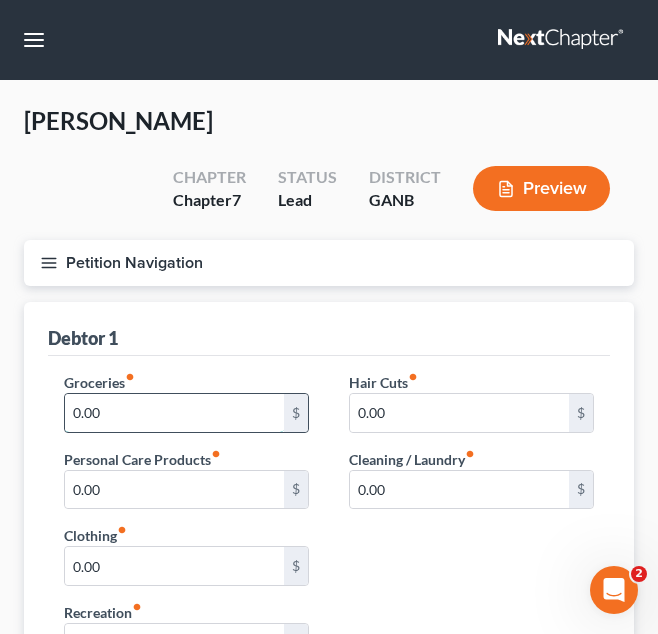
click at [156, 397] on input "0.00" at bounding box center [174, 413] width 219 height 38
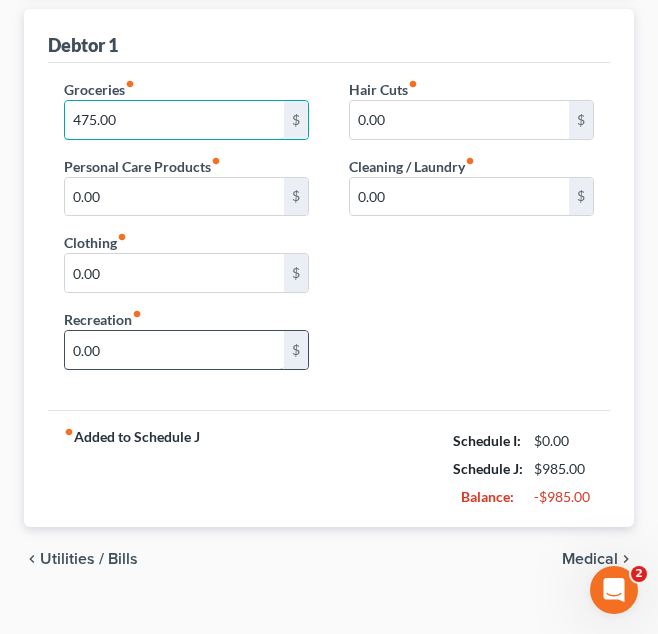
scroll to position [301, 0]
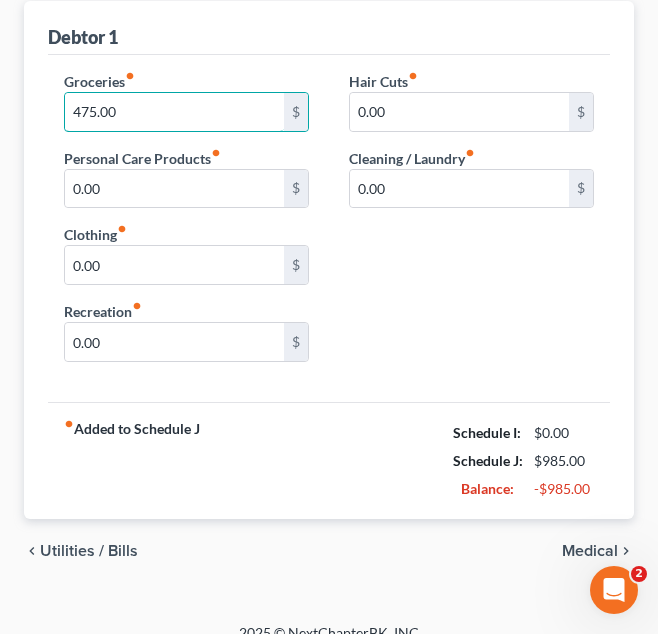
type input "475.00"
click at [563, 557] on span "Medical" at bounding box center [590, 551] width 56 height 16
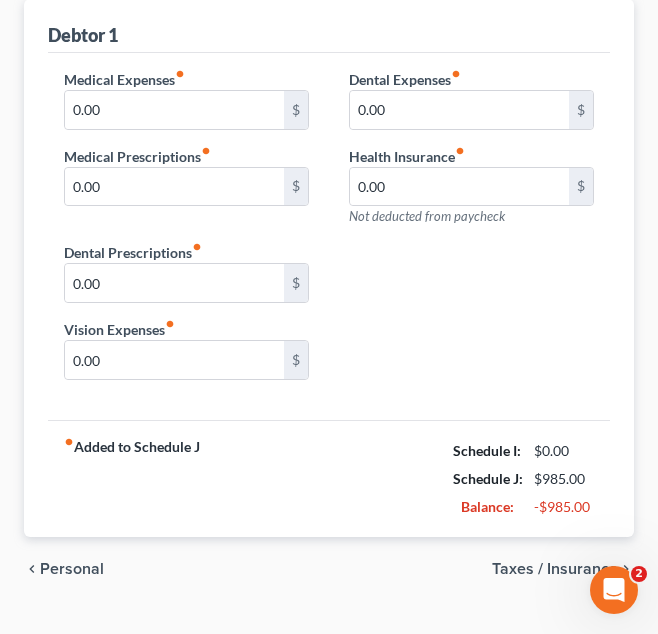
scroll to position [304, 0]
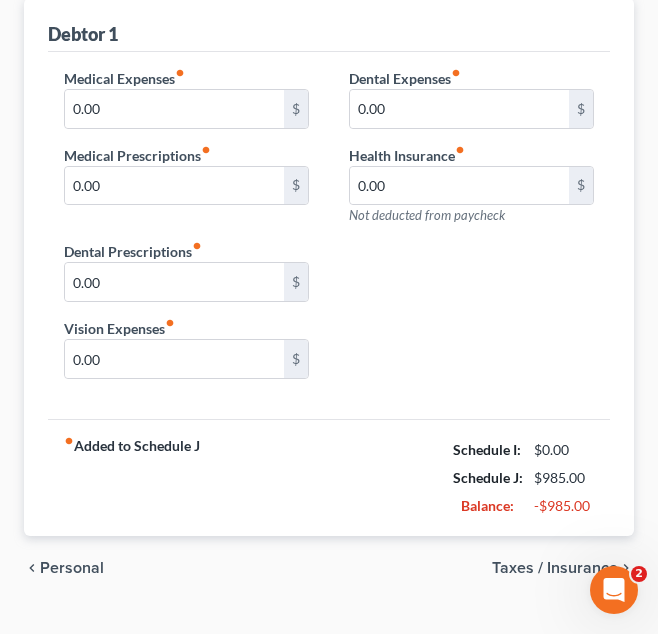
click at [508, 570] on span "Taxes / Insurance" at bounding box center [555, 568] width 126 height 16
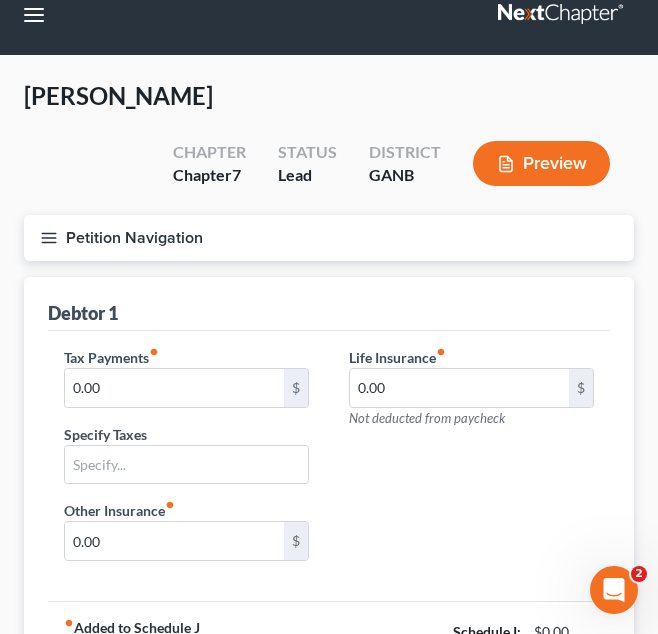
scroll to position [26, 0]
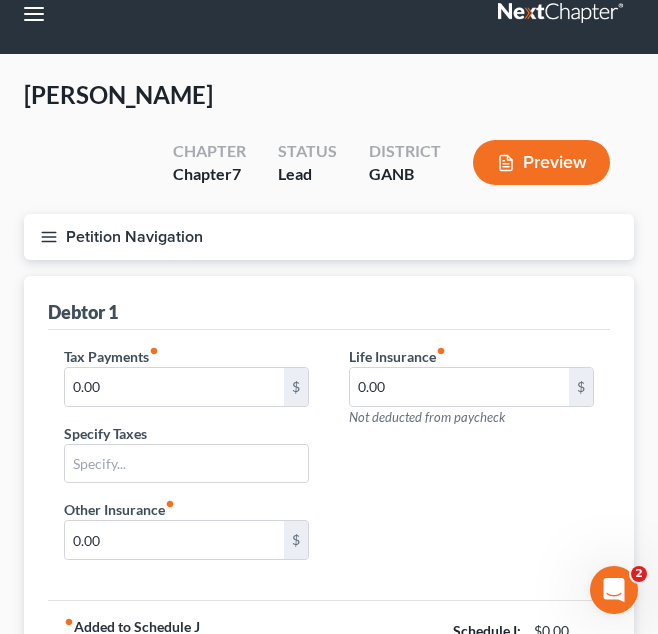
click at [486, 571] on div "Tax Payments fiber_manual_record 0.00 $ Specify Taxes Life Insurance fiber_manu…" at bounding box center [329, 461] width 570 height 230
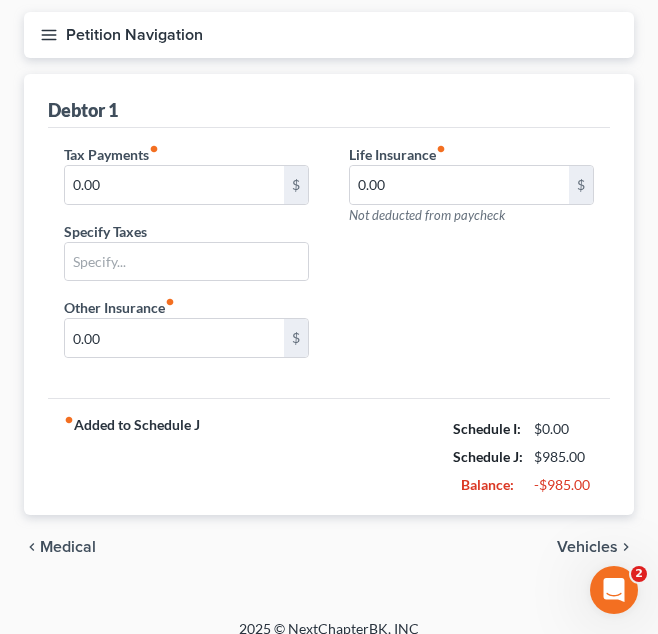
scroll to position [231, 0]
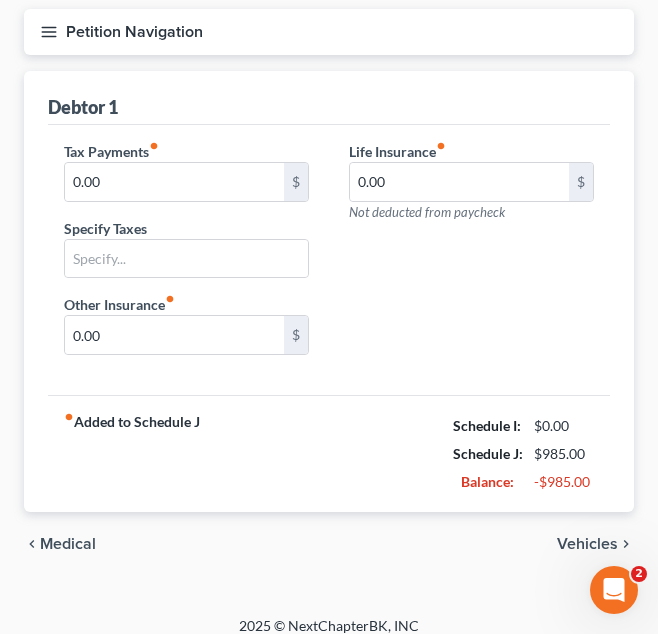
click at [476, 514] on div "chevron_left Medical Vehicles chevron_right" at bounding box center [329, 544] width 610 height 64
click at [562, 547] on span "Vehicles" at bounding box center [587, 544] width 61 height 16
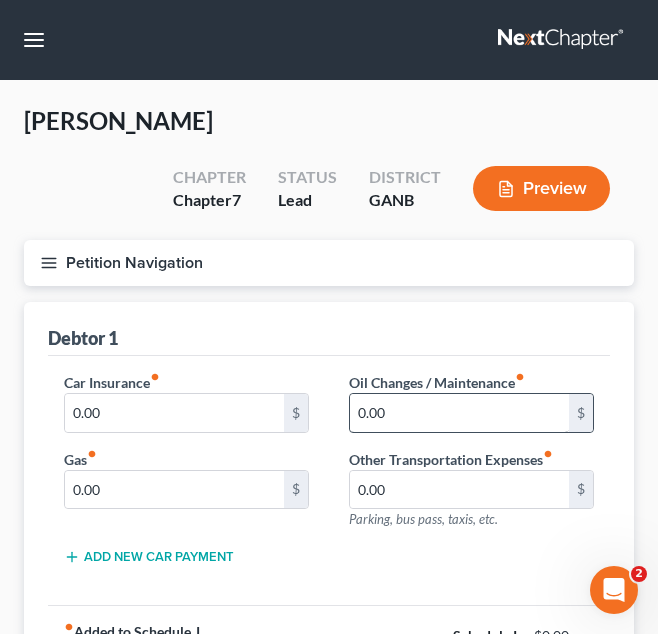
scroll to position [228, 0]
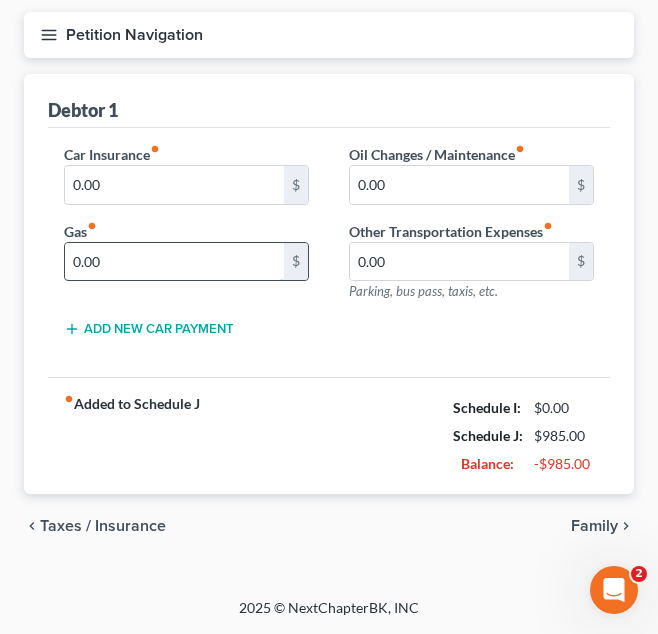
click at [125, 267] on input "0.00" at bounding box center [174, 262] width 219 height 38
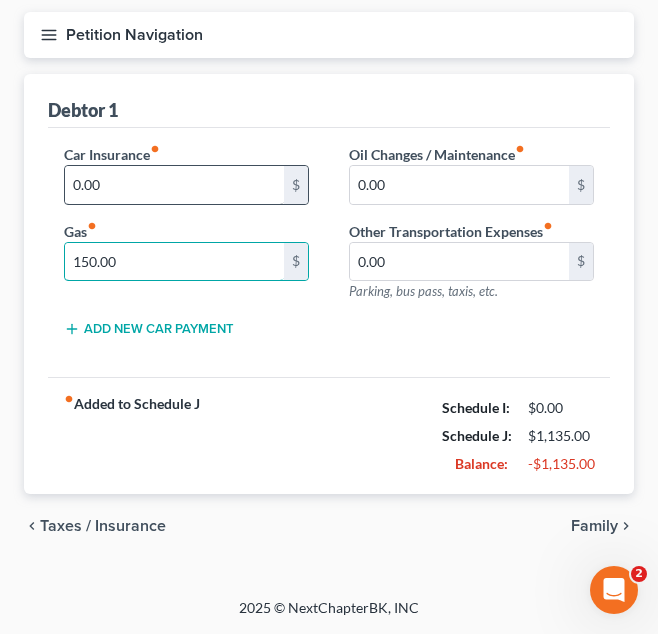
type input "150.00"
click at [175, 166] on input "0.00" at bounding box center [174, 185] width 219 height 38
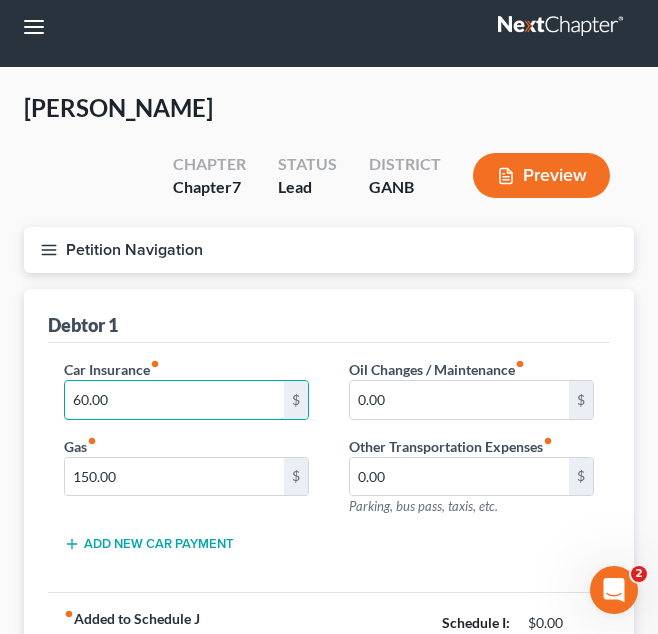
scroll to position [12, 0]
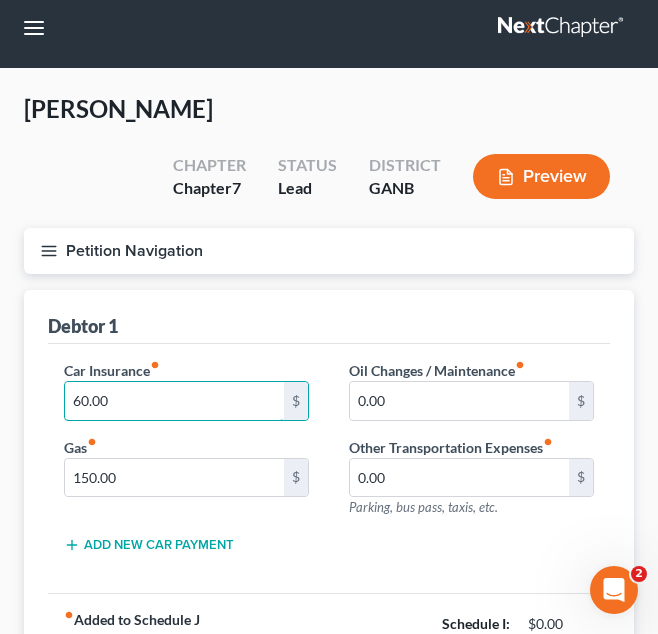
type input "60.00"
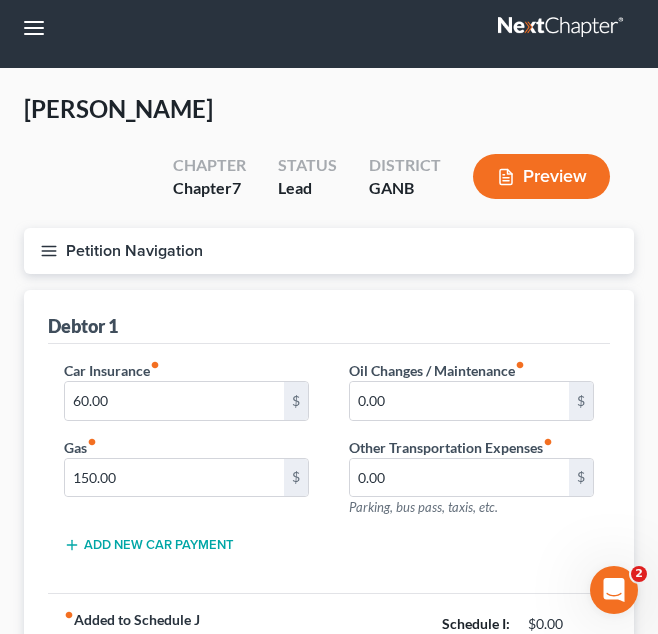
click at [254, 286] on div "Petition Navigation Case Dashboard Payments Invoices Payments Payments Credit R…" at bounding box center [329, 259] width 630 height 62
click at [173, 257] on button "Petition Navigation" at bounding box center [329, 251] width 610 height 46
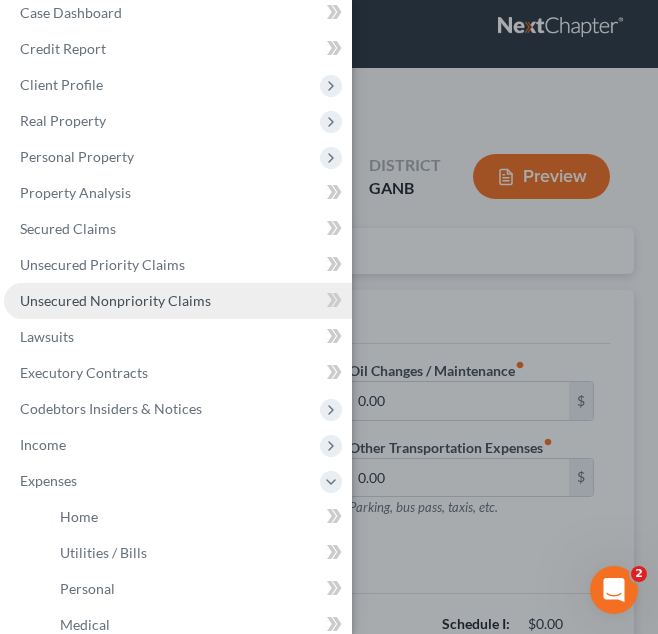
scroll to position [0, 0]
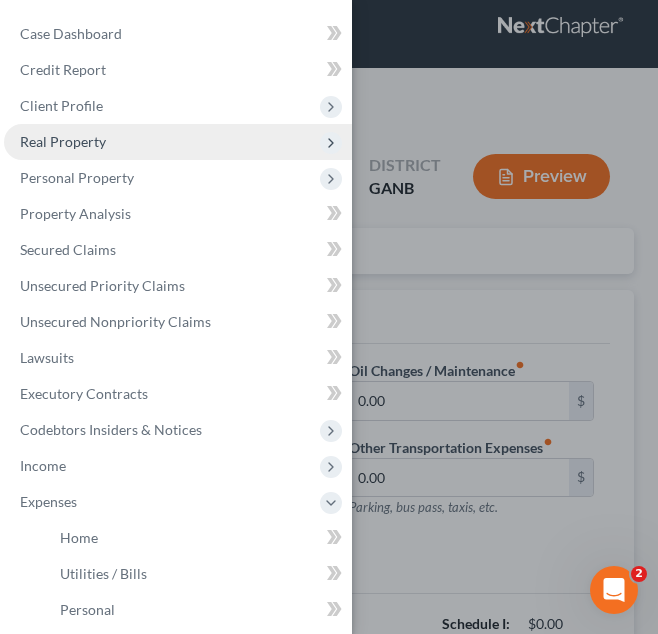
click at [112, 150] on span "Real Property" at bounding box center [178, 142] width 348 height 36
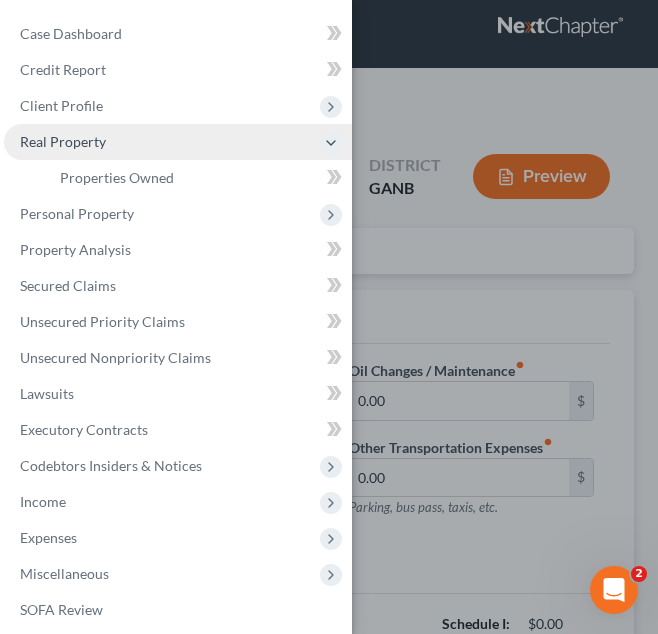
click at [113, 150] on span "Real Property" at bounding box center [178, 142] width 348 height 36
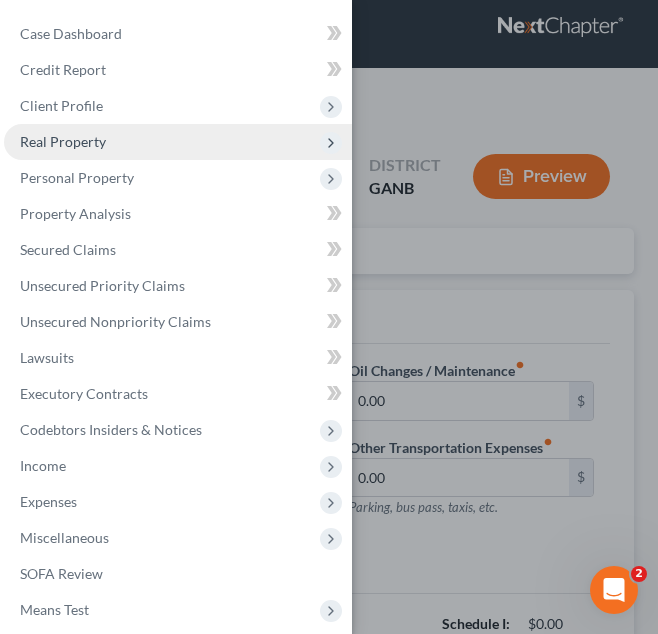
click at [113, 150] on span "Real Property" at bounding box center [178, 142] width 348 height 36
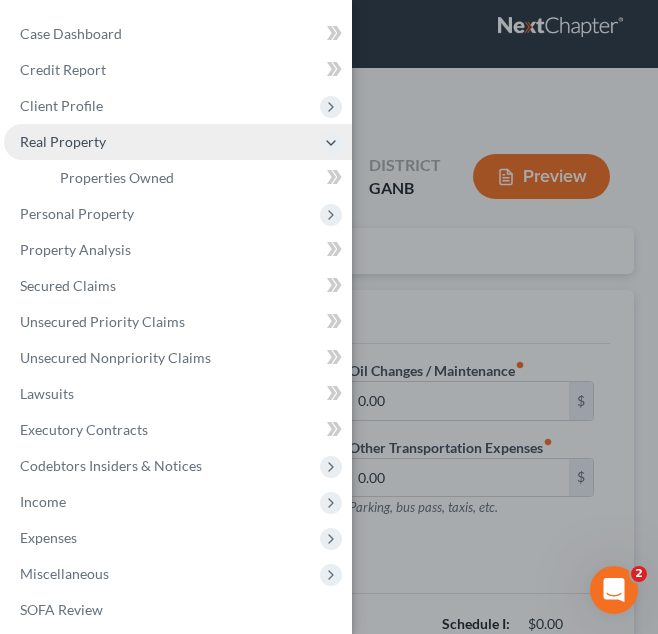
click at [113, 150] on span "Real Property" at bounding box center [178, 142] width 348 height 36
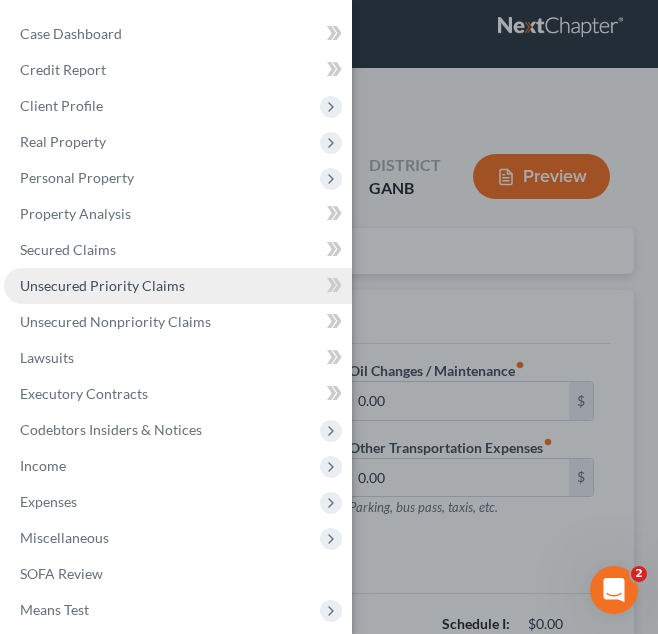
click at [153, 277] on span "Unsecured Priority Claims" at bounding box center [102, 285] width 165 height 17
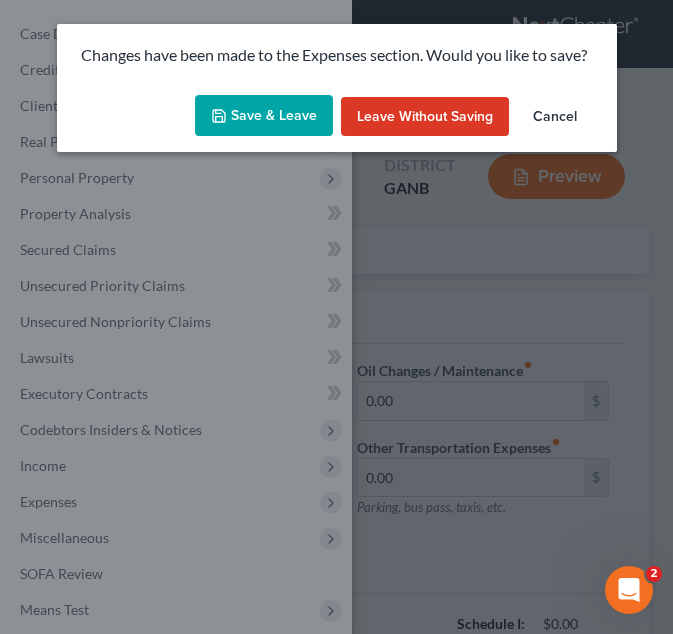
click at [290, 126] on button "Save & Leave" at bounding box center [264, 116] width 138 height 42
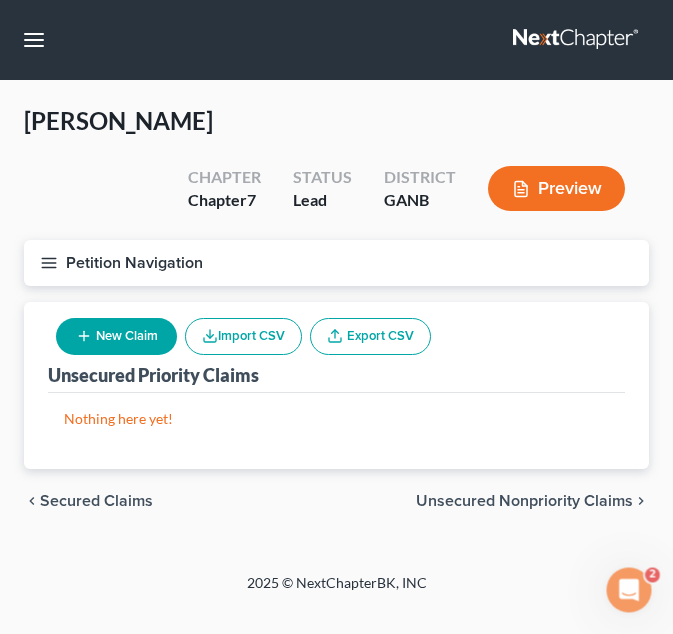
click at [68, 260] on button "Petition Navigation" at bounding box center [336, 263] width 625 height 46
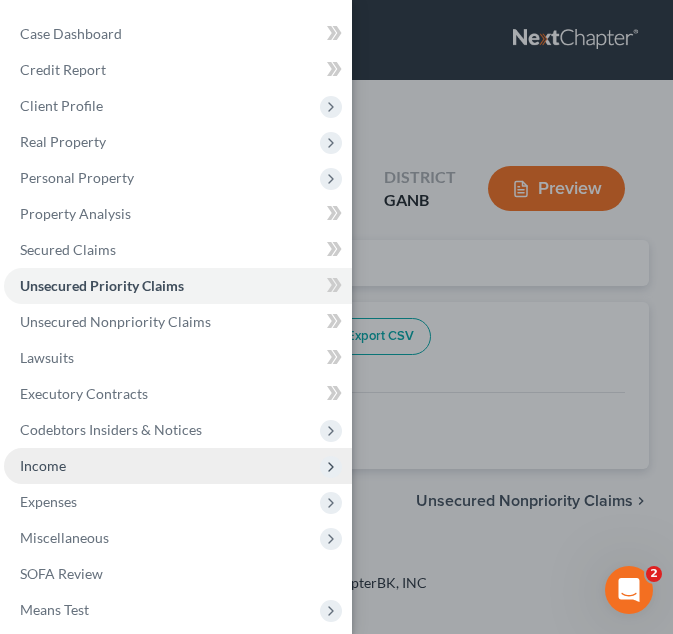
click at [155, 468] on span "Income" at bounding box center [178, 466] width 348 height 36
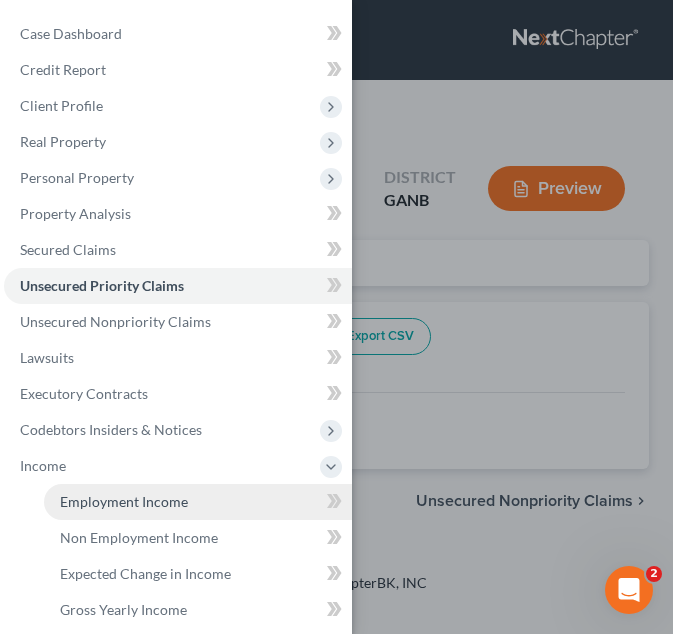
click at [142, 494] on span "Employment Income" at bounding box center [124, 501] width 128 height 17
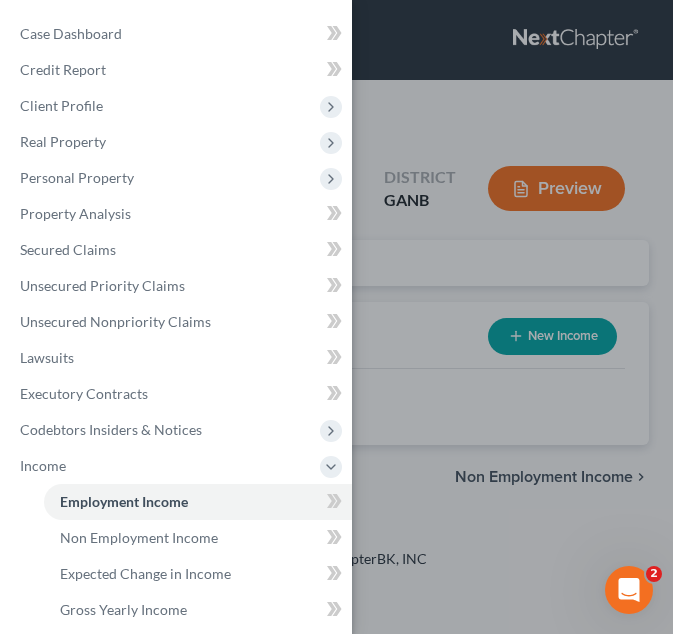
click at [435, 406] on div "Case Dashboard Payments Invoices Payments Payments Credit Report Client Profile" at bounding box center [336, 317] width 673 height 634
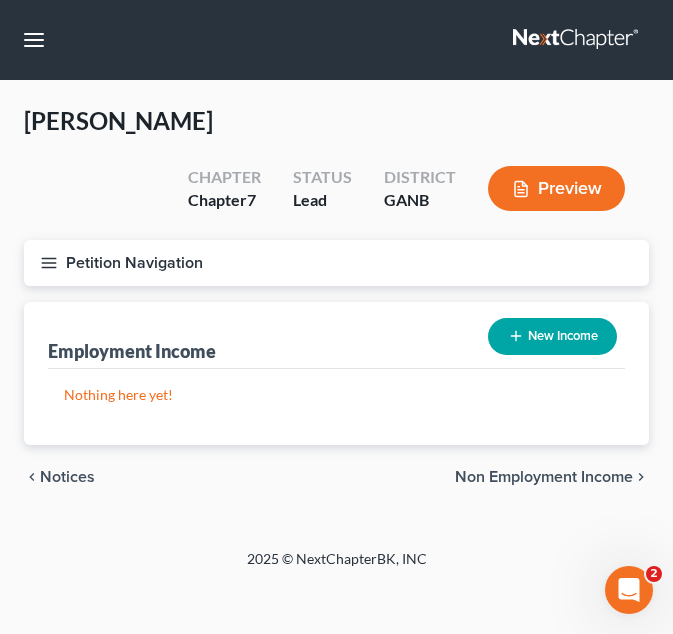
click at [537, 350] on button "New Income" at bounding box center [552, 336] width 129 height 37
select select "0"
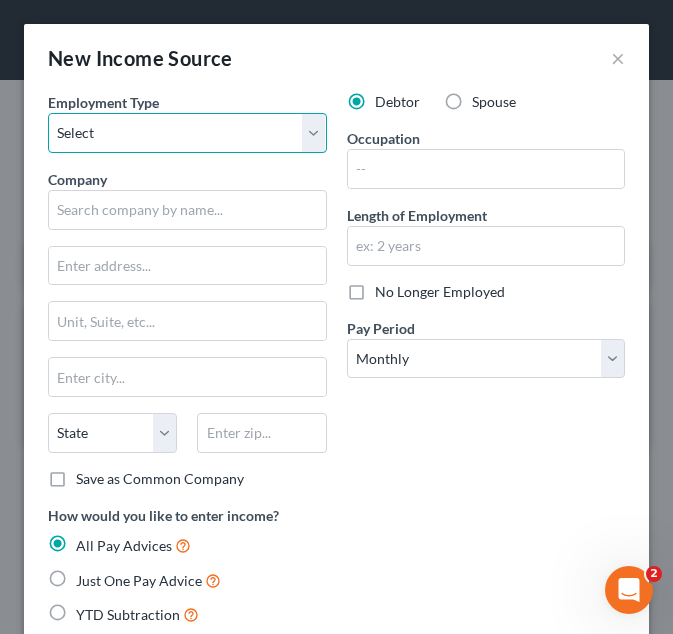
click at [183, 145] on select "Select Full or Part Time Employment Self Employment" at bounding box center [187, 133] width 279 height 40
select select "0"
click at [48, 113] on select "Select Full or Part Time Employment Self Employment" at bounding box center [187, 133] width 279 height 40
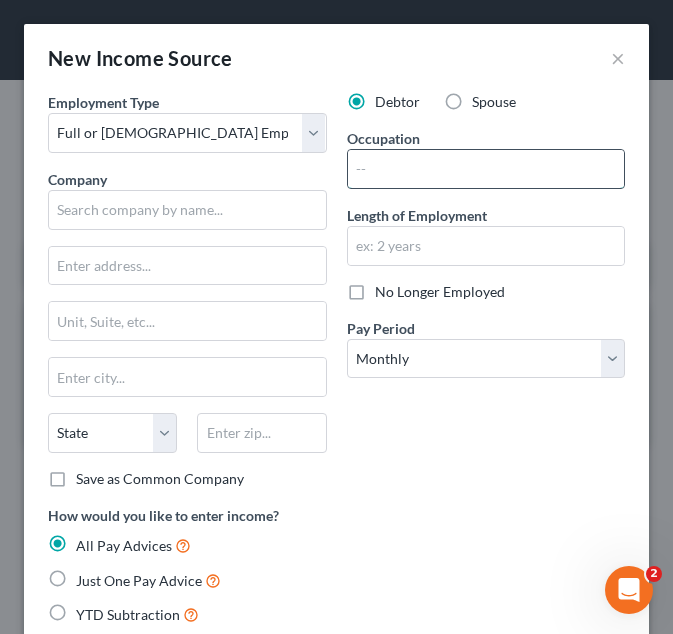
click at [480, 187] on input "text" at bounding box center [486, 169] width 277 height 38
type input "C"
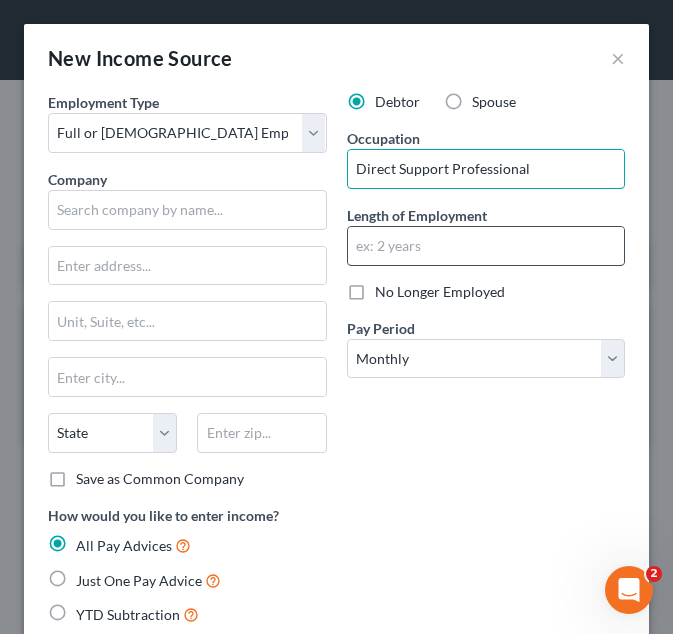
type input "Direct Support Professional"
click at [509, 246] on input "text" at bounding box center [486, 246] width 277 height 38
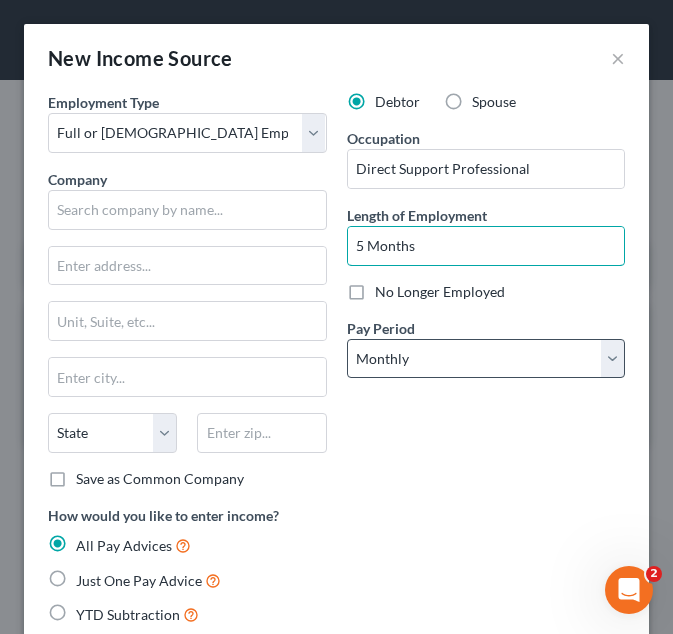
type input "5 Months"
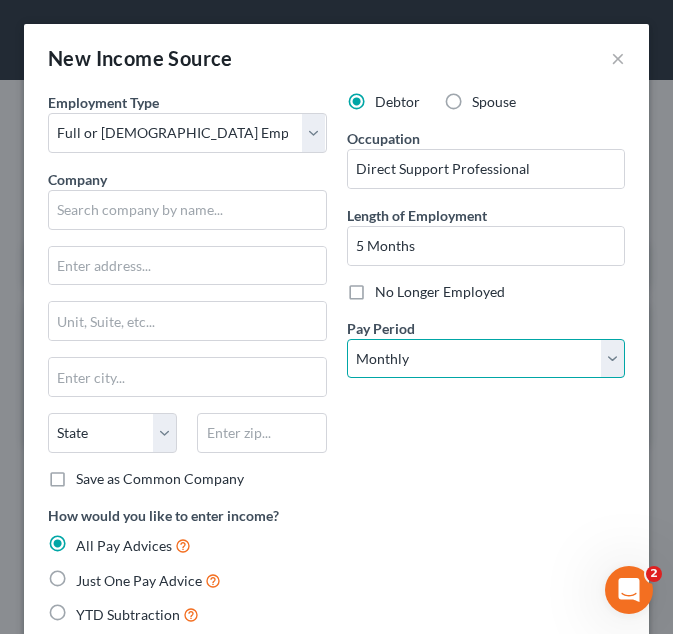
click at [499, 364] on select "Select Monthly Twice Monthly Every Other Week Weekly" at bounding box center [486, 359] width 279 height 40
select select "2"
click at [347, 339] on select "Select Monthly Twice Monthly Every Other Week Weekly" at bounding box center [486, 359] width 279 height 40
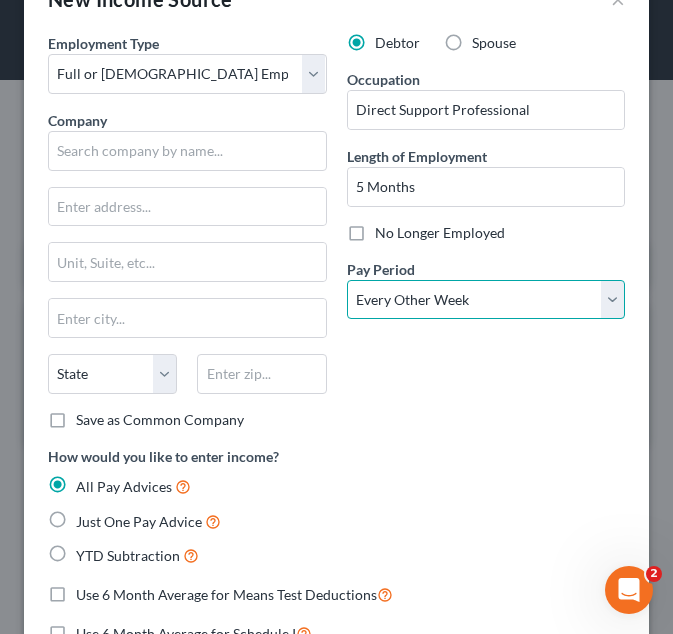
scroll to position [60, 0]
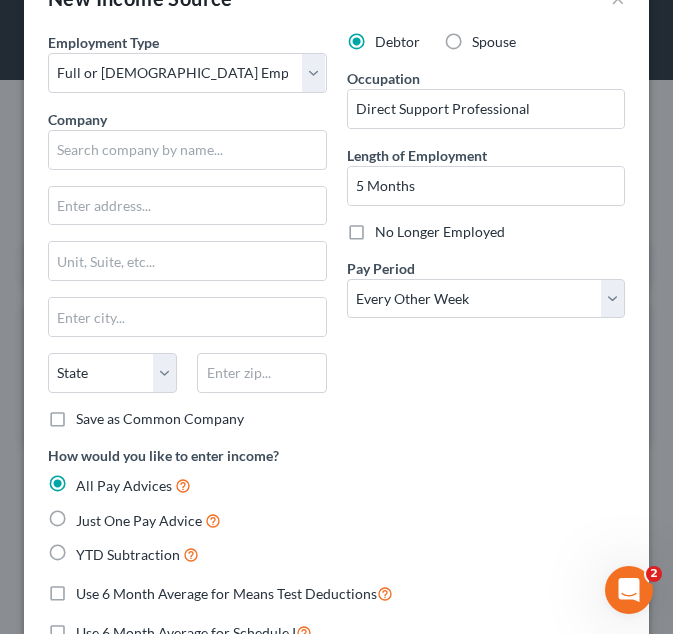
click at [96, 559] on span "YTD Subtraction" at bounding box center [128, 554] width 104 height 17
click at [96, 556] on input "YTD Subtraction" at bounding box center [90, 549] width 13 height 13
radio input "true"
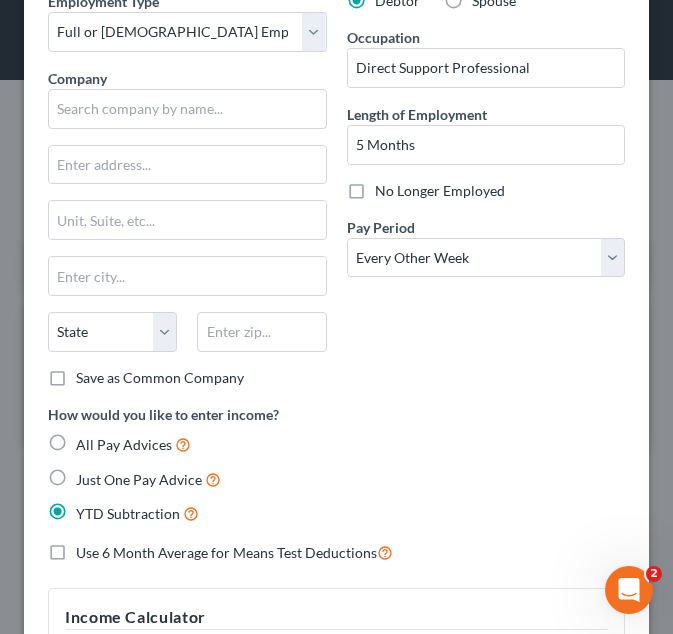
scroll to position [102, 0]
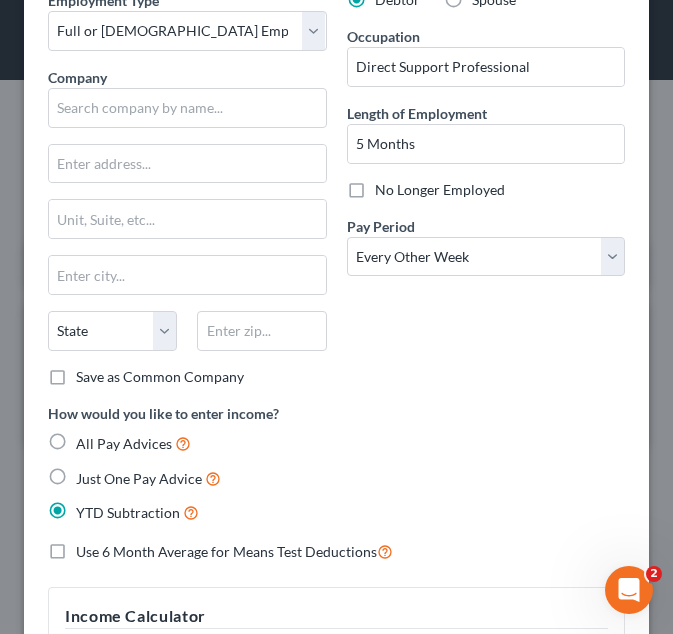
click at [96, 559] on span "Use 6 Month Average for Means Test Deductions" at bounding box center [226, 551] width 301 height 17
click at [96, 553] on input "Use 6 Month Average for Means Test Deductions" at bounding box center [90, 546] width 13 height 13
checkbox input "true"
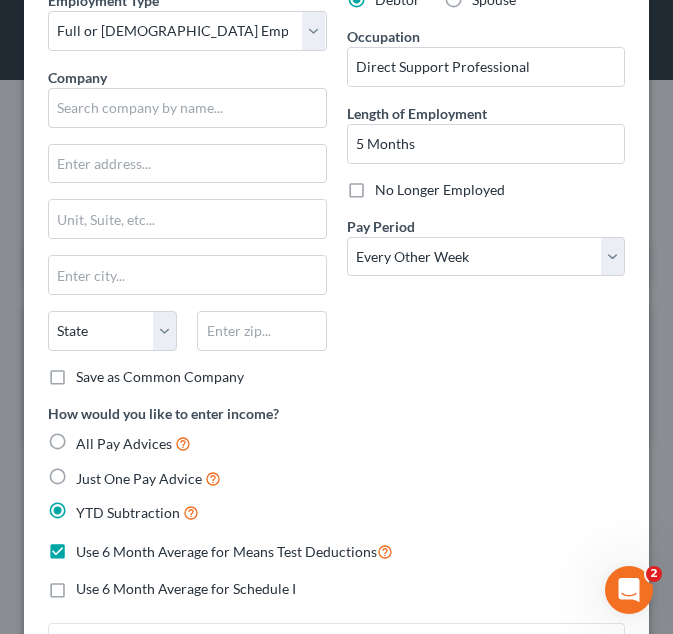
scroll to position [113, 0]
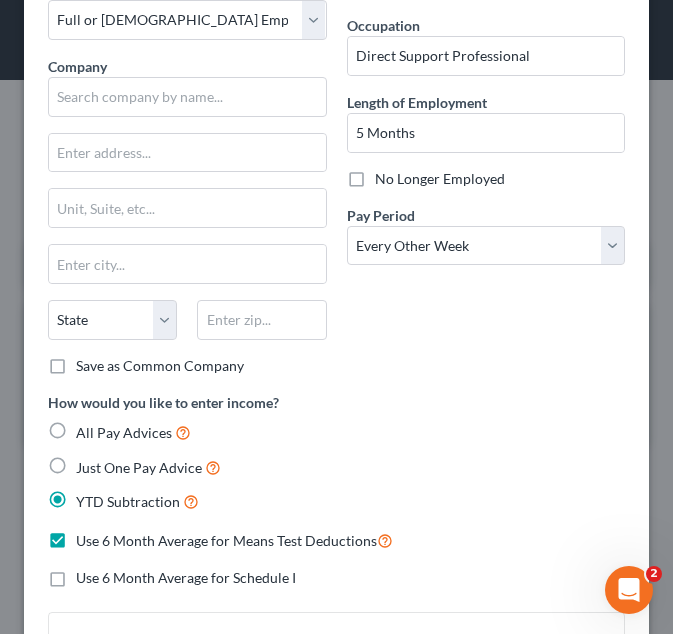
click at [98, 585] on span "Use 6 Month Average for Schedule I" at bounding box center [186, 577] width 220 height 17
click at [97, 581] on input "Use 6 Month Average for Schedule I" at bounding box center [90, 574] width 13 height 13
checkbox input "true"
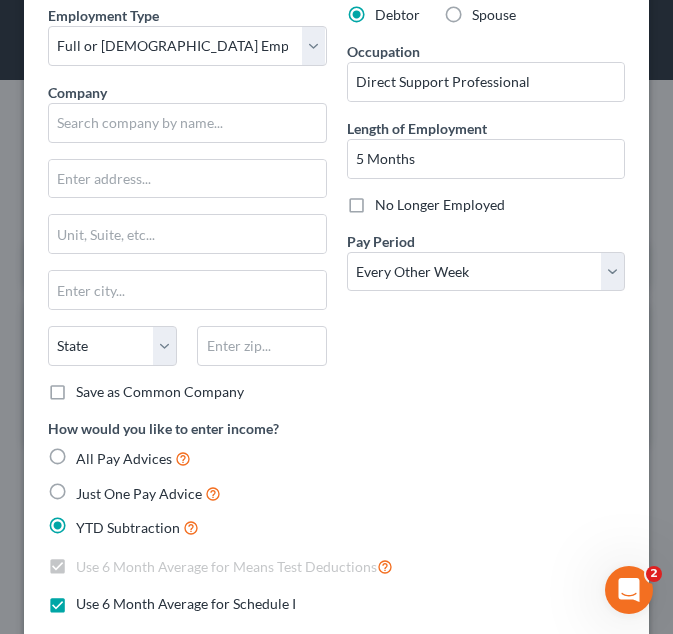
scroll to position [88, 0]
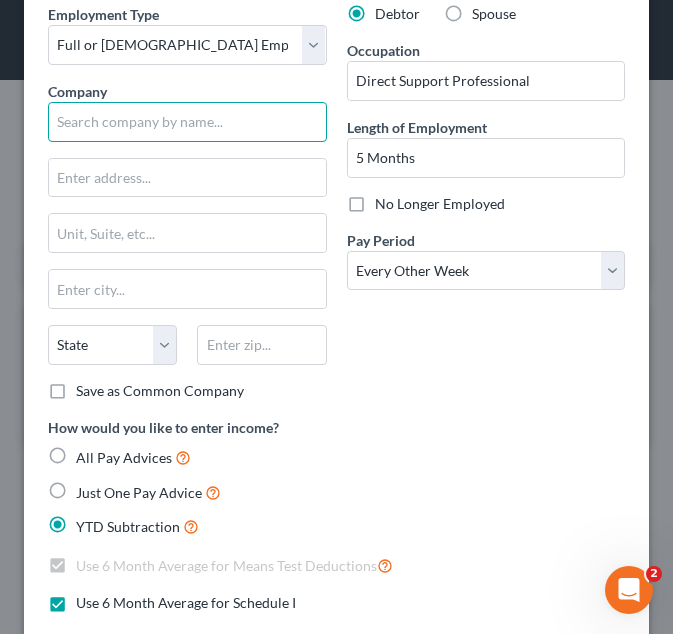
click at [194, 125] on input "text" at bounding box center [187, 122] width 279 height 40
click at [501, 420] on div "How would you like to enter income? All Pay Advices Just One Pay Advice YTD Sub…" at bounding box center [336, 478] width 577 height 122
click at [187, 126] on input "text" at bounding box center [187, 122] width 279 height 40
click at [257, 86] on div "Company *" at bounding box center [187, 111] width 279 height 61
click at [245, 113] on input "text" at bounding box center [187, 122] width 279 height 40
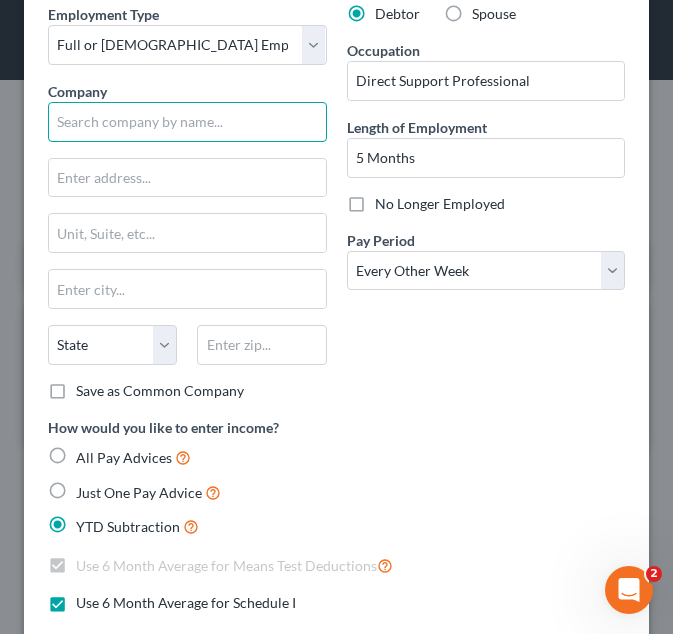
click at [105, 119] on input "text" at bounding box center [187, 122] width 279 height 40
click at [74, 149] on div "Employment Type * Select Full or Part Time Employment Self Employment Company *…" at bounding box center [187, 210] width 299 height 413
click at [108, 112] on input "text" at bounding box center [187, 122] width 279 height 40
click at [205, 134] on input "text" at bounding box center [187, 122] width 279 height 40
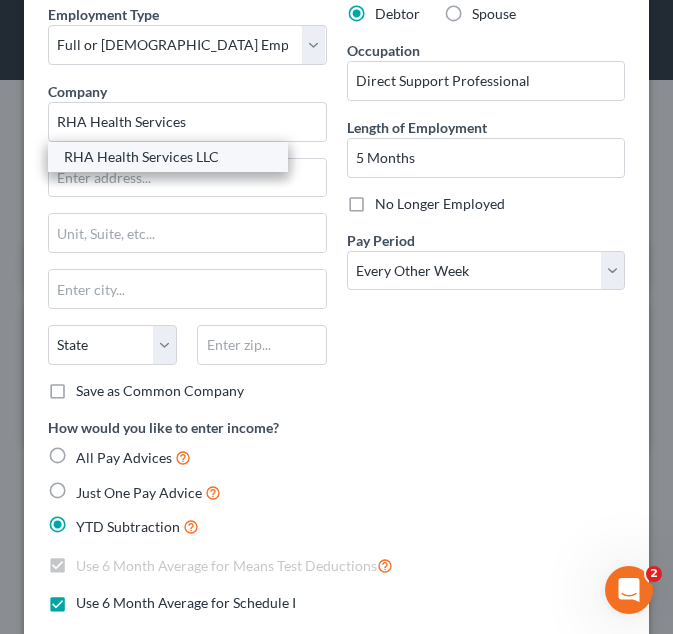
click at [203, 155] on div "RHA Health Services LLC" at bounding box center [168, 157] width 208 height 20
type input "RHA Health Services LLC"
type input "1819 Peachtree Rd. NE."
type input "Atlanta"
select select "10"
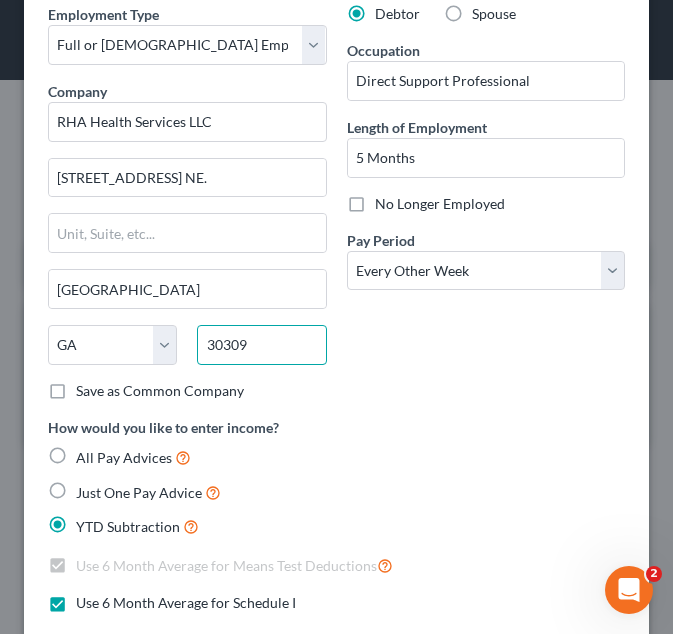
click at [295, 362] on input "30309" at bounding box center [261, 345] width 129 height 40
type input "303"
click at [414, 312] on div "Debtor Spouse Occupation Direct Support Professional Length of Employment 5 Mon…" at bounding box center [486, 210] width 299 height 413
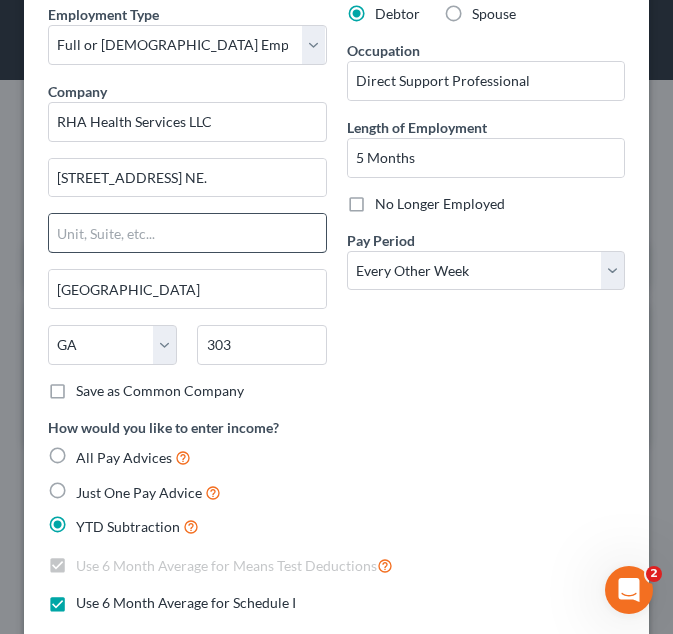
type input "CO"
select select "5"
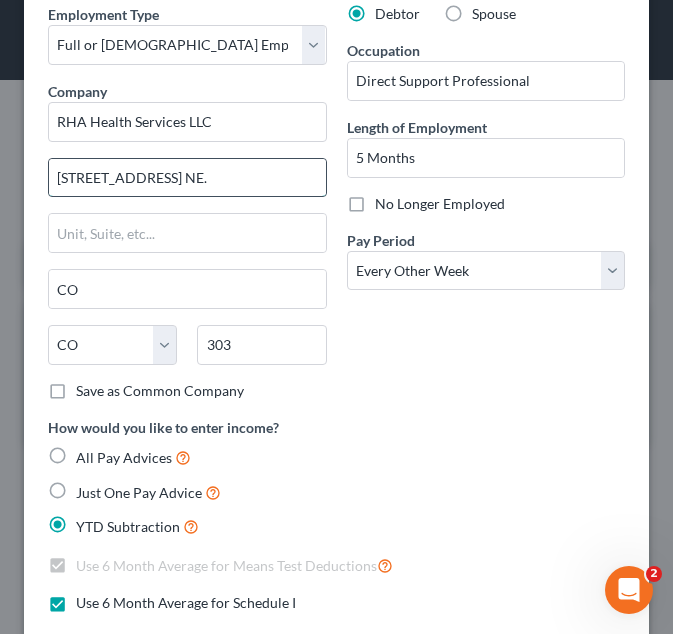
click at [249, 192] on input "1819 Peachtree Rd. NE." at bounding box center [187, 178] width 277 height 38
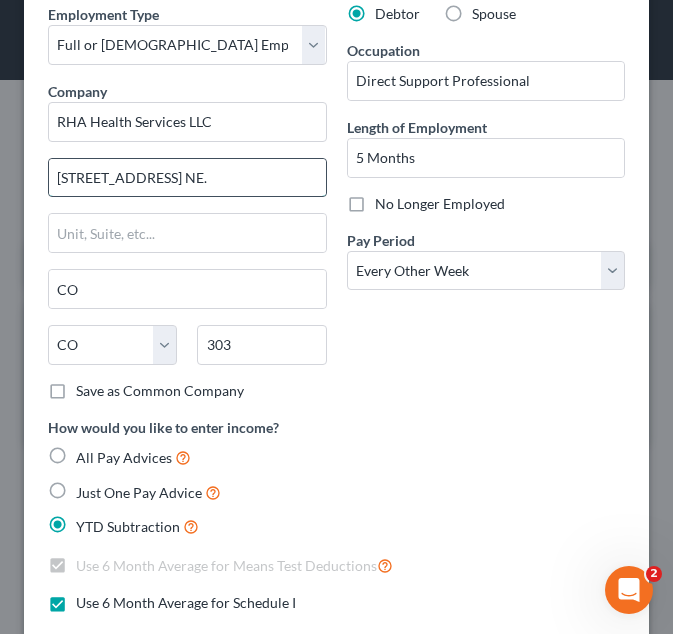
click at [249, 192] on input "1819 Peachtree Rd. NE." at bounding box center [187, 178] width 277 height 38
click at [268, 179] on input "text" at bounding box center [187, 178] width 277 height 38
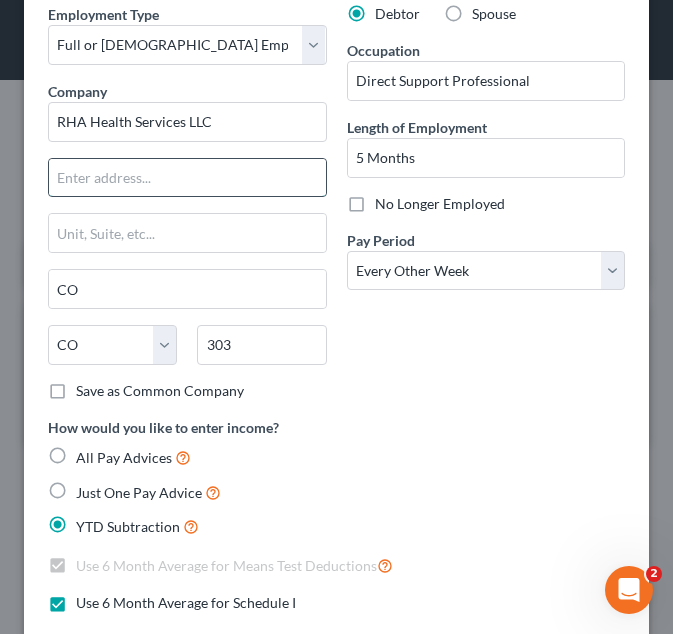
click at [268, 179] on input "text" at bounding box center [187, 178] width 277 height 38
drag, startPoint x: 268, startPoint y: 179, endPoint x: 384, endPoint y: 213, distance: 120.9
click at [384, 213] on div "Employment Type * Select Full or Part Time Employment Self Employment Company *…" at bounding box center [336, 502] width 597 height 997
click at [212, 191] on input "text" at bounding box center [187, 178] width 277 height 38
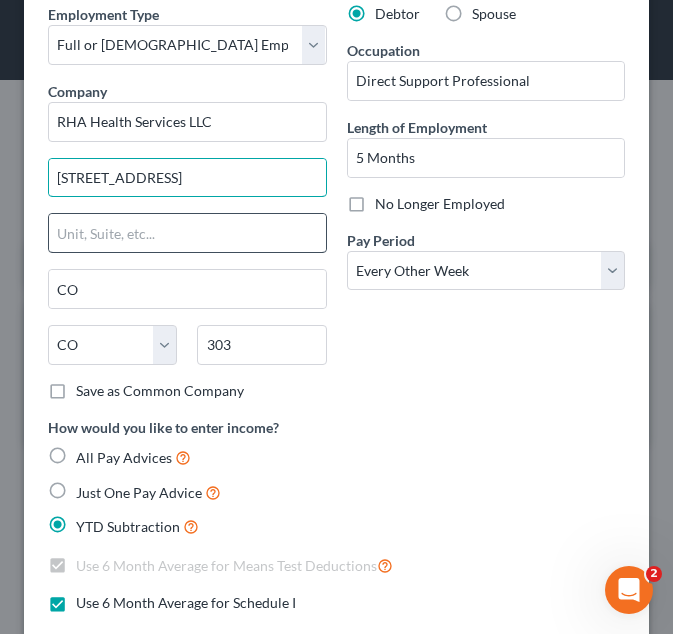
type input "211 Perimeter Center Pkwy NE"
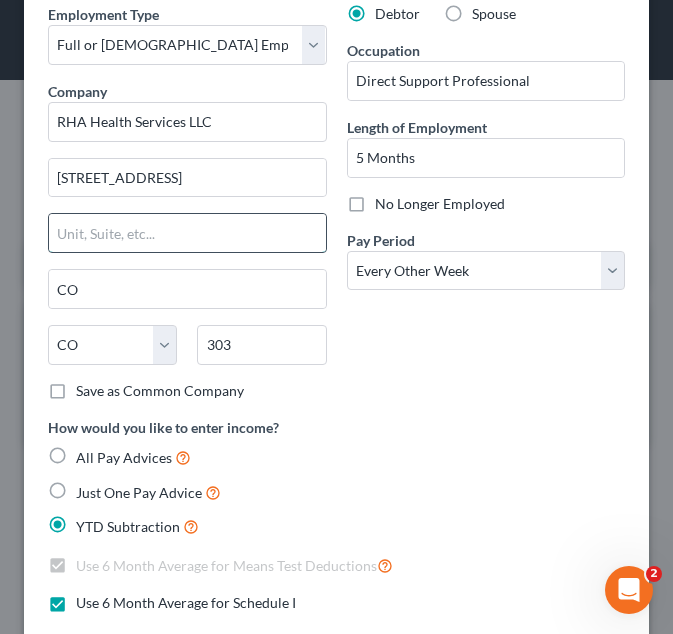
click at [184, 237] on input "text" at bounding box center [187, 233] width 277 height 38
type input "STE 750"
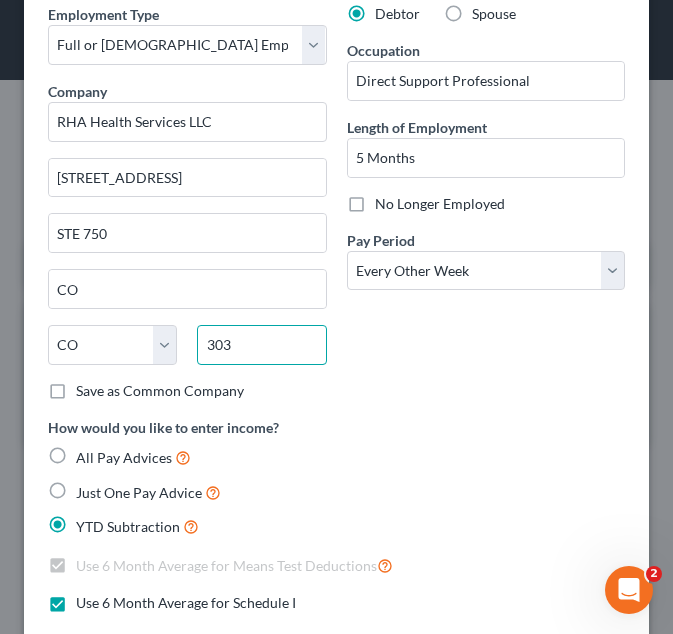
click at [257, 358] on input "303" at bounding box center [261, 345] width 129 height 40
type input "30346"
type input "Atlanta"
select select "10"
click at [456, 346] on div "Debtor Spouse Occupation Direct Support Professional Length of Employment 5 Mon…" at bounding box center [486, 210] width 299 height 413
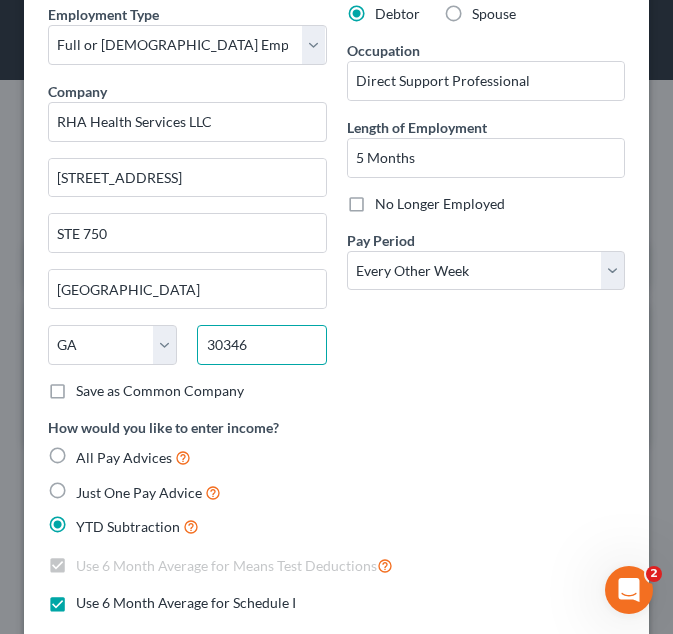
click at [290, 352] on input "30346" at bounding box center [261, 345] width 129 height 40
type input "303"
click at [435, 333] on div "Debtor Spouse Occupation Direct Support Professional Length of Employment 5 Mon…" at bounding box center [486, 210] width 299 height 413
type input "CO"
select select "5"
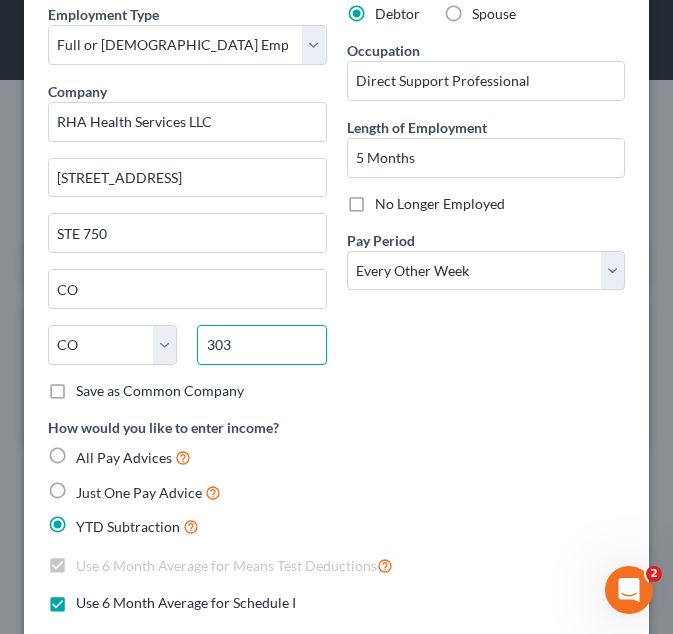
click at [265, 340] on input "303" at bounding box center [261, 345] width 129 height 40
type input "30346"
click at [466, 314] on div "Debtor Spouse Occupation Direct Support Professional Length of Employment 5 Mon…" at bounding box center [486, 210] width 299 height 413
type input "Atlanta"
select select "10"
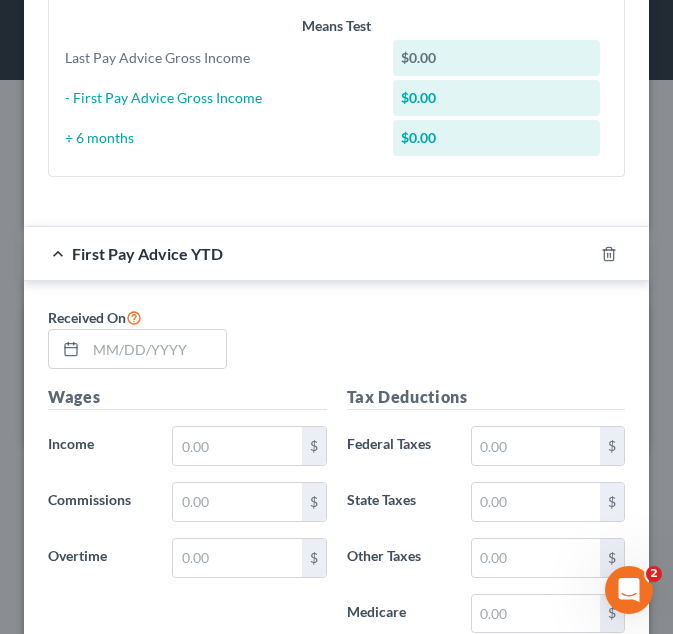
scroll to position [884, 0]
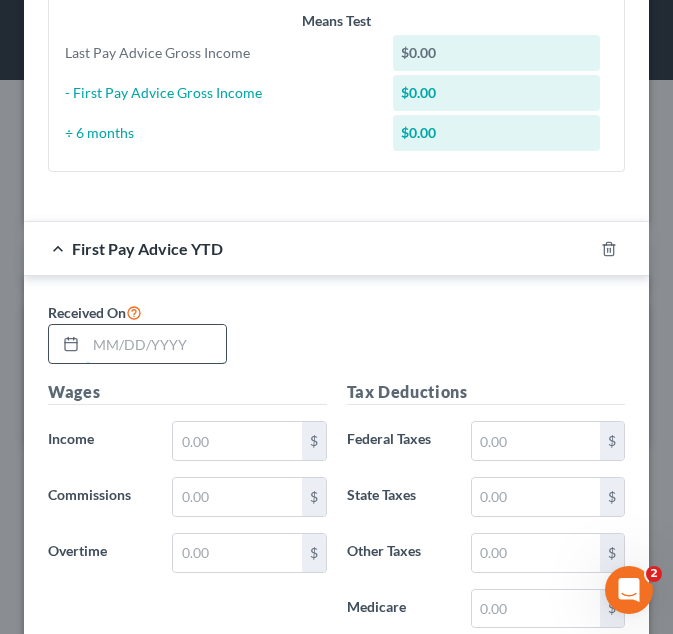
click at [163, 356] on input "text" at bounding box center [156, 344] width 140 height 38
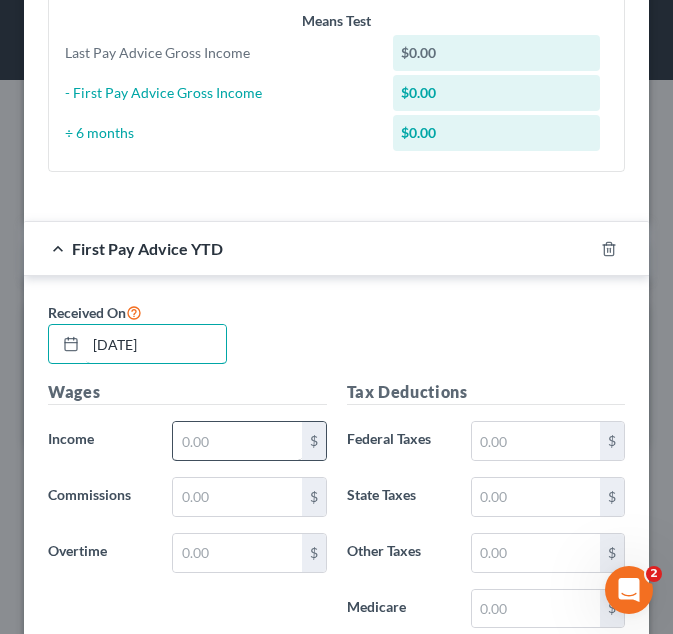
type input "02/24/2025"
click at [228, 436] on input "text" at bounding box center [237, 441] width 128 height 38
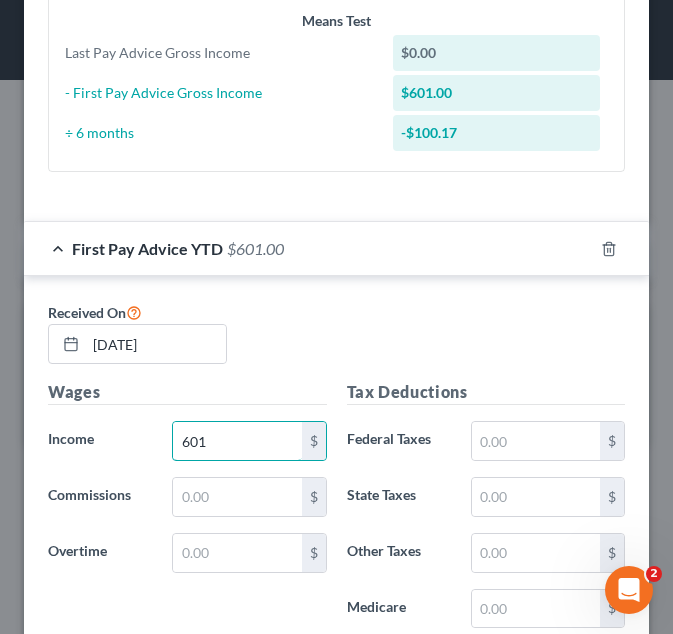
type input "601"
click at [520, 464] on div "Tax Deductions Federal Taxes $ State Taxes $ Other Taxes $ Medicare $ Social Se…" at bounding box center [486, 540] width 299 height 320
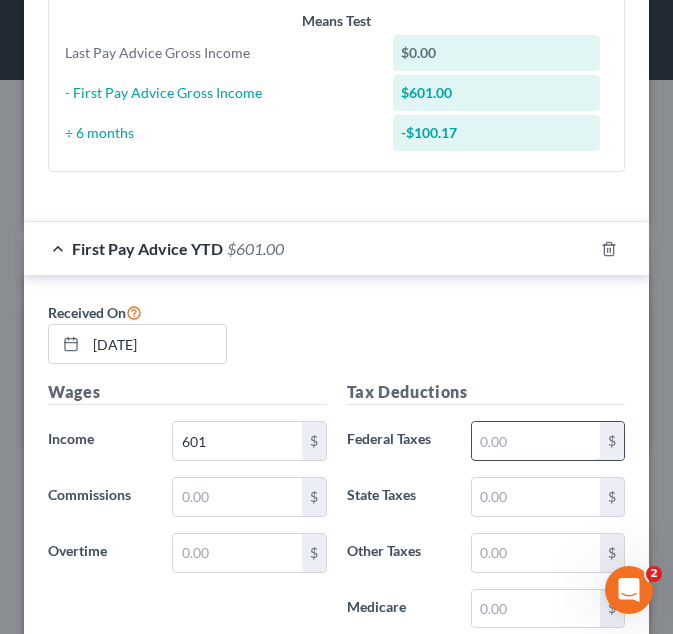
click at [487, 440] on input "text" at bounding box center [536, 441] width 128 height 38
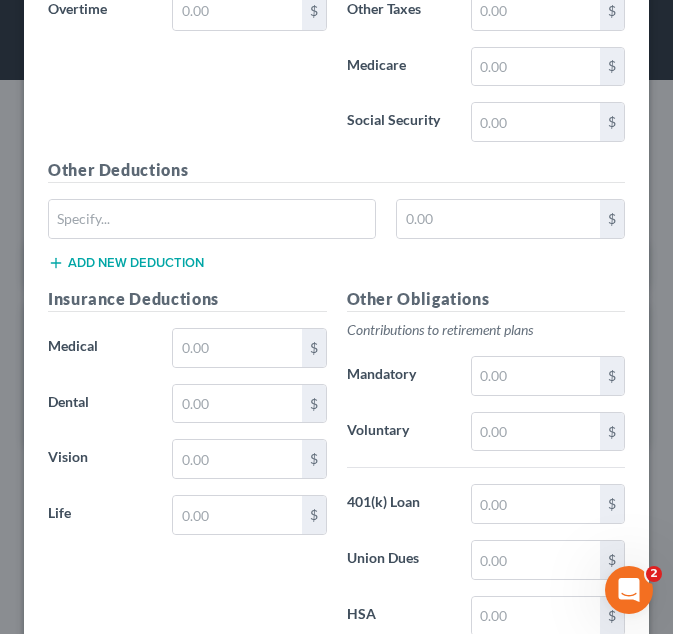
scroll to position [1427, 0]
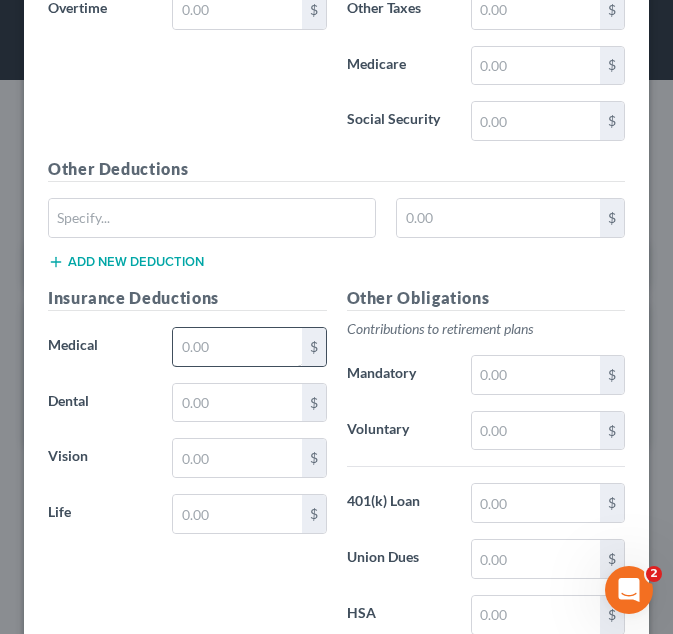
type input "46"
click at [237, 345] on input "text" at bounding box center [237, 347] width 128 height 38
type input "0"
click at [569, 371] on input "text" at bounding box center [536, 375] width 128 height 38
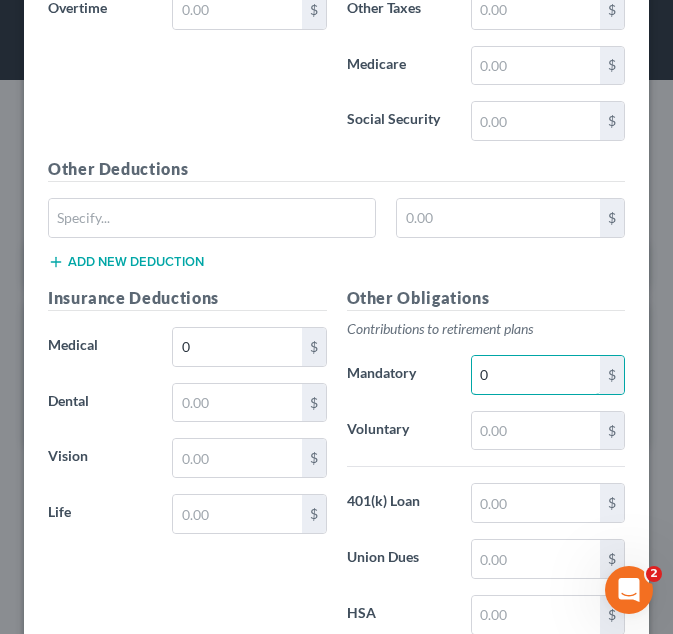
type input "0"
click at [394, 360] on label "Mandatory" at bounding box center [399, 375] width 124 height 40
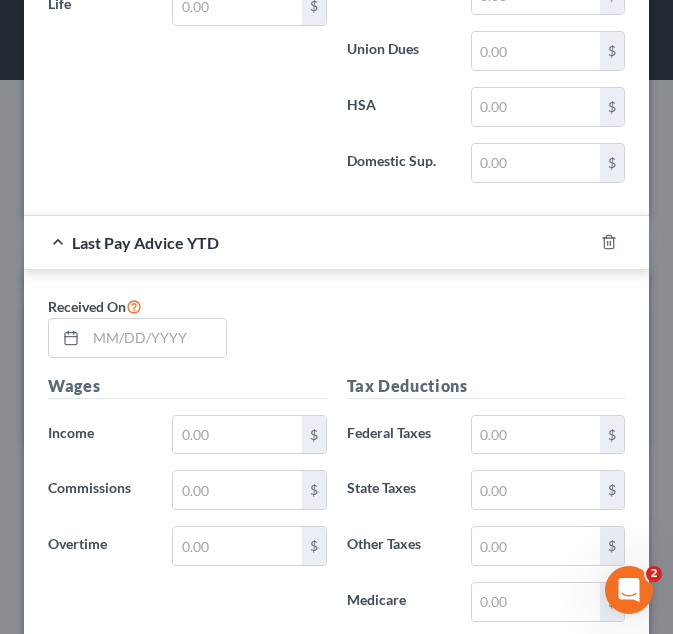
scroll to position [1936, 0]
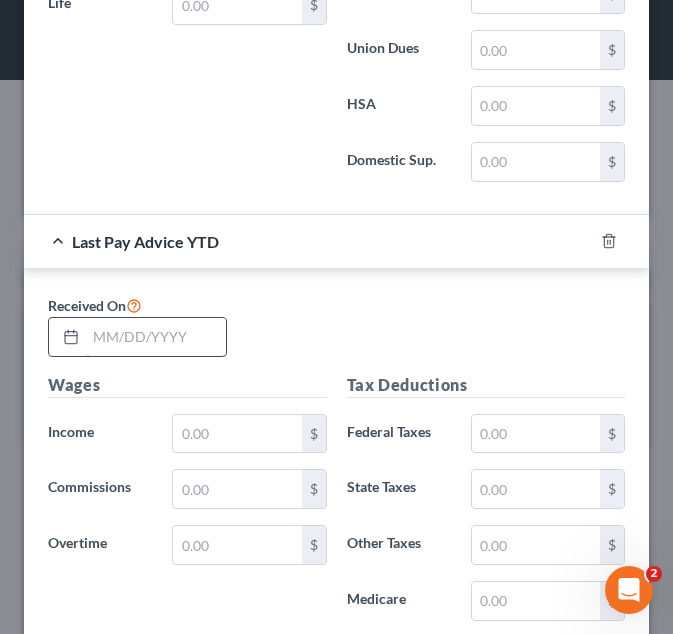
click at [110, 325] on input "text" at bounding box center [156, 337] width 140 height 38
click at [134, 354] on input "text" at bounding box center [156, 337] width 140 height 38
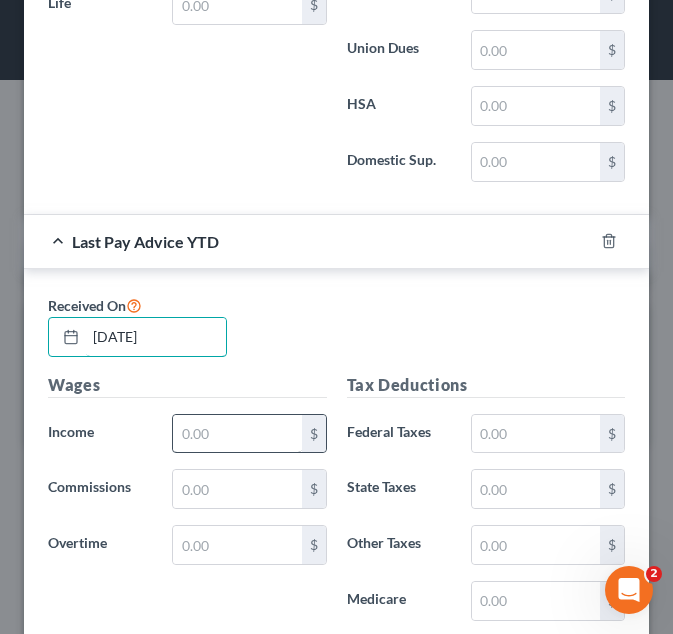
type input "07/28/2025"
click at [248, 439] on input "text" at bounding box center [237, 434] width 128 height 38
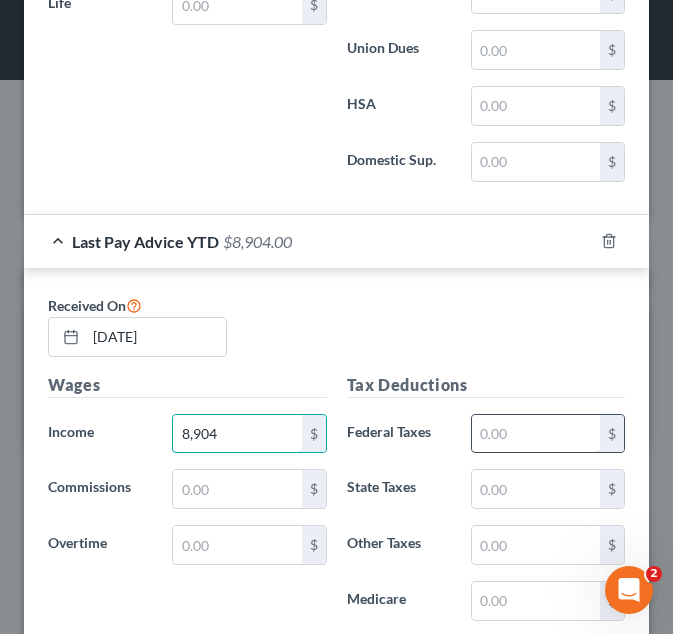
type input "8,904"
click at [521, 439] on input "text" at bounding box center [536, 434] width 128 height 38
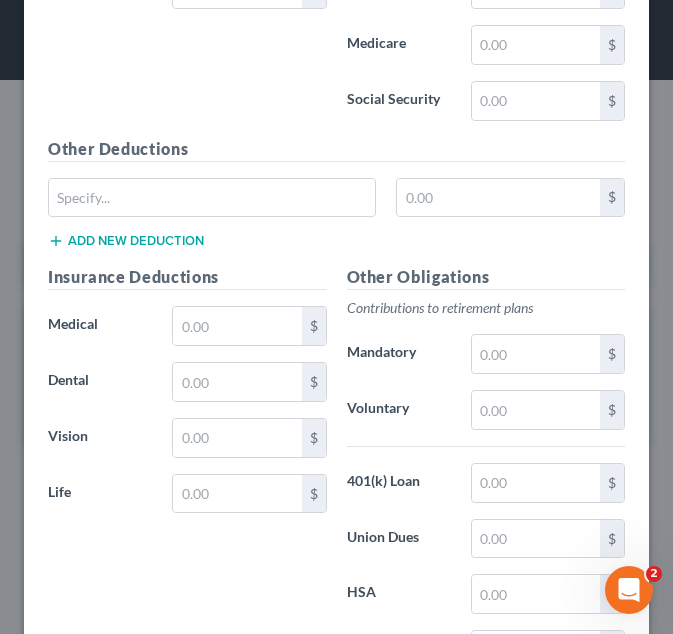
scroll to position [2500, 0]
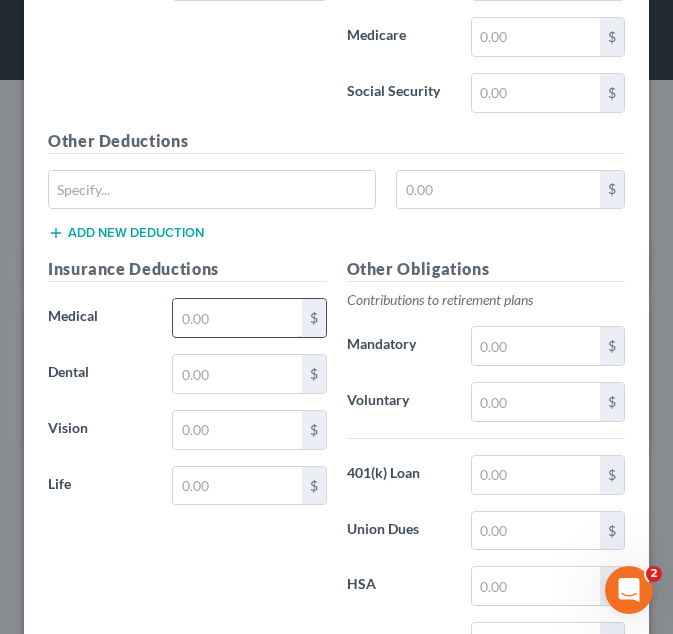
type input "758"
click at [190, 306] on input "text" at bounding box center [237, 318] width 128 height 38
type input "0.00"
click at [474, 334] on input "text" at bounding box center [536, 346] width 128 height 38
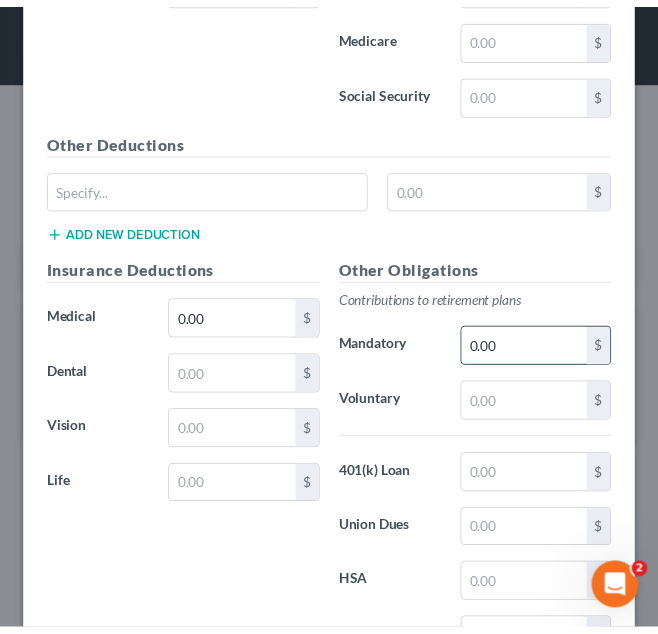
scroll to position [2670, 0]
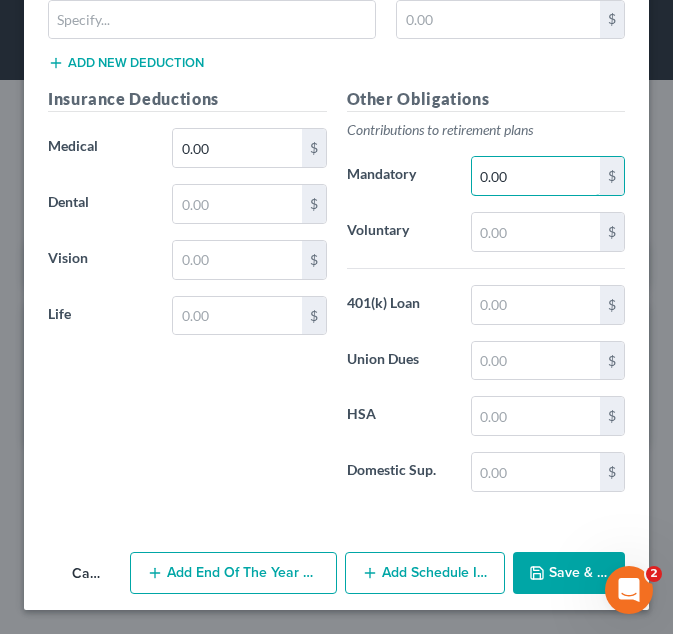
type input "0.00"
click at [529, 554] on button "Save & Close" at bounding box center [569, 573] width 112 height 42
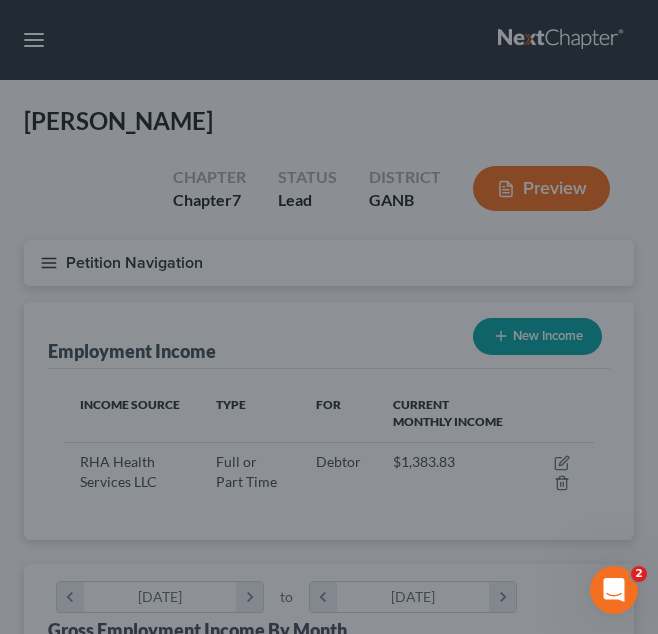
scroll to position [999666, 999361]
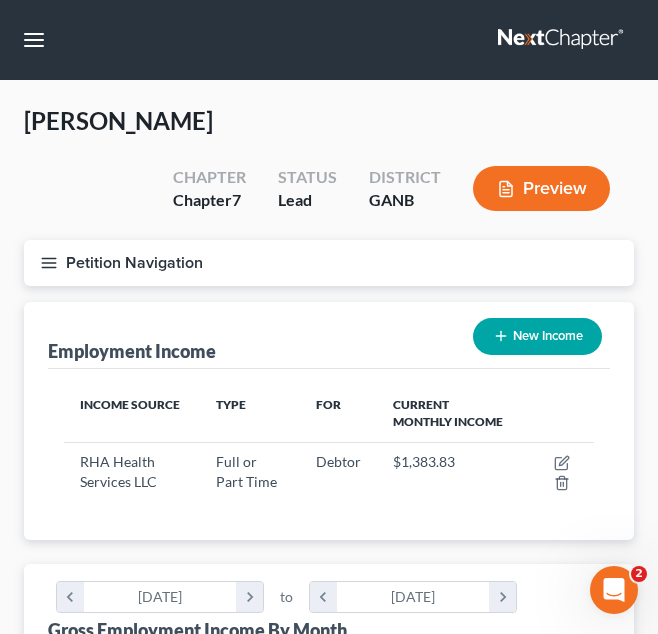
click at [290, 267] on button "Petition Navigation" at bounding box center [329, 263] width 610 height 46
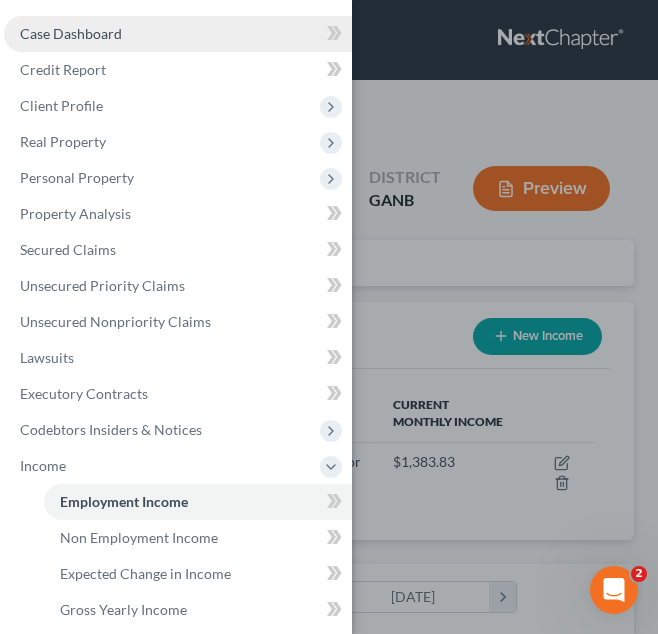
click at [202, 34] on link "Case Dashboard" at bounding box center [178, 34] width 348 height 36
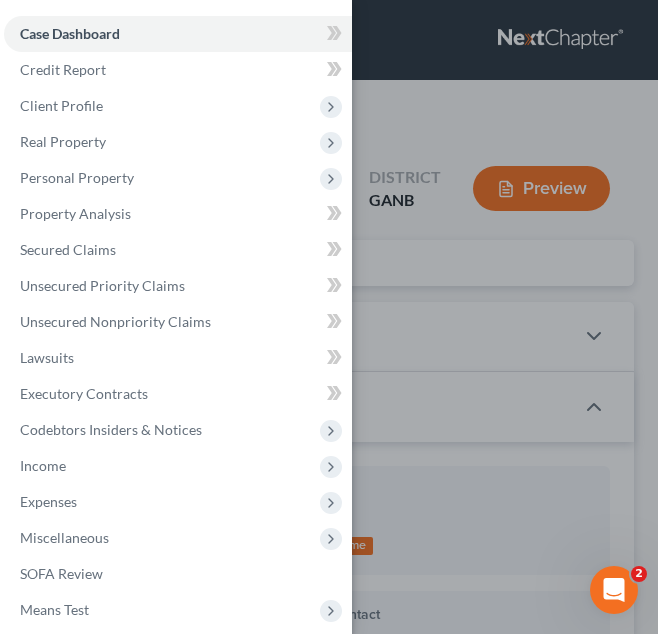
click at [469, 281] on div "Case Dashboard Payments Invoices Payments Payments Credit Report Client Profile" at bounding box center [329, 317] width 658 height 634
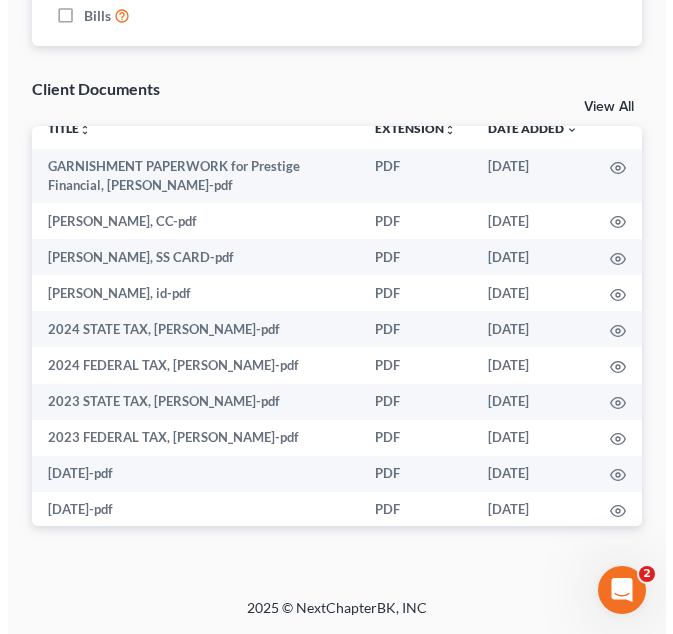
scroll to position [16, 0]
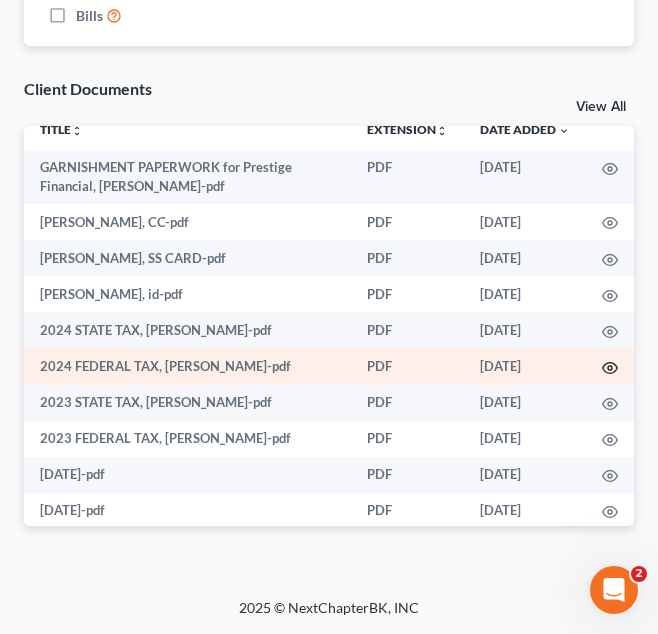
click at [602, 367] on icon "button" at bounding box center [610, 368] width 16 height 16
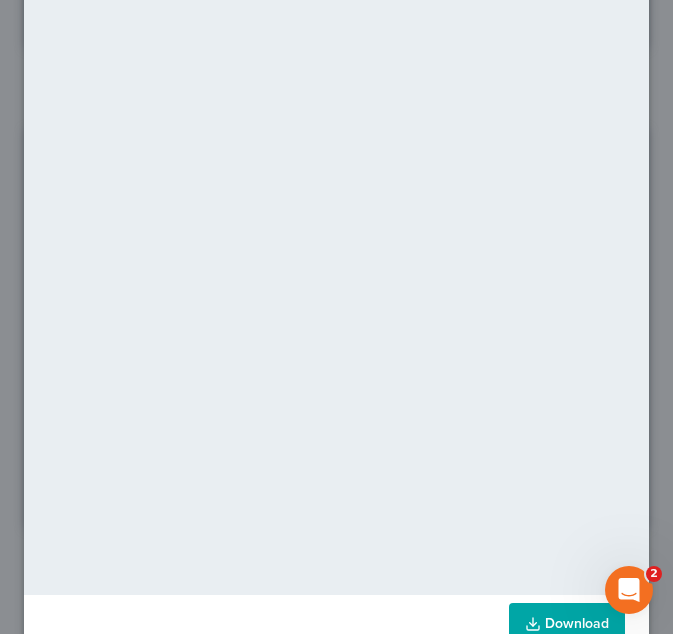
scroll to position [221, 0]
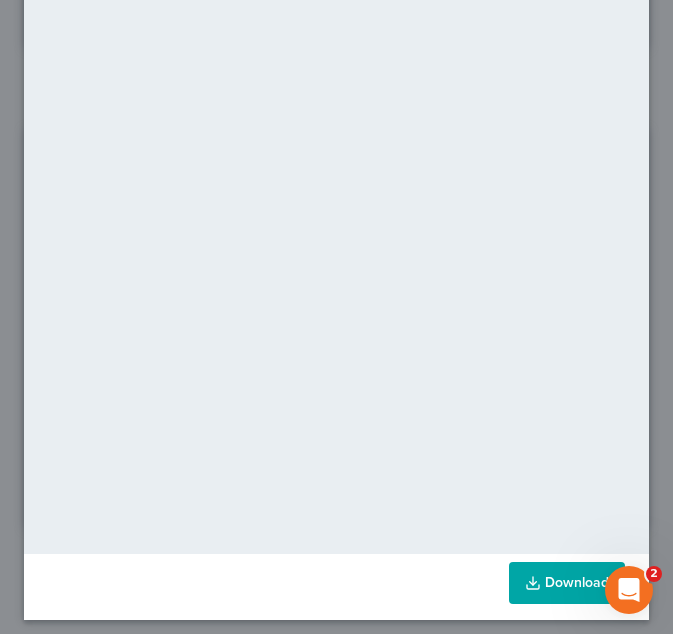
click at [550, 574] on link "Download" at bounding box center [567, 583] width 116 height 42
click at [648, 261] on div "Attachment Preview: 2024 FEDERAL TAX, lashaun hooks-pdf 08/10/2025 × <object ng…" at bounding box center [336, 317] width 673 height 634
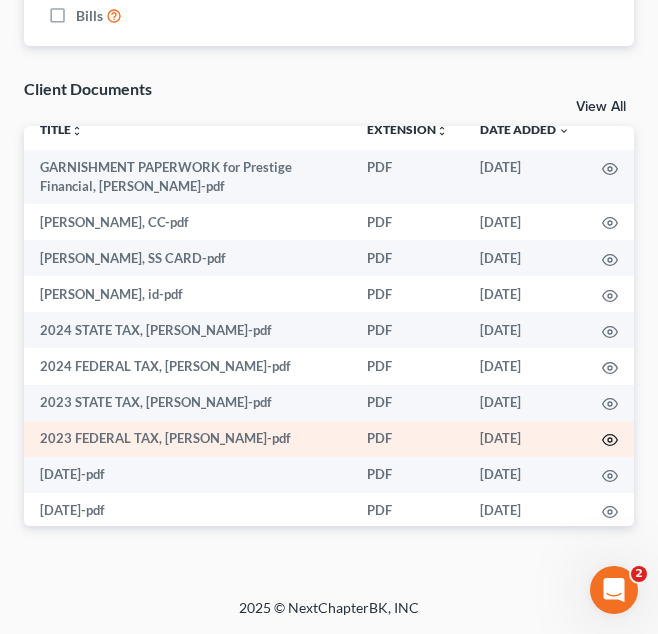
click at [602, 434] on icon "button" at bounding box center [610, 440] width 16 height 16
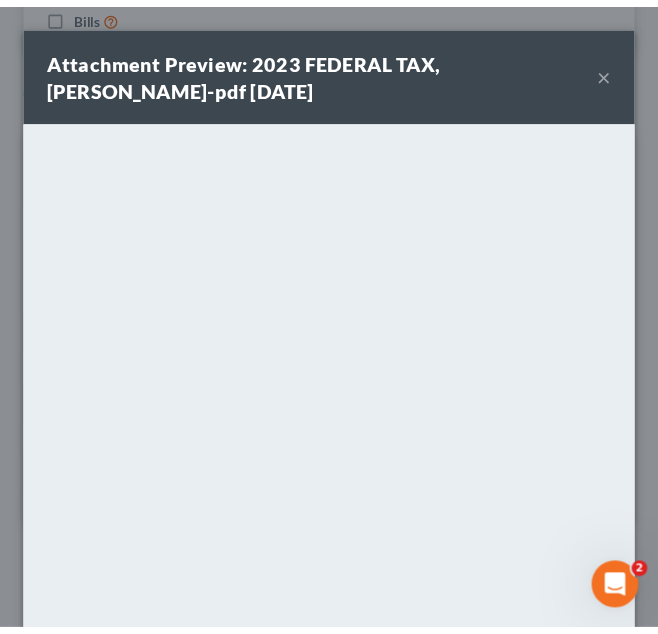
scroll to position [231, 0]
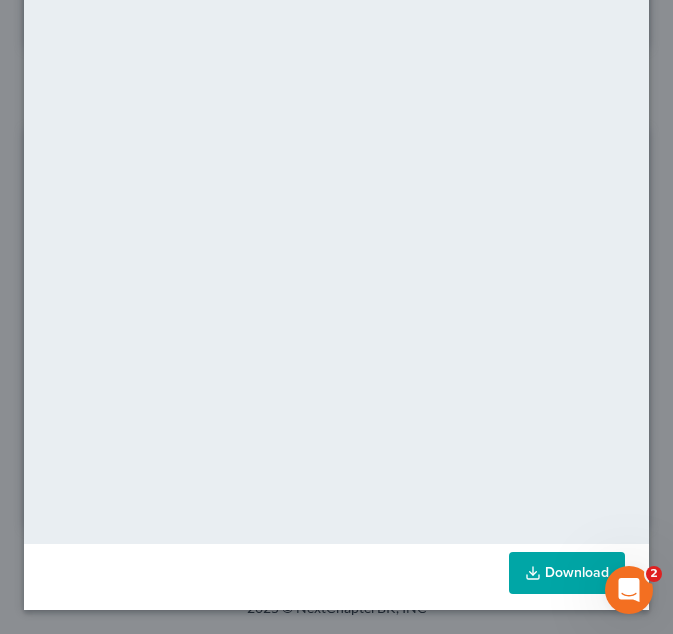
click at [532, 566] on link "Download" at bounding box center [567, 573] width 116 height 42
click at [17, 199] on div "Attachment Preview: 2023 FEDERAL TAX, lashaun hooks-pdf 08/10/2025 × <object ng…" at bounding box center [336, 317] width 673 height 634
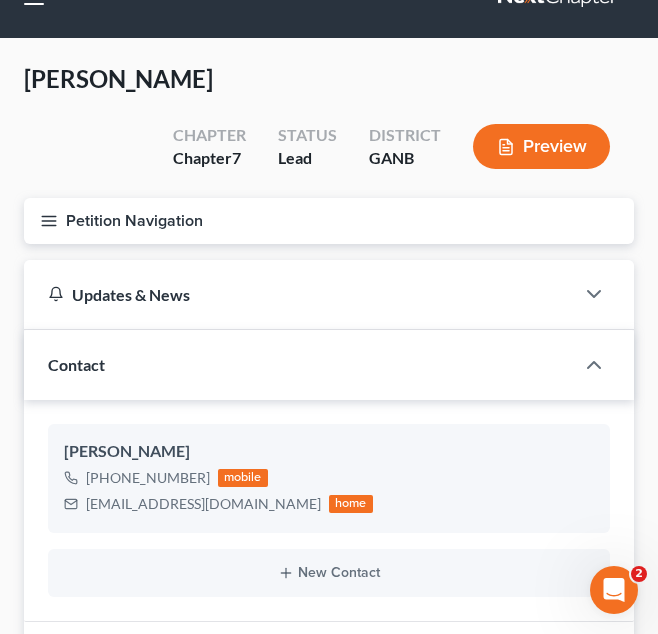
scroll to position [0, 0]
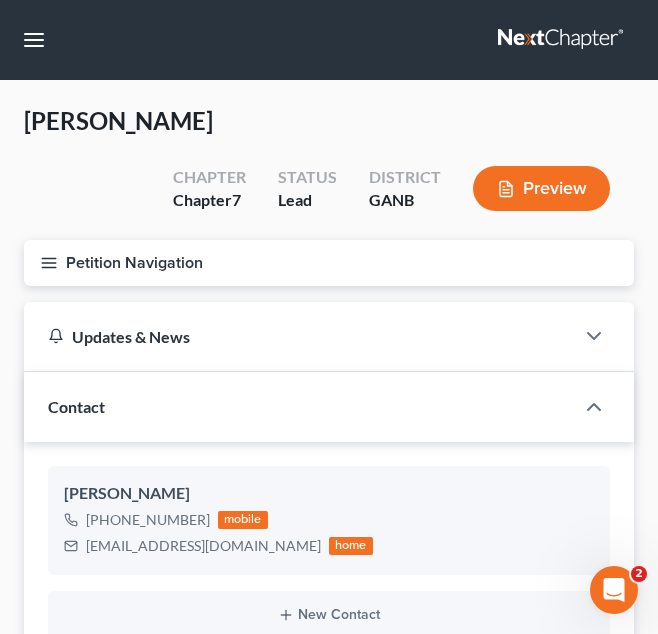
click at [70, 270] on button "Petition Navigation" at bounding box center [329, 263] width 610 height 46
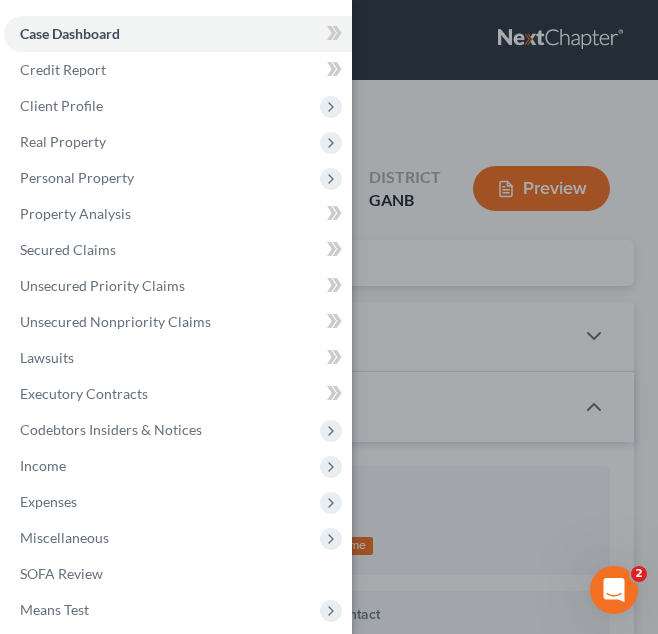
scroll to position [59, 0]
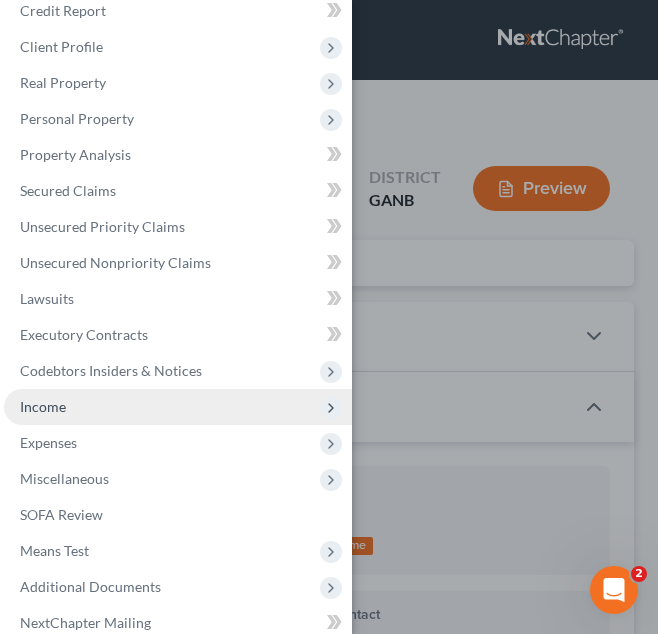
click at [114, 400] on span "Income" at bounding box center [178, 407] width 348 height 36
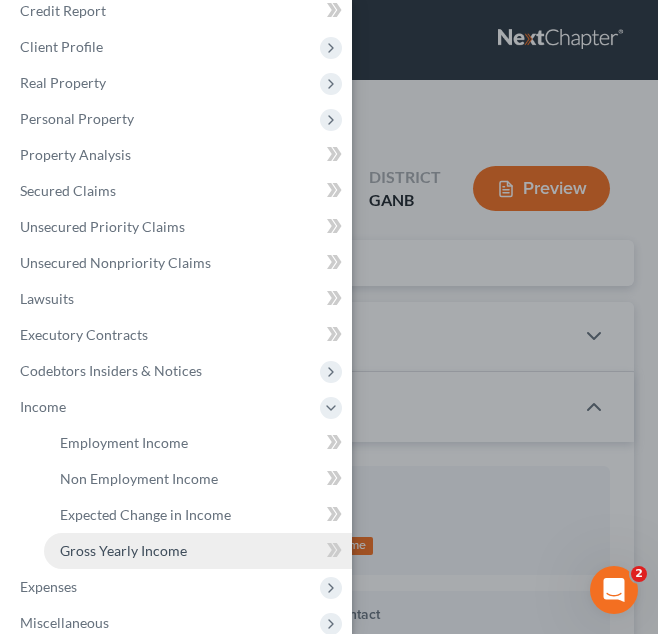
click at [133, 545] on span "Gross Yearly Income" at bounding box center [123, 550] width 127 height 17
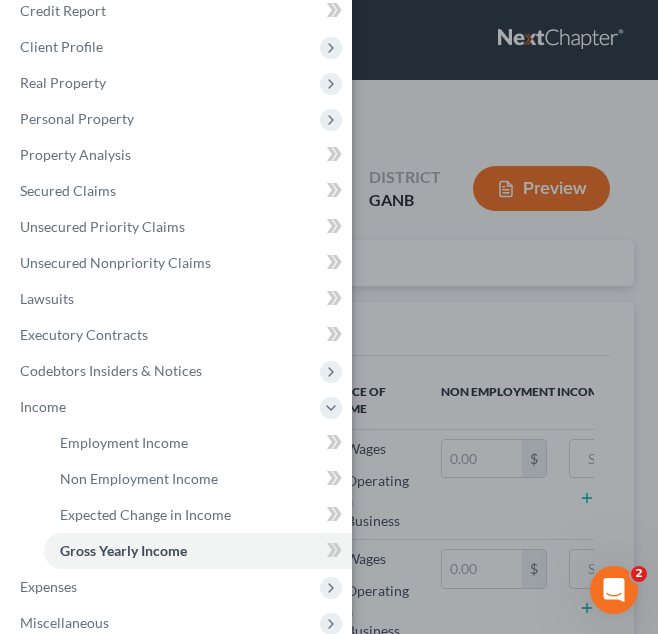
click at [442, 429] on div "Case Dashboard Payments Invoices Payments Payments Credit Report Client Profile" at bounding box center [329, 317] width 658 height 634
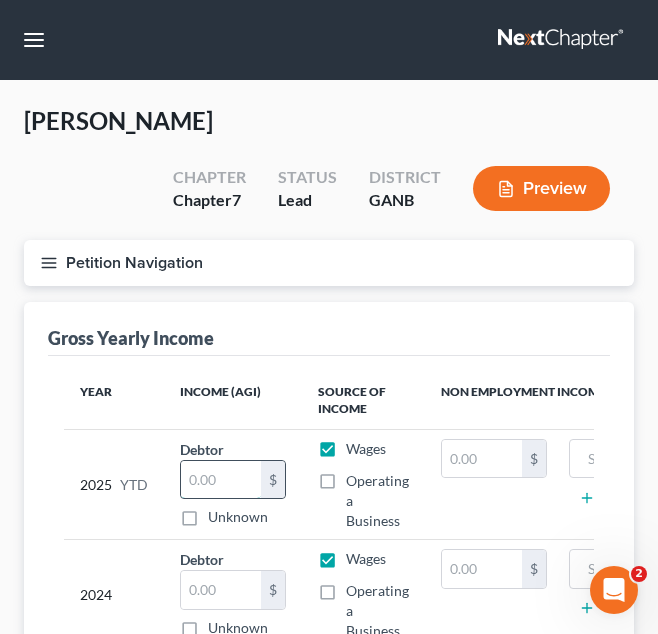
click at [223, 489] on input "text" at bounding box center [221, 480] width 80 height 38
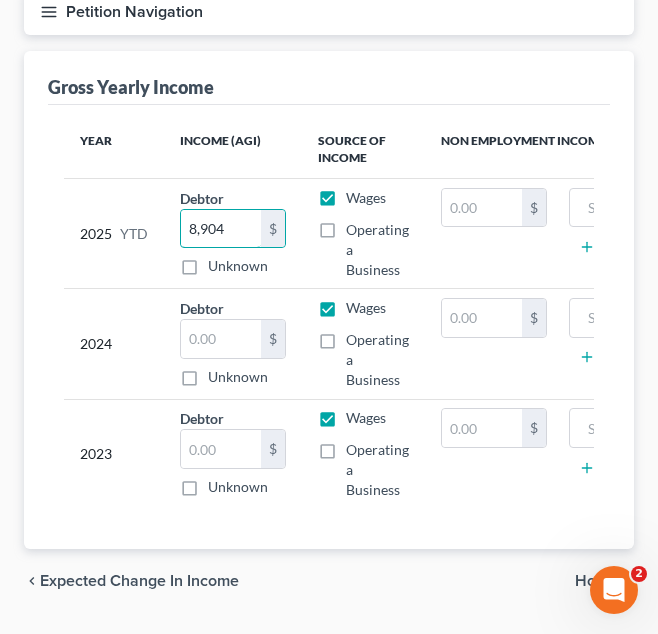
scroll to position [252, 0]
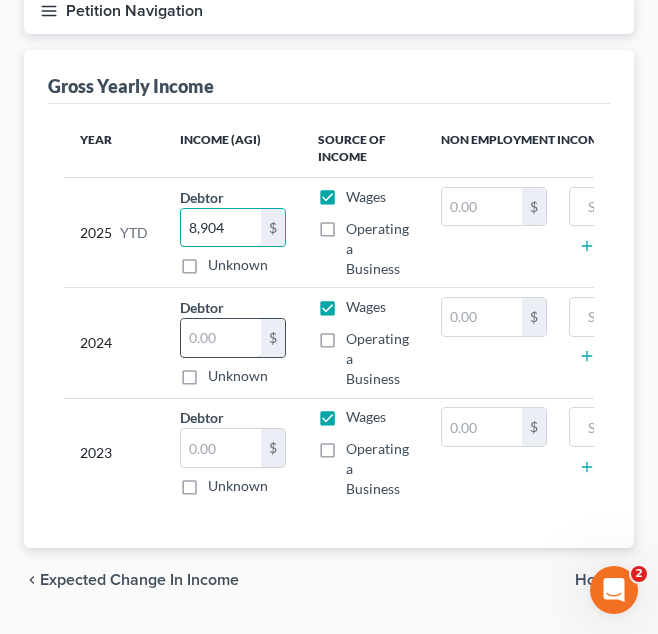
type input "8,904"
click at [187, 341] on input "text" at bounding box center [221, 338] width 80 height 38
click at [244, 324] on input "text" at bounding box center [221, 338] width 80 height 38
type input "11,837"
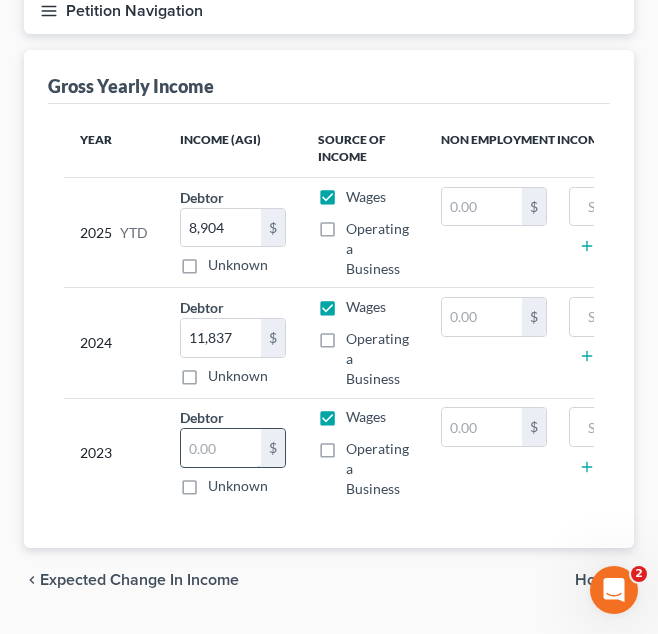
click at [211, 448] on input "text" at bounding box center [221, 448] width 80 height 38
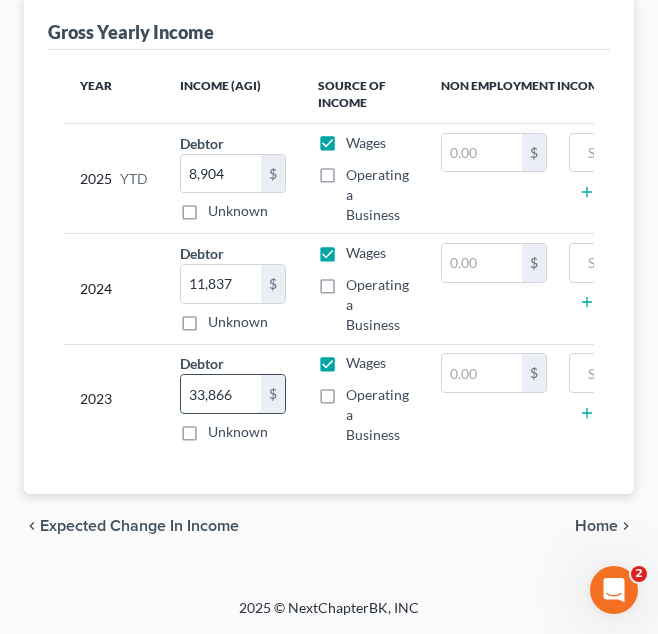
scroll to position [0, 0]
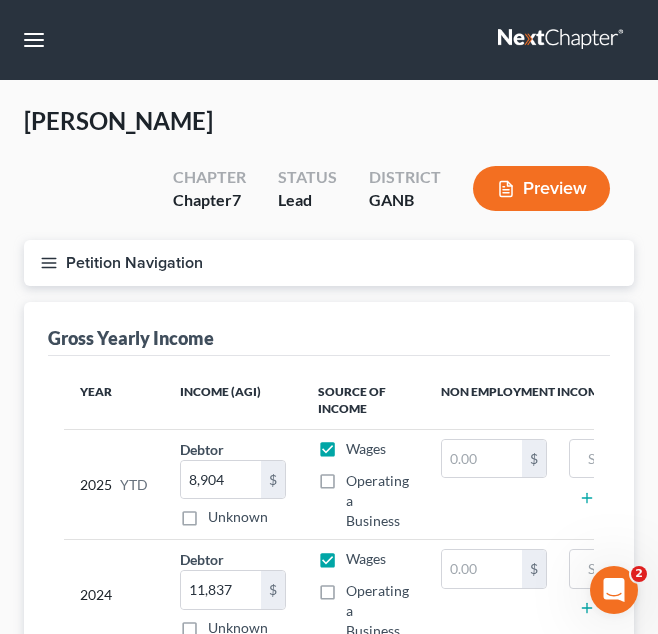
type input "33,866"
click at [96, 281] on button "Petition Navigation" at bounding box center [329, 263] width 610 height 46
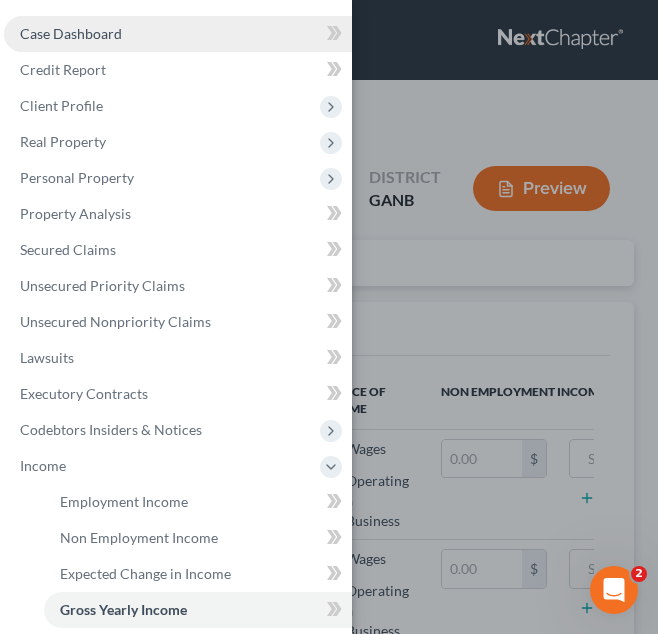
click at [126, 31] on link "Case Dashboard" at bounding box center [178, 34] width 348 height 36
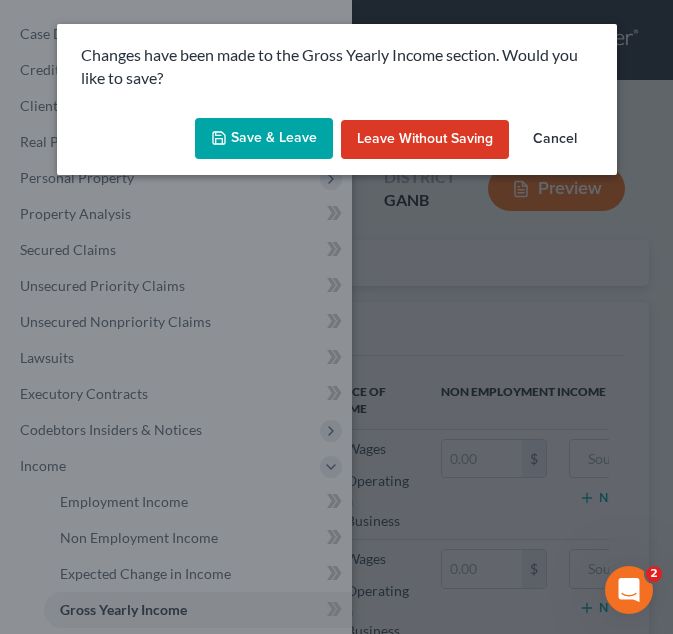
click at [260, 140] on button "Save & Leave" at bounding box center [264, 139] width 138 height 42
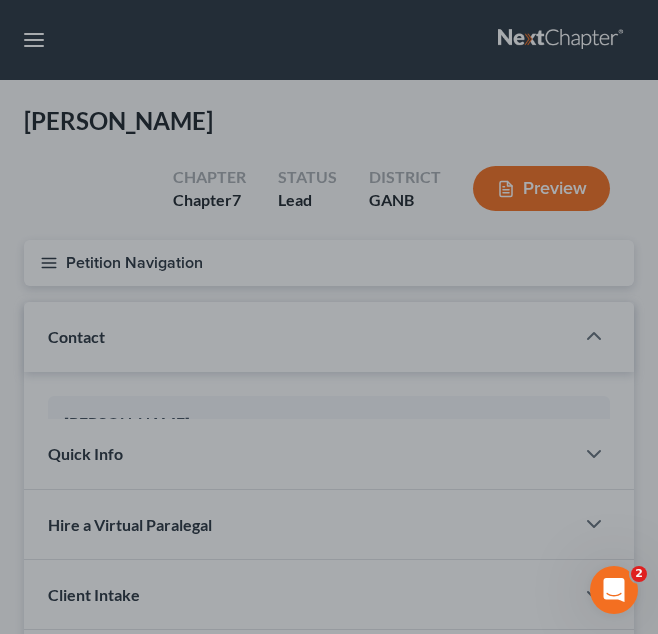
click at [439, 270] on div at bounding box center [329, 317] width 658 height 634
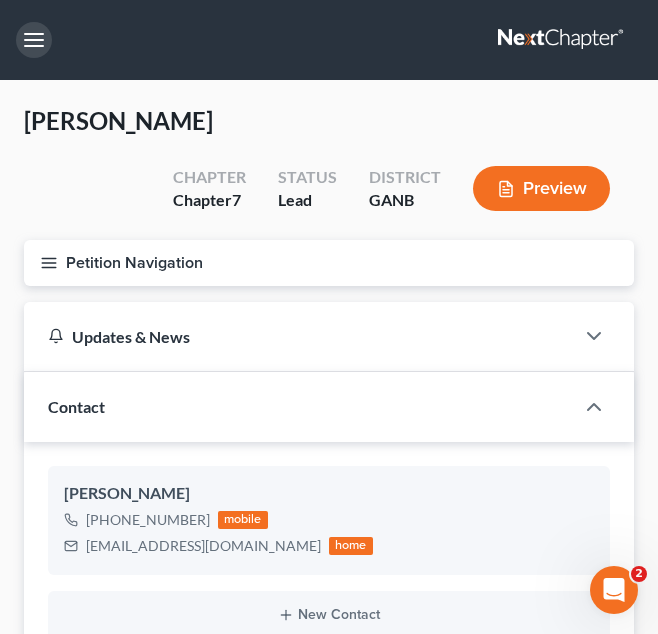
click at [28, 41] on button "button" at bounding box center [34, 40] width 36 height 36
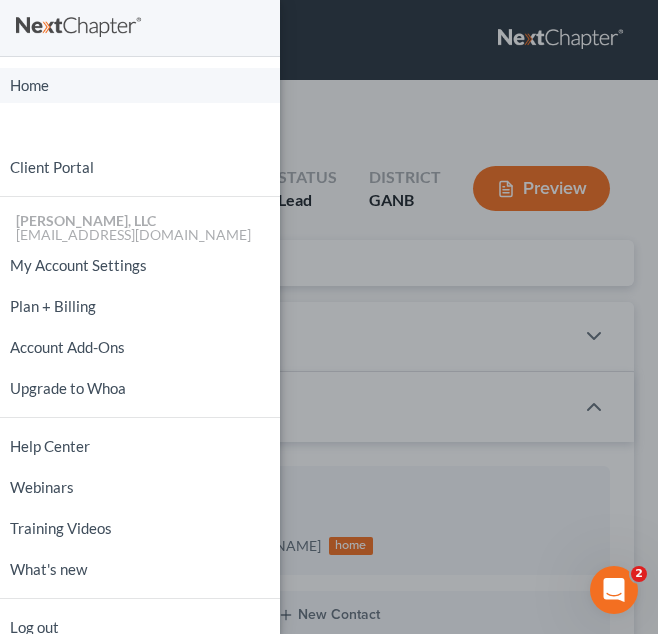
click at [92, 93] on link "Home" at bounding box center [140, 85] width 280 height 35
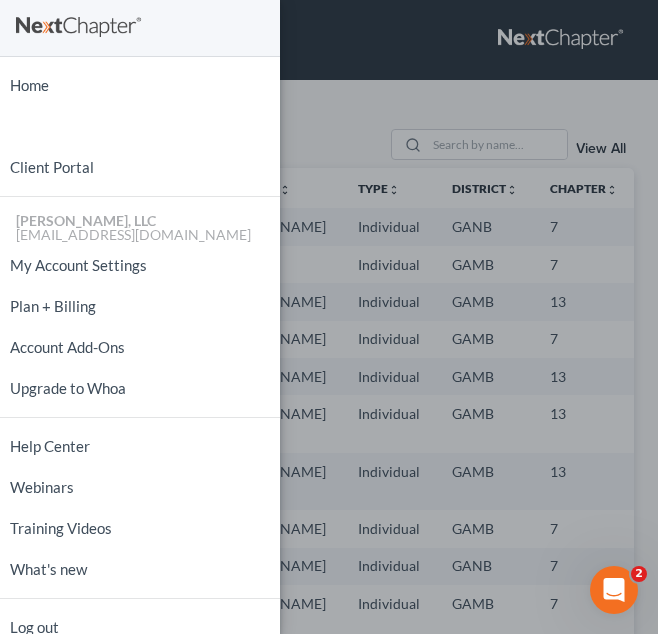
click at [319, 86] on div "Home New Case Client Portal Julius King, LLC attorneyjuliusking@yahoo.com My Ac…" at bounding box center [329, 317] width 658 height 634
